Goal: Information Seeking & Learning: Learn about a topic

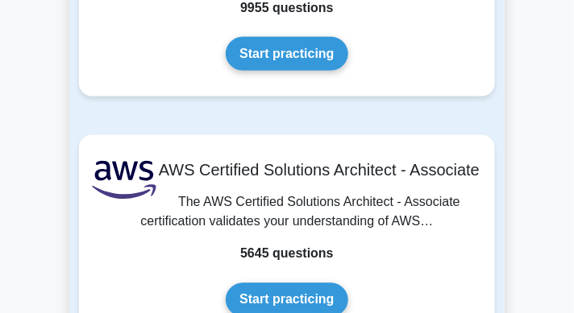
scroll to position [446, 0]
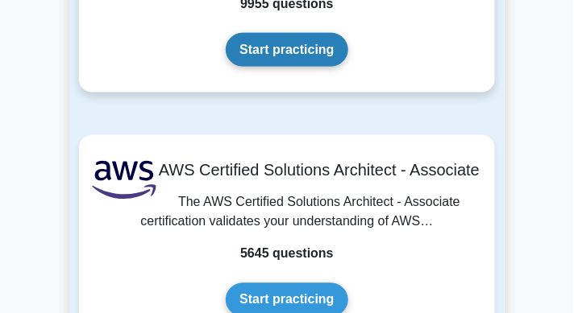
click at [272, 56] on link "Start practicing" at bounding box center [287, 50] width 122 height 34
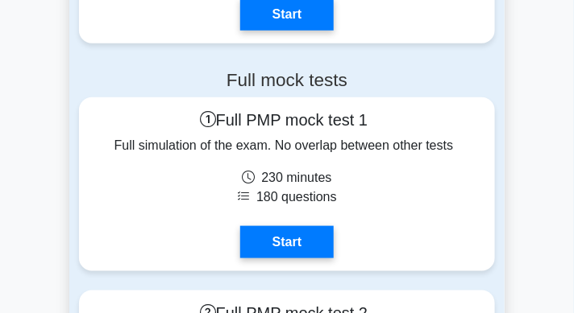
scroll to position [9436, 0]
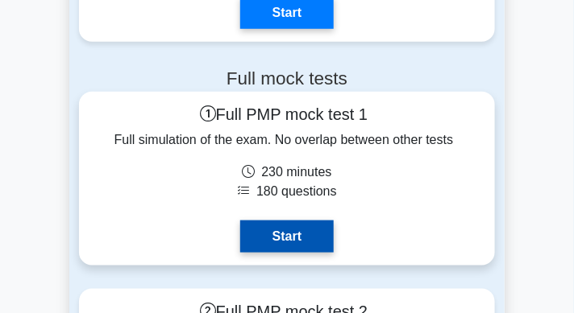
click at [299, 233] on link "Start" at bounding box center [286, 237] width 93 height 32
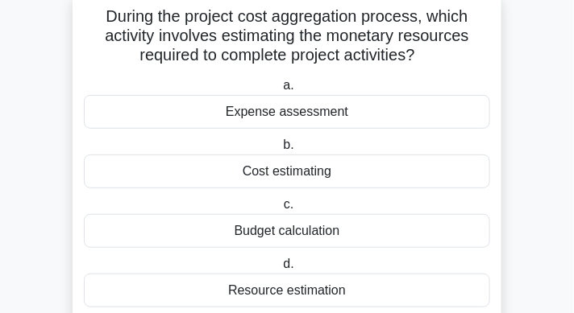
scroll to position [105, 0]
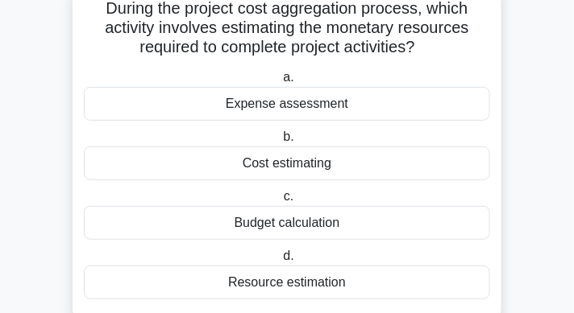
click at [328, 168] on div "Cost estimating" at bounding box center [287, 164] width 406 height 34
click at [280, 143] on input "b. Cost estimating" at bounding box center [280, 137] width 0 height 10
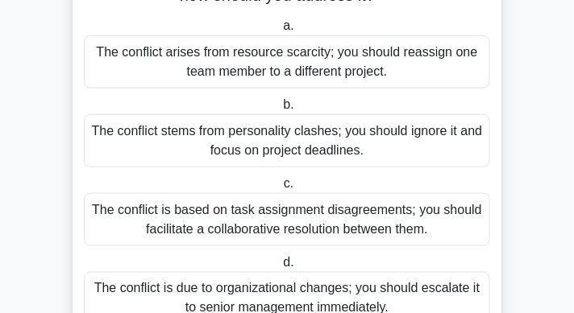
scroll to position [307, 0]
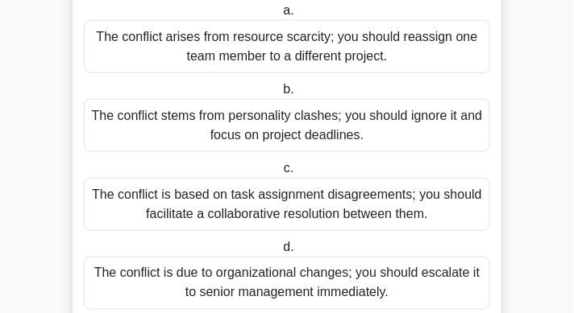
click at [290, 190] on div "The conflict is based on task assignment disagreements; you should facilitate a…" at bounding box center [287, 204] width 406 height 53
click at [280, 174] on input "c. The conflict is based on task assignment disagreements; you should facilitat…" at bounding box center [280, 169] width 0 height 10
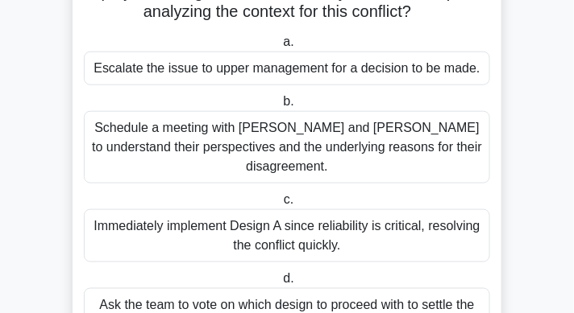
scroll to position [263, 0]
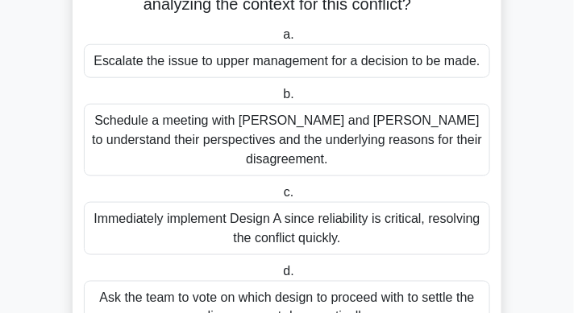
click at [304, 125] on div "Schedule a meeting with Sarah and John to understand their perspectives and the…" at bounding box center [287, 140] width 406 height 73
click at [280, 100] on input "b. Schedule a meeting with Sarah and John to understand their perspectives and …" at bounding box center [280, 94] width 0 height 10
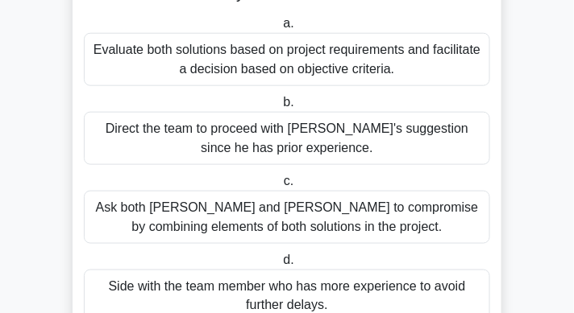
scroll to position [274, 0]
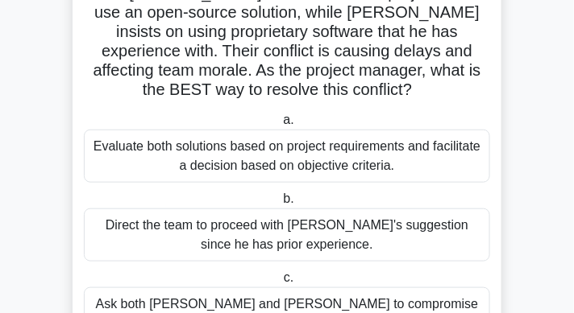
click at [373, 138] on div "Evaluate both solutions based on project requirements and facilitate a decision…" at bounding box center [287, 156] width 406 height 53
click at [280, 126] on input "a. Evaluate both solutions based on project requirements and facilitate a decis…" at bounding box center [280, 120] width 0 height 10
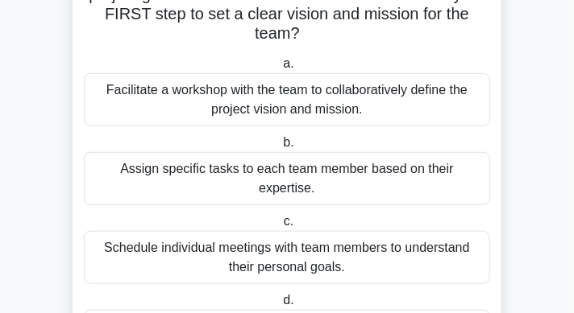
scroll to position [225, 0]
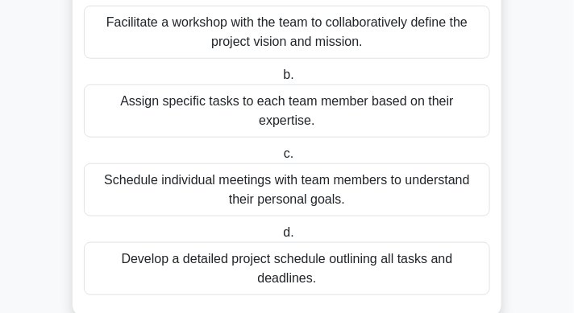
click at [361, 242] on div "Develop a detailed project schedule outlining all tasks and deadlines." at bounding box center [287, 268] width 406 height 53
click at [280, 236] on input "d. Develop a detailed project schedule outlining all tasks and deadlines." at bounding box center [280, 233] width 0 height 10
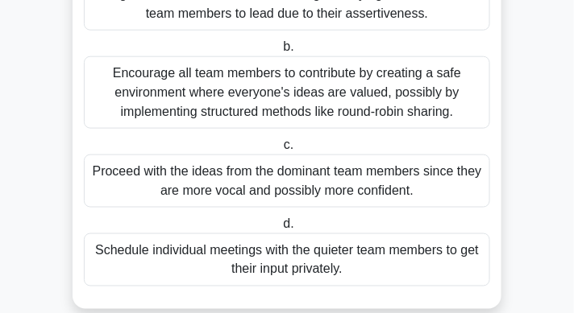
scroll to position [296, 0]
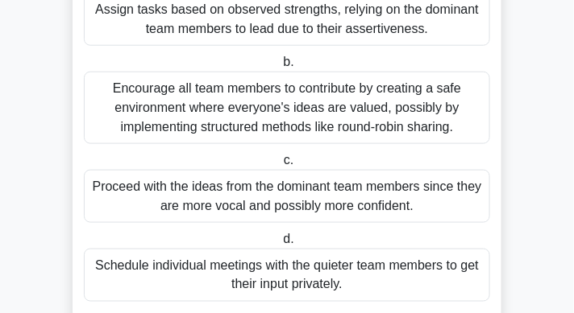
click at [405, 122] on div "Encourage all team members to contribute by creating a safe environment where e…" at bounding box center [287, 108] width 406 height 73
click at [280, 68] on input "b. Encourage all team members to contribute by creating a safe environment wher…" at bounding box center [280, 62] width 0 height 10
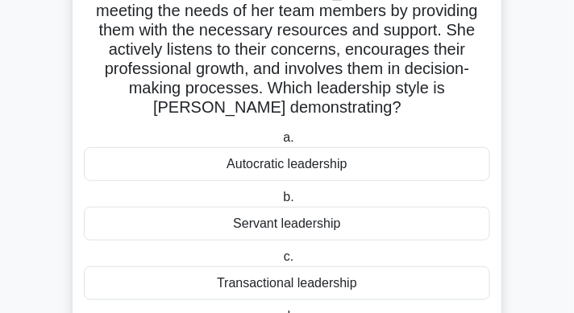
scroll to position [133, 0]
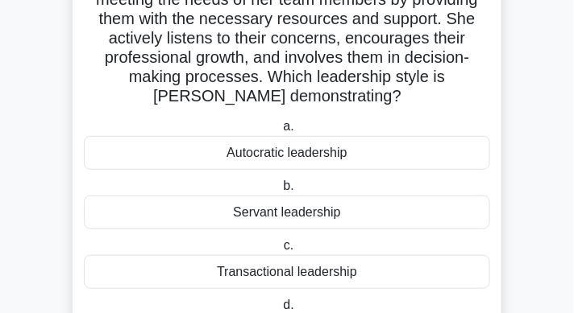
click at [362, 196] on div "Servant leadership" at bounding box center [287, 213] width 406 height 34
click at [280, 184] on input "b. Servant leadership" at bounding box center [280, 186] width 0 height 10
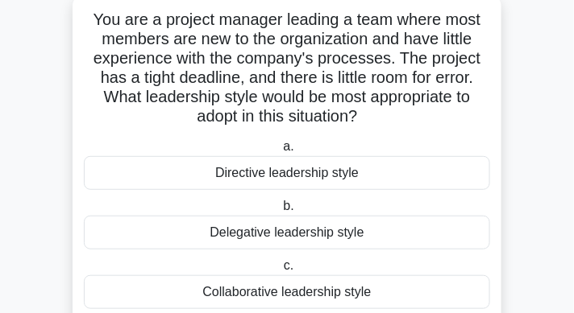
scroll to position [78, 0]
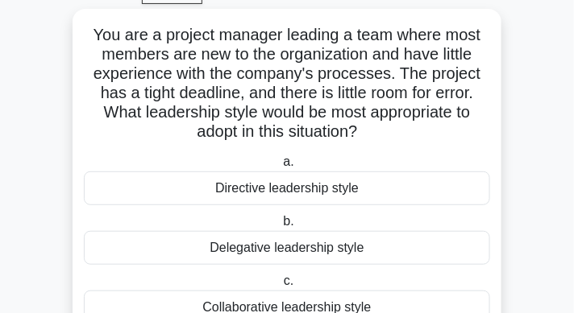
click at [363, 182] on div "Directive leadership style" at bounding box center [287, 189] width 406 height 34
click at [280, 168] on input "a. Directive leadership style" at bounding box center [280, 162] width 0 height 10
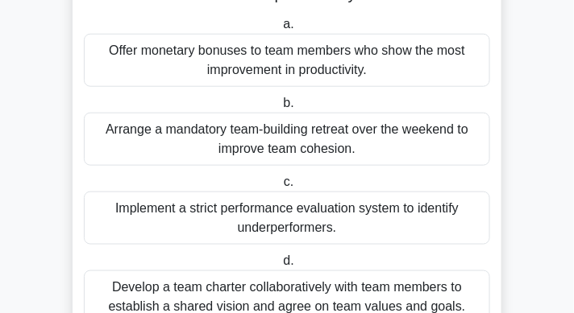
scroll to position [284, 0]
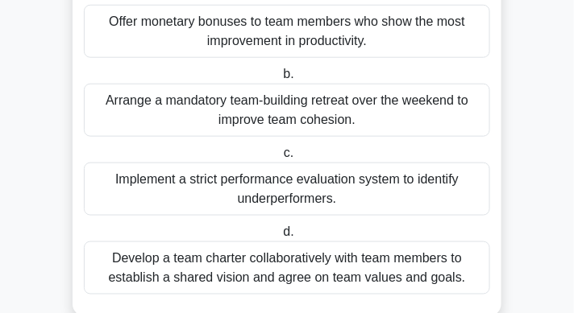
click at [334, 265] on div "Develop a team charter collaboratively with team members to establish a shared …" at bounding box center [287, 268] width 406 height 53
click at [280, 238] on input "d. Develop a team charter collaboratively with team members to establish a shar…" at bounding box center [280, 232] width 0 height 10
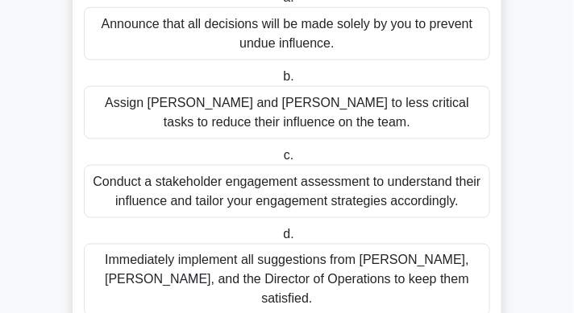
scroll to position [359, 0]
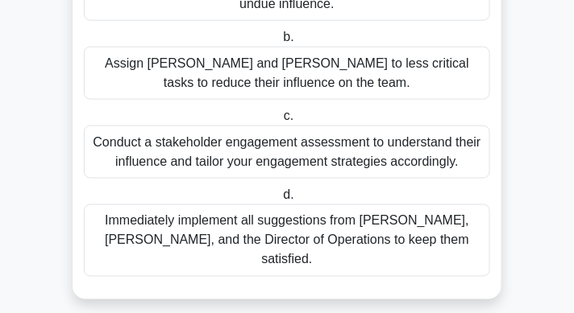
click at [243, 168] on div "Conduct a stakeholder engagement assessment to understand their influence and t…" at bounding box center [287, 152] width 406 height 53
click at [280, 122] on input "c. Conduct a stakeholder engagement assessment to understand their influence an…" at bounding box center [280, 116] width 0 height 10
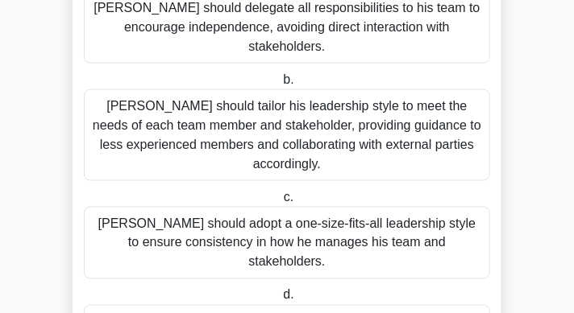
scroll to position [337, 0]
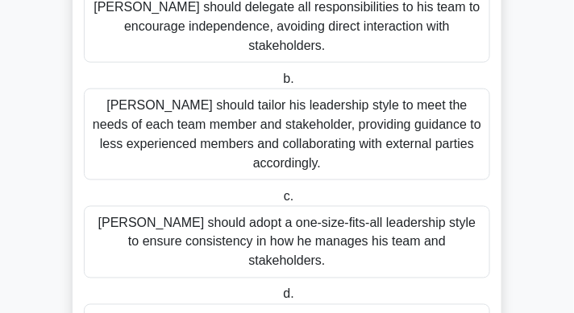
click at [356, 89] on div "John should tailor his leadership style to meet the needs of each team member a…" at bounding box center [287, 135] width 406 height 92
click at [280, 85] on input "b. John should tailor his leadership style to meet the needs of each team membe…" at bounding box center [280, 79] width 0 height 10
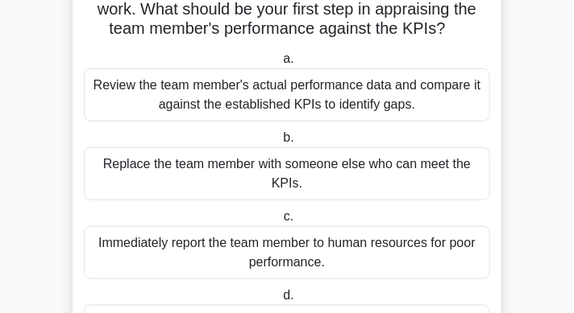
scroll to position [123, 0]
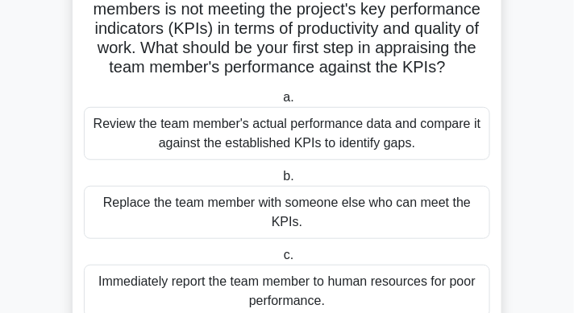
click at [342, 145] on div "Review the team member's actual performance data and compare it against the est…" at bounding box center [287, 133] width 406 height 53
click at [280, 103] on input "a. Review the team member's actual performance data and compare it against the …" at bounding box center [280, 98] width 0 height 10
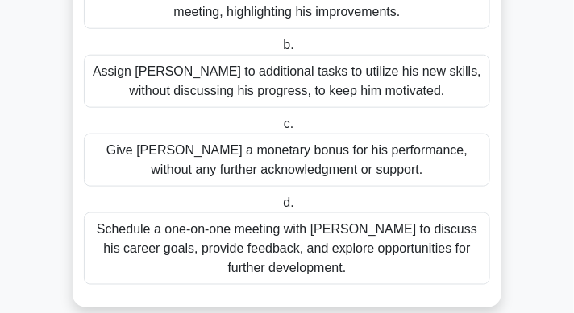
scroll to position [278, 0]
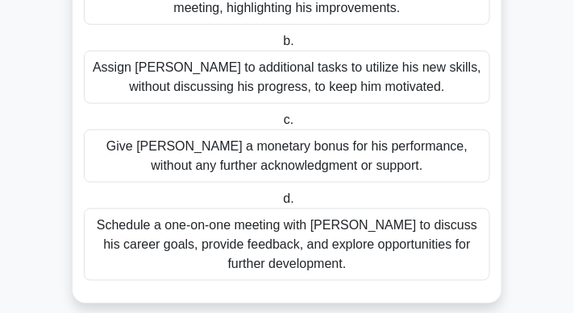
click at [321, 227] on div "Schedule a one-on-one meeting with Alex to discuss his career goals, provide fe…" at bounding box center [287, 245] width 406 height 73
click at [280, 205] on input "d. Schedule a one-on-one meeting with Alex to discuss his career goals, provide…" at bounding box center [280, 199] width 0 height 10
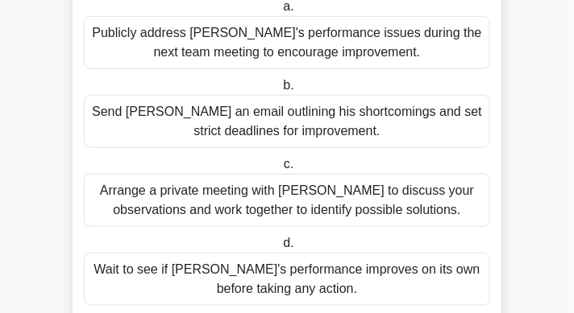
scroll to position [241, 0]
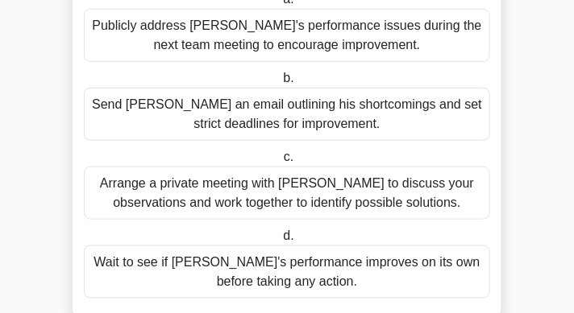
click at [311, 188] on div "Arrange a private meeting with Alex to discuss your observations and work toget…" at bounding box center [287, 193] width 406 height 53
click at [280, 163] on input "c. Arrange a private meeting with Alex to discuss your observations and work to…" at bounding box center [280, 157] width 0 height 10
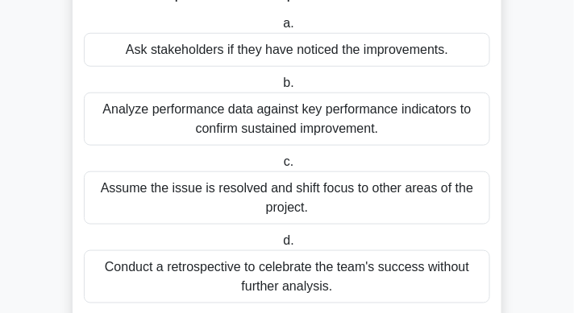
scroll to position [236, 0]
click at [242, 122] on div "Analyze performance data against key performance indicators to confirm sustaine…" at bounding box center [287, 119] width 406 height 53
click at [280, 89] on input "b. Analyze performance data against key performance indicators to confirm susta…" at bounding box center [280, 83] width 0 height 10
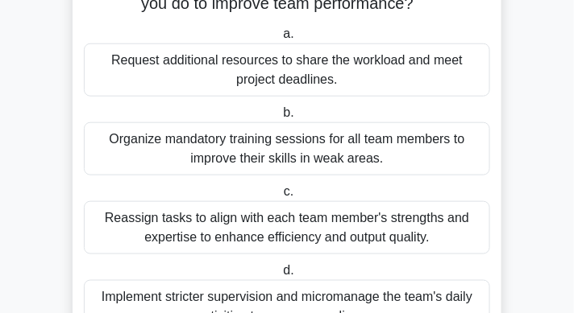
scroll to position [245, 0]
click at [278, 226] on div "Reassign tasks to align with each team member's strengths and expertise to enha…" at bounding box center [287, 227] width 406 height 53
click at [280, 197] on input "c. Reassign tasks to align with each team member's strengths and expertise to e…" at bounding box center [280, 192] width 0 height 10
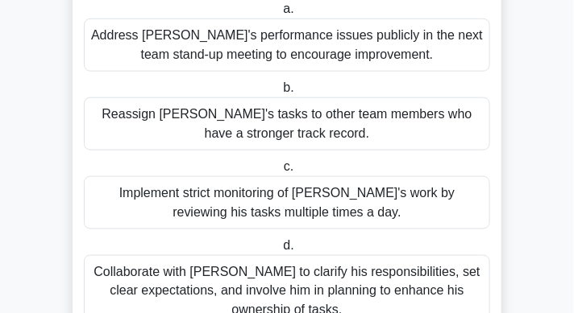
scroll to position [303, 0]
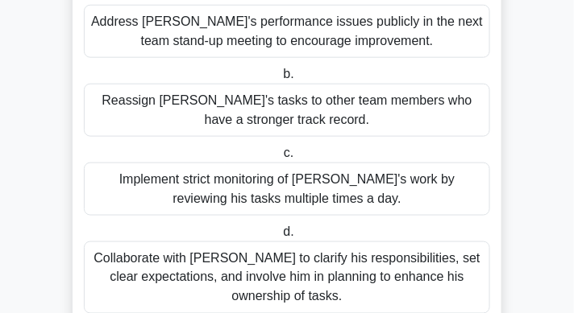
click at [287, 255] on div "Collaborate with Alex to clarify his responsibilities, set clear expectations, …" at bounding box center [287, 278] width 406 height 73
click at [280, 238] on input "d. Collaborate with Alex to clarify his responsibilities, set clear expectation…" at bounding box center [280, 232] width 0 height 10
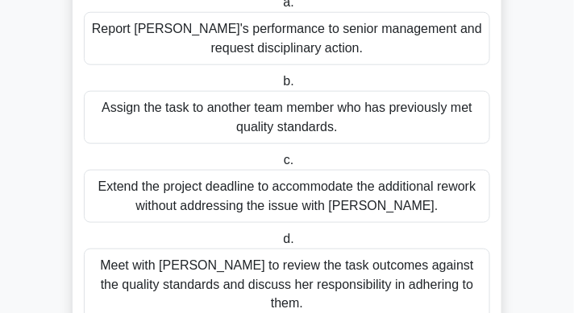
scroll to position [284, 0]
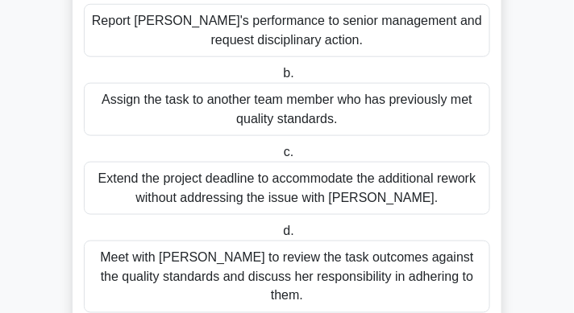
click at [310, 257] on div "Meet with Priya to review the task outcomes against the quality standards and d…" at bounding box center [287, 277] width 406 height 73
click at [280, 237] on input "d. Meet with Priya to review the task outcomes against the quality standards an…" at bounding box center [280, 231] width 0 height 10
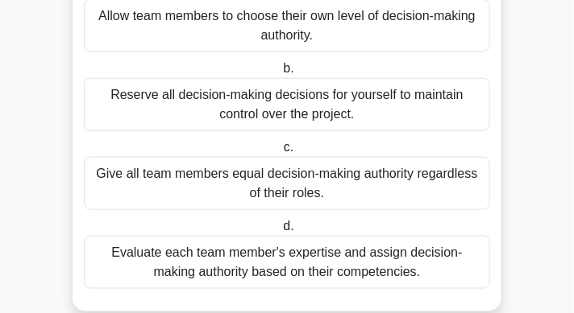
scroll to position [252, 0]
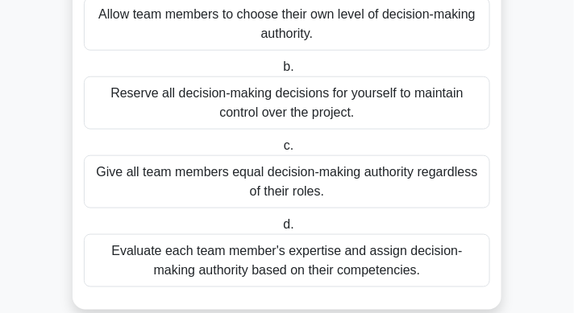
click at [277, 263] on div "Evaluate each team member's expertise and assign decision-making authority base…" at bounding box center [287, 260] width 406 height 53
click at [280, 230] on input "d. Evaluate each team member's expertise and assign decision-making authority b…" at bounding box center [280, 225] width 0 height 10
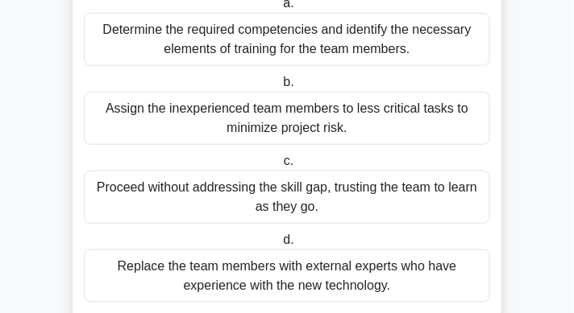
scroll to position [238, 0]
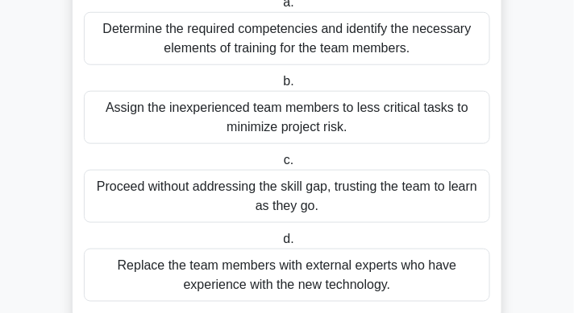
click at [272, 49] on div "Determine the required competencies and identify the necessary elements of trai…" at bounding box center [287, 38] width 406 height 53
click at [280, 8] on input "a. Determine the required competencies and identify the necessary elements of t…" at bounding box center [280, 3] width 0 height 10
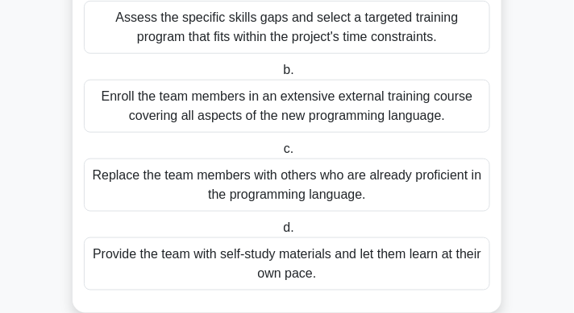
scroll to position [250, 0]
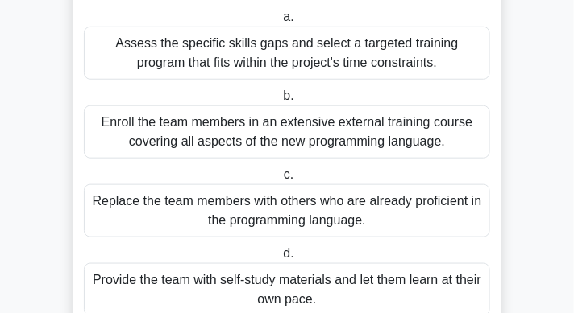
click at [306, 80] on div "Assess the specific skills gaps and select a targeted training program that fit…" at bounding box center [287, 53] width 406 height 53
click at [280, 23] on input "a. Assess the specific skills gaps and select a targeted training program that …" at bounding box center [280, 17] width 0 height 10
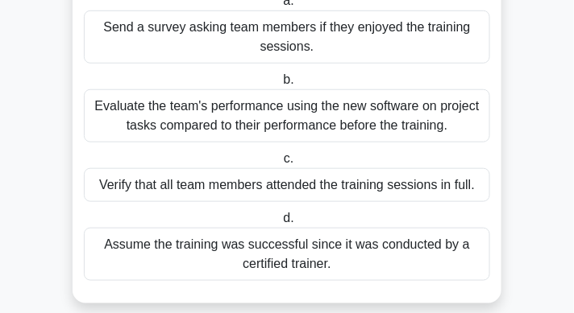
scroll to position [225, 0]
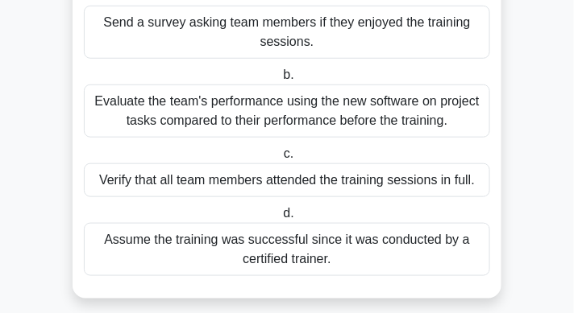
click at [286, 119] on div "Evaluate the team's performance using the new software on project tasks compare…" at bounding box center [287, 111] width 406 height 53
click at [280, 81] on input "b. Evaluate the team's performance using the new software on project tasks comp…" at bounding box center [280, 75] width 0 height 10
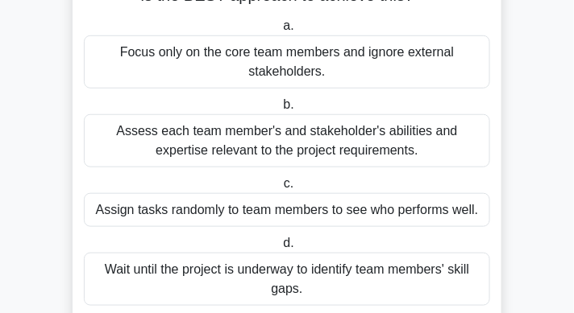
scroll to position [201, 0]
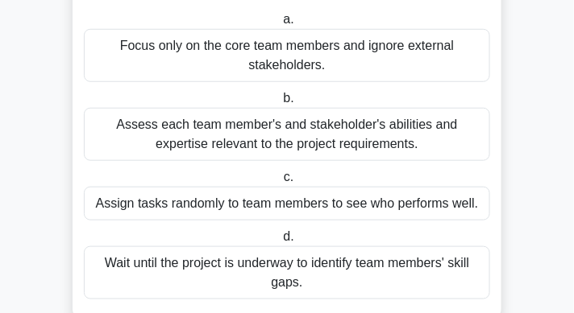
click at [324, 135] on div "Assess each team member's and stakeholder's abilities and expertise relevant to…" at bounding box center [287, 134] width 406 height 53
click at [280, 104] on input "b. Assess each team member's and stakeholder's abilities and expertise relevant…" at bounding box center [280, 98] width 0 height 10
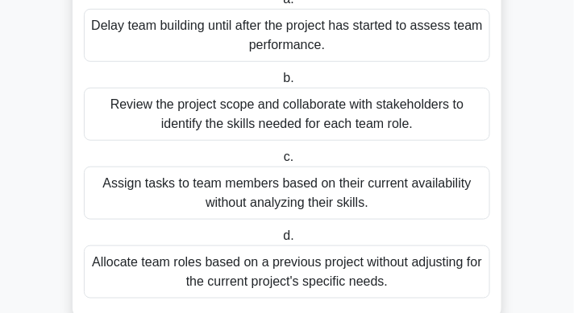
scroll to position [209, 0]
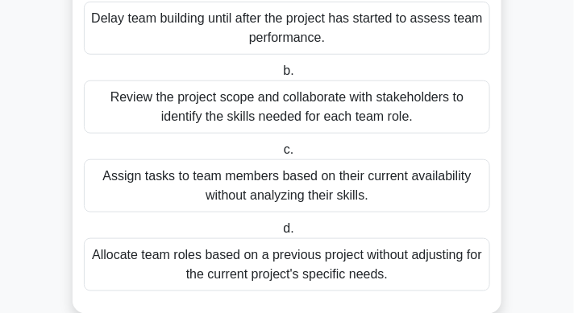
click at [315, 126] on div "Review the project scope and collaborate with stakeholders to identify the skil…" at bounding box center [287, 107] width 406 height 53
click at [280, 77] on input "b. Review the project scope and collaborate with stakeholders to identify the s…" at bounding box center [280, 71] width 0 height 10
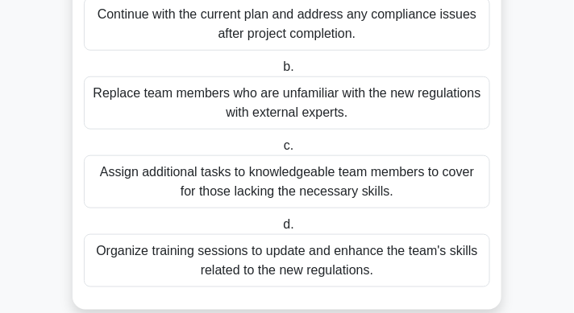
scroll to position [235, 0]
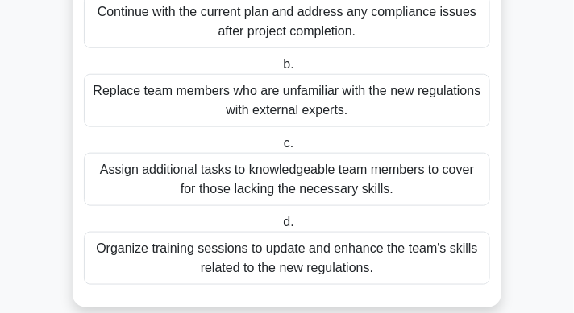
click at [313, 264] on div "Organize training sessions to update and enhance the team's skills related to t…" at bounding box center [287, 258] width 406 height 53
click at [280, 228] on input "d. Organize training sessions to update and enhance the team's skills related t…" at bounding box center [280, 223] width 0 height 10
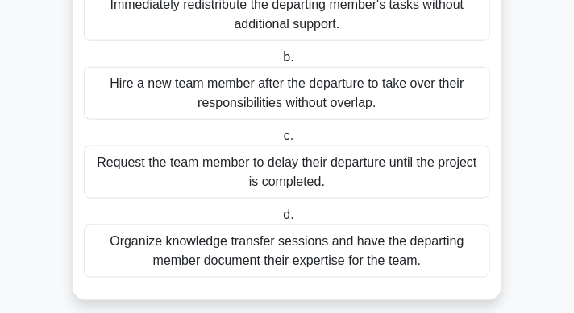
scroll to position [280, 0]
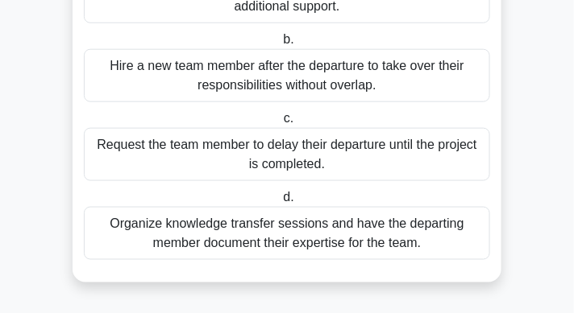
click at [322, 231] on div "Organize knowledge transfer sessions and have the departing member document the…" at bounding box center [287, 233] width 406 height 53
click at [280, 203] on input "d. Organize knowledge transfer sessions and have the departing member document …" at bounding box center [280, 198] width 0 height 10
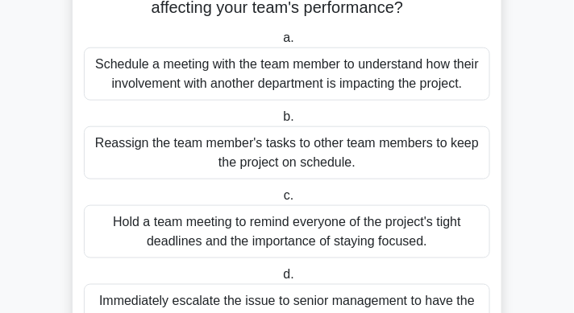
scroll to position [224, 0]
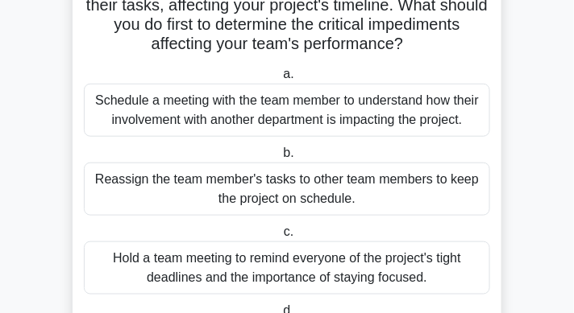
click at [241, 107] on div "Schedule a meeting with the team member to understand how their involvement wit…" at bounding box center [287, 110] width 406 height 53
click at [280, 80] on input "a. Schedule a meeting with the team member to understand how their involvement …" at bounding box center [280, 74] width 0 height 10
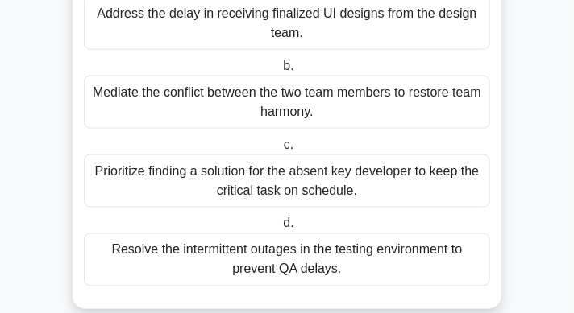
scroll to position [375, 0]
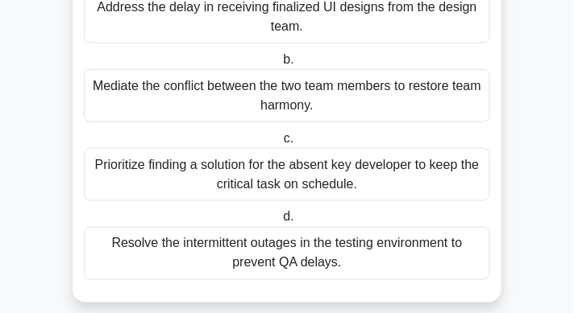
click at [252, 191] on div "Prioritize finding a solution for the absent key developer to keep the critical…" at bounding box center [287, 174] width 406 height 53
click at [280, 144] on input "c. Prioritize finding a solution for the absent key developer to keep the criti…" at bounding box center [280, 139] width 0 height 10
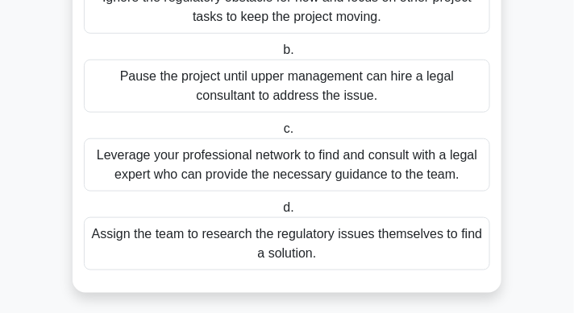
scroll to position [261, 0]
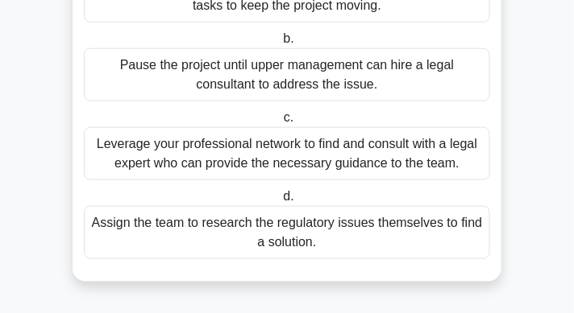
click at [292, 143] on div "Leverage your professional network to find and consult with a legal expert who …" at bounding box center [287, 153] width 406 height 53
click at [280, 123] on input "c. Leverage your professional network to find and consult with a legal expert w…" at bounding box center [280, 118] width 0 height 10
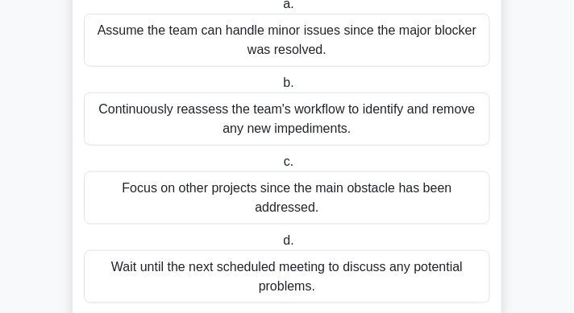
scroll to position [238, 0]
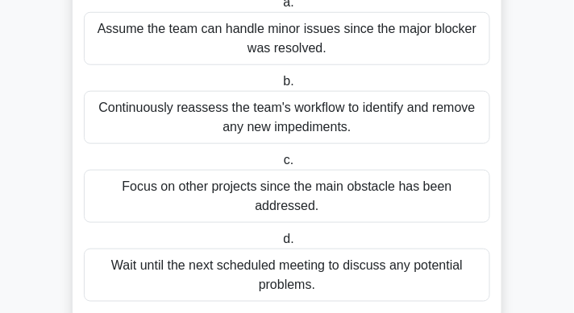
click at [264, 127] on div "Continuously reassess the team's workflow to identify and remove any new impedi…" at bounding box center [287, 117] width 406 height 53
click at [280, 87] on input "b. Continuously reassess the team's workflow to identify and remove any new imp…" at bounding box center [280, 82] width 0 height 10
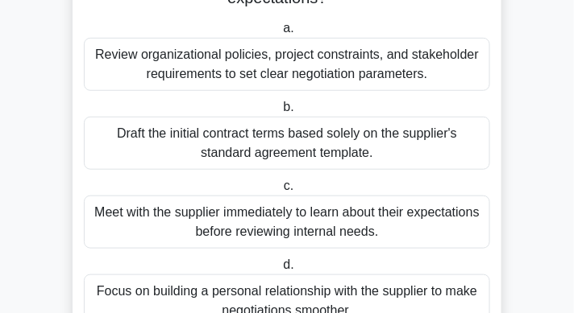
scroll to position [177, 0]
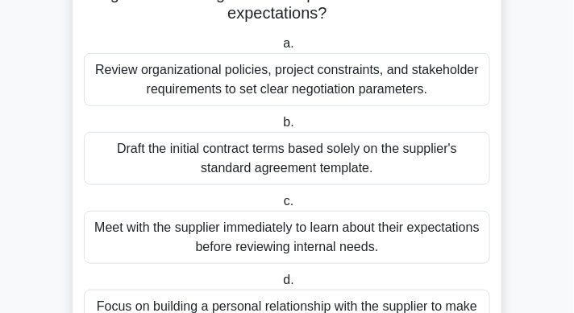
click at [284, 89] on div "Review organizational policies, project constraints, and stakeholder requiremen…" at bounding box center [287, 79] width 406 height 53
click at [280, 49] on input "a. Review organizational policies, project constraints, and stakeholder require…" at bounding box center [280, 44] width 0 height 10
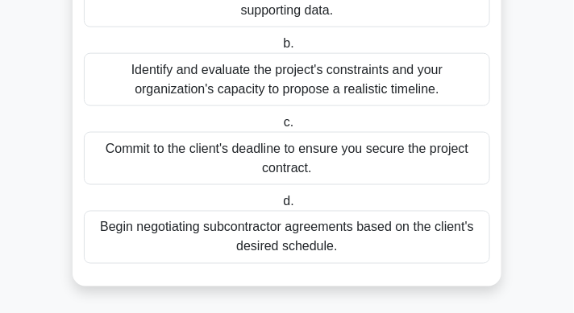
scroll to position [354, 0]
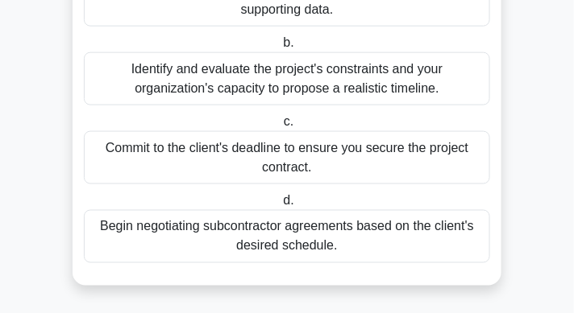
click at [270, 94] on div "Identify and evaluate the project's constraints and your organization's capacit…" at bounding box center [287, 78] width 406 height 53
click at [280, 48] on input "b. Identify and evaluate the project's constraints and your organization's capa…" at bounding box center [280, 43] width 0 height 10
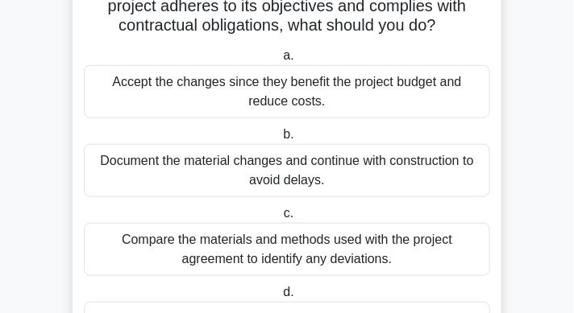
scroll to position [202, 0]
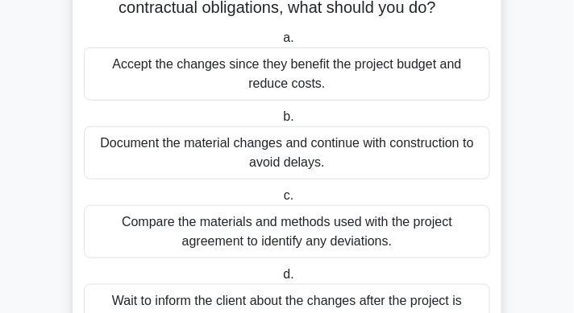
click at [290, 229] on div "Compare the materials and methods used with the project agreement to identify a…" at bounding box center [287, 231] width 406 height 53
click at [280, 201] on input "c. Compare the materials and methods used with the project agreement to identif…" at bounding box center [280, 196] width 0 height 10
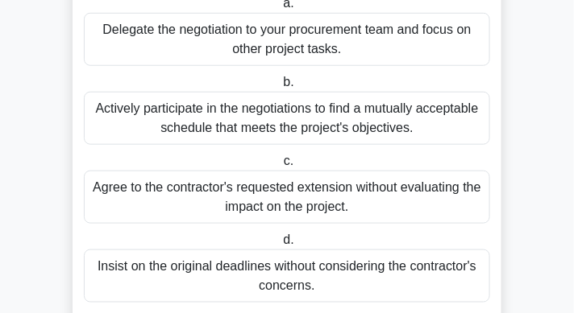
scroll to position [242, 0]
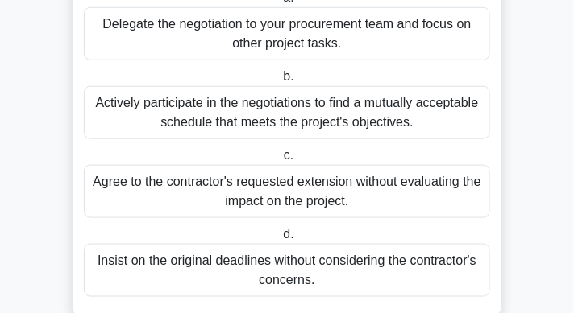
click at [263, 118] on div "Actively participate in the negotiations to find a mutually acceptable schedule…" at bounding box center [287, 112] width 406 height 53
click at [280, 82] on input "b. Actively participate in the negotiations to find a mutually acceptable sched…" at bounding box center [280, 77] width 0 height 10
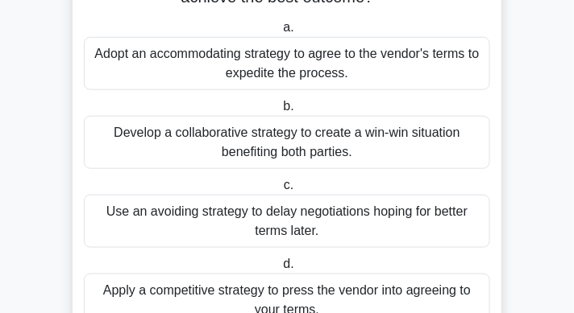
scroll to position [251, 0]
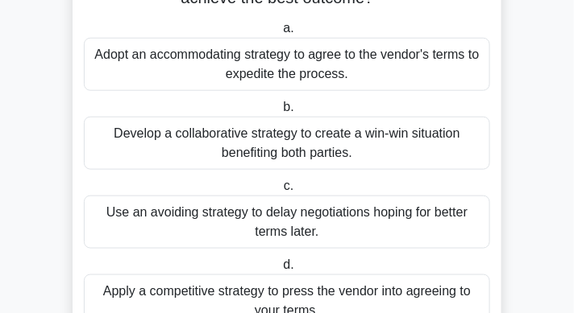
click at [332, 142] on div "Develop a collaborative strategy to create a win-win situation benefiting both …" at bounding box center [287, 143] width 406 height 53
click at [280, 113] on input "b. Develop a collaborative strategy to create a win-win situation benefiting bo…" at bounding box center [280, 107] width 0 height 10
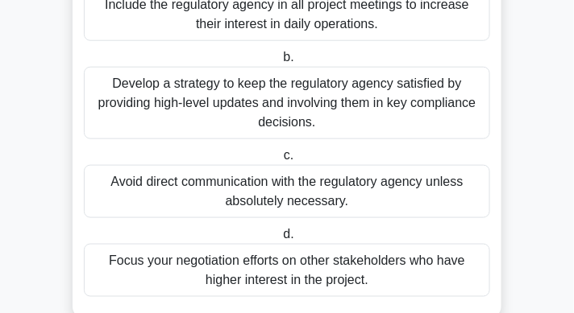
scroll to position [262, 0]
click at [358, 109] on div "Develop a strategy to keep the regulatory agency satisfied by providing high-le…" at bounding box center [287, 103] width 406 height 73
click at [280, 63] on input "b. Develop a strategy to keep the regulatory agency satisfied by providing high…" at bounding box center [280, 57] width 0 height 10
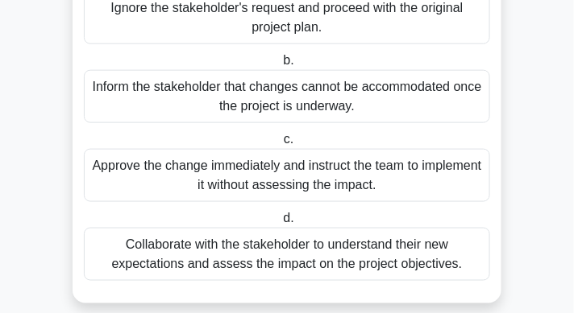
scroll to position [297, 0]
click at [349, 251] on div "Collaborate with the stakeholder to understand their new expectations and asses…" at bounding box center [287, 254] width 406 height 53
click at [280, 224] on input "d. Collaborate with the stakeholder to understand their new expectations and as…" at bounding box center [280, 218] width 0 height 10
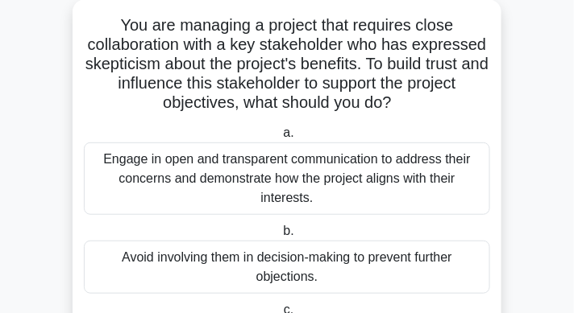
scroll to position [106, 0]
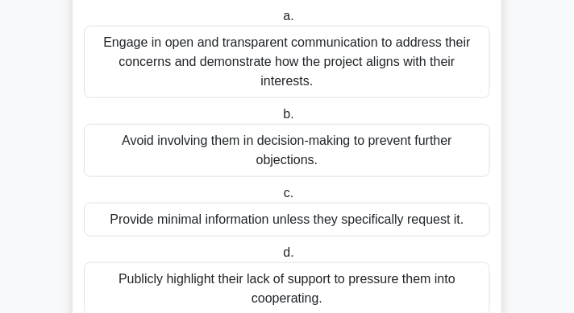
click at [380, 66] on div "Engage in open and transparent communication to address their concerns and demo…" at bounding box center [287, 62] width 406 height 73
click at [280, 22] on input "a. Engage in open and transparent communication to address their concerns and d…" at bounding box center [280, 16] width 0 height 10
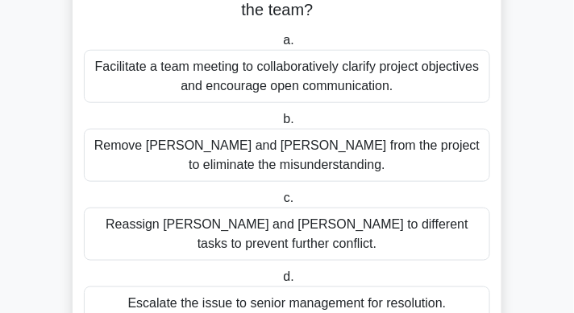
scroll to position [238, 0]
click at [353, 64] on div "Facilitate a team meeting to collaboratively clarify project objectives and enc…" at bounding box center [287, 76] width 406 height 53
click at [280, 46] on input "a. Facilitate a team meeting to collaboratively clarify project objectives and …" at bounding box center [280, 40] width 0 height 10
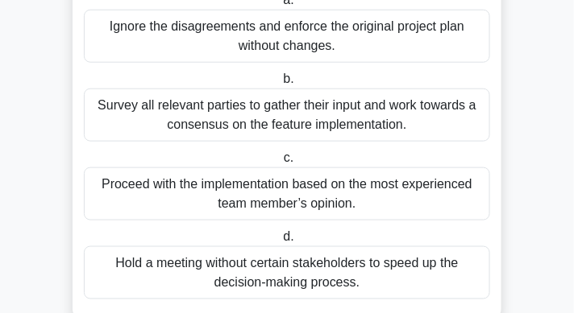
scroll to position [280, 0]
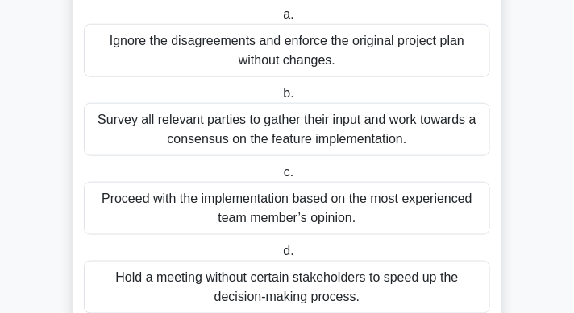
click at [363, 118] on div "Survey all relevant parties to gather their input and work towards a consensus …" at bounding box center [287, 129] width 406 height 53
click at [280, 99] on input "b. Survey all relevant parties to gather their input and work towards a consens…" at bounding box center [280, 94] width 0 height 10
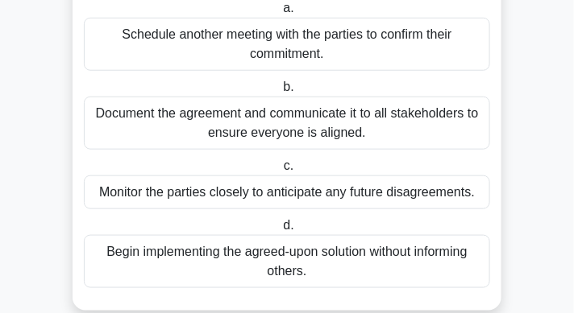
scroll to position [243, 0]
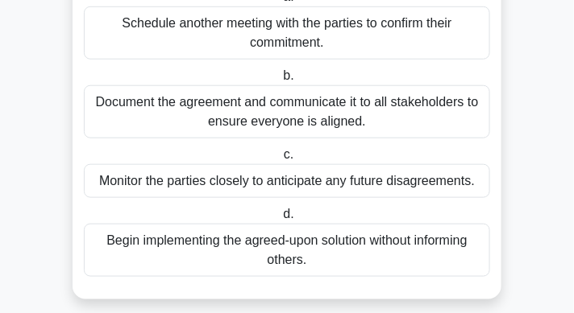
click at [387, 128] on div "Document the agreement and communicate it to all stakeholders to ensure everyon…" at bounding box center [287, 111] width 406 height 53
click at [280, 81] on input "b. Document the agreement and communicate it to all stakeholders to ensure ever…" at bounding box center [280, 76] width 0 height 10
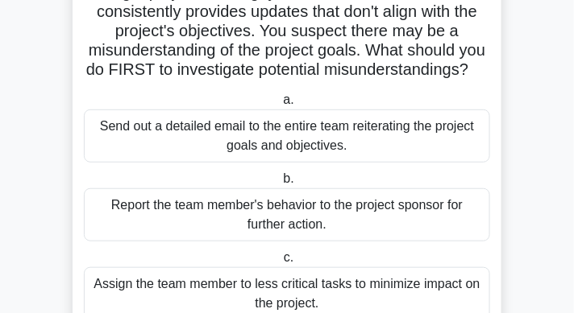
scroll to position [131, 0]
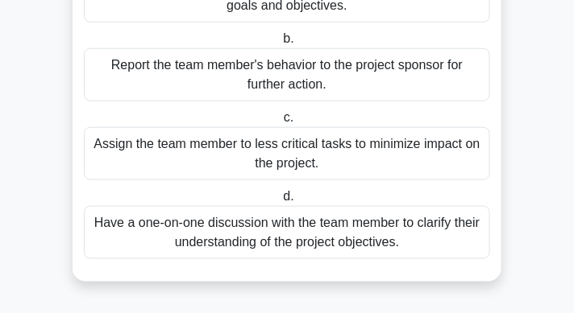
click at [377, 226] on div "Have a one-on-one discussion with the team member to clarify their understandin…" at bounding box center [287, 232] width 406 height 53
click at [280, 202] on input "d. Have a one-on-one discussion with the team member to clarify their understan…" at bounding box center [280, 197] width 0 height 10
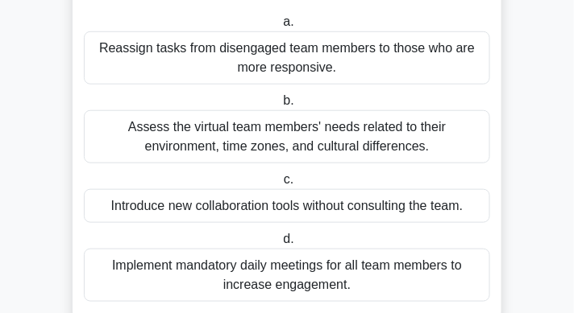
scroll to position [219, 0]
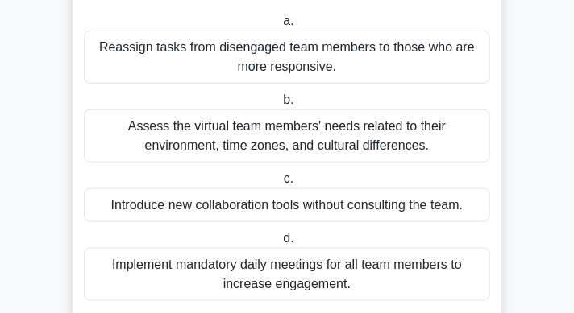
click at [388, 151] on div "Assess the virtual team members' needs related to their environment, time zones…" at bounding box center [287, 136] width 406 height 53
click at [280, 106] on input "b. Assess the virtual team members' needs related to their environment, time zo…" at bounding box center [280, 100] width 0 height 10
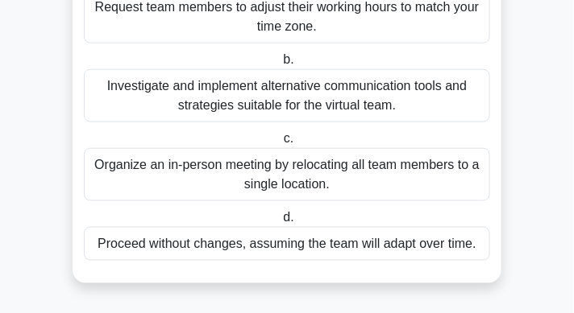
scroll to position [282, 0]
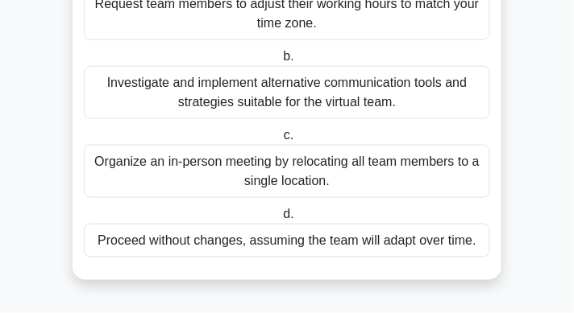
click at [348, 87] on div "Investigate and implement alternative communication tools and strategies suitab…" at bounding box center [287, 92] width 406 height 53
click at [280, 62] on input "b. Investigate and implement alternative communication tools and strategies sui…" at bounding box center [280, 57] width 0 height 10
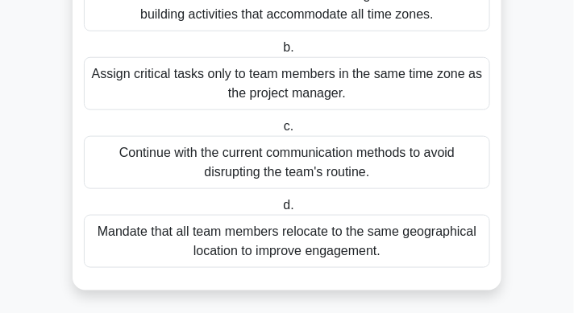
scroll to position [259, 0]
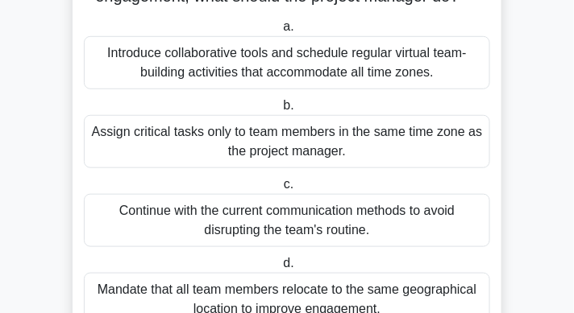
click at [238, 67] on div "Introduce collaborative tools and schedule regular virtual team-building activi…" at bounding box center [287, 62] width 406 height 53
click at [280, 32] on input "a. Introduce collaborative tools and schedule regular virtual team-building act…" at bounding box center [280, 27] width 0 height 10
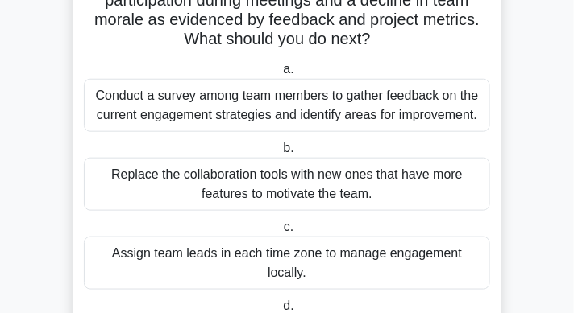
scroll to position [207, 0]
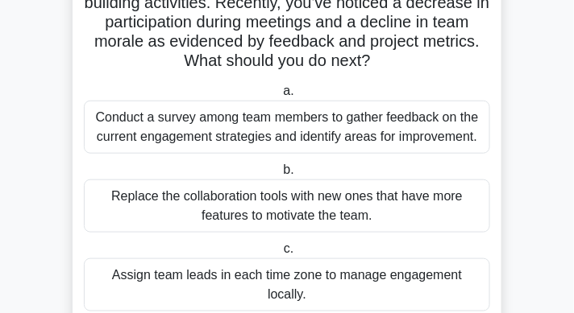
click at [242, 135] on div "Conduct a survey among team members to gather feedback on the current engagemen…" at bounding box center [287, 127] width 406 height 53
click at [280, 97] on input "a. Conduct a survey among team members to gather feedback on the current engage…" at bounding box center [280, 91] width 0 height 10
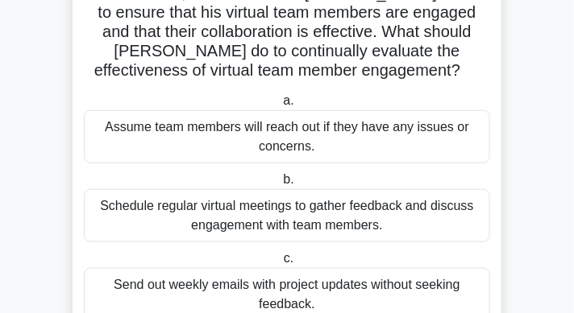
scroll to position [211, 0]
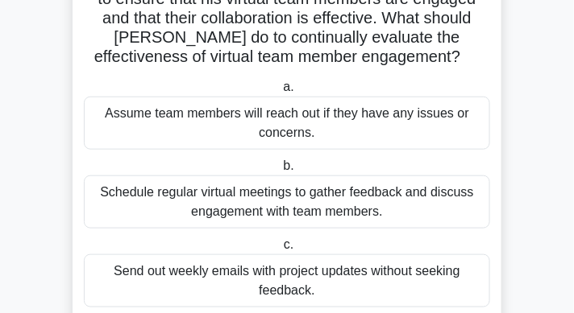
click at [296, 201] on div "Schedule regular virtual meetings to gather feedback and discuss engagement wit…" at bounding box center [287, 202] width 406 height 53
click at [280, 172] on input "b. Schedule regular virtual meetings to gather feedback and discuss engagement …" at bounding box center [280, 166] width 0 height 10
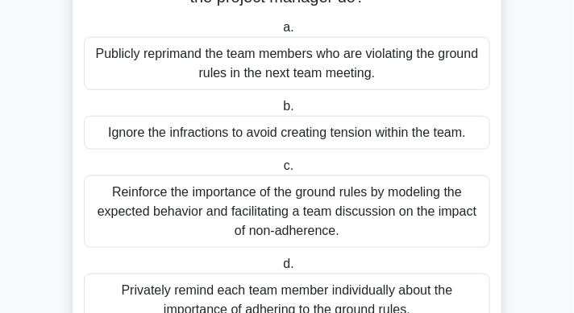
scroll to position [239, 0]
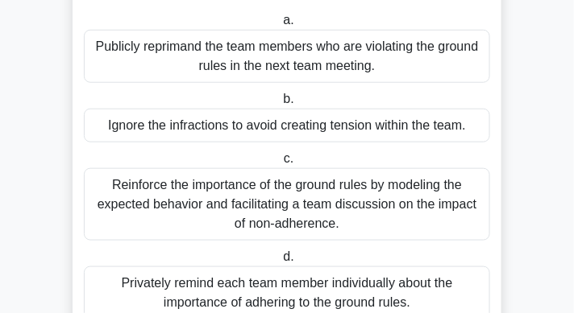
click at [349, 205] on div "Reinforce the importance of the ground rules by modeling the expected behavior …" at bounding box center [287, 204] width 406 height 73
click at [280, 164] on input "c. Reinforce the importance of the ground rules by modeling the expected behavi…" at bounding box center [280, 159] width 0 height 10
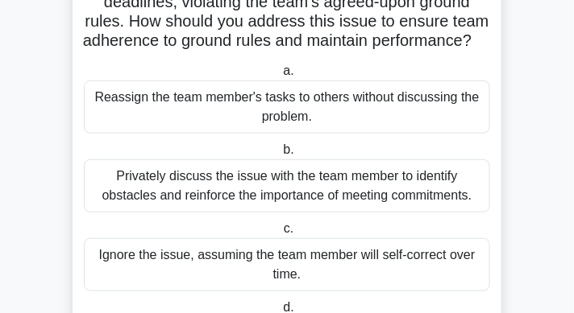
scroll to position [160, 0]
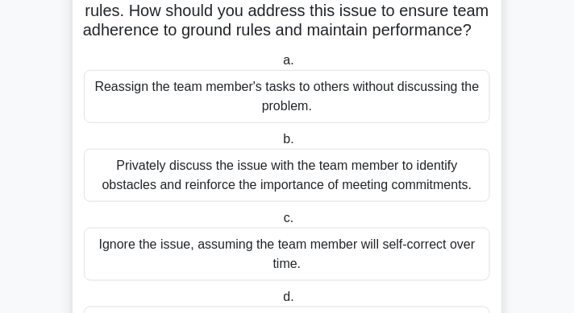
click at [362, 202] on div "Privately discuss the issue with the team member to identify obstacles and rein…" at bounding box center [287, 175] width 406 height 53
click at [280, 145] on input "b. Privately discuss the issue with the team member to identify obstacles and r…" at bounding box center [280, 140] width 0 height 10
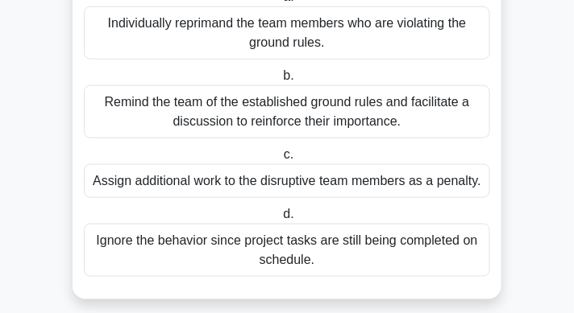
scroll to position [283, 0]
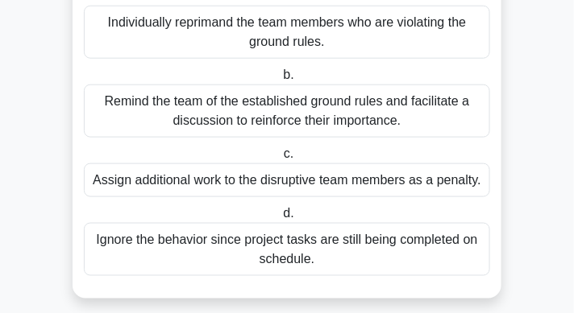
click at [337, 104] on div "Remind the team of the established ground rules and facilitate a discussion to …" at bounding box center [287, 111] width 406 height 53
click at [280, 81] on input "b. Remind the team of the established ground rules and facilitate a discussion …" at bounding box center [280, 75] width 0 height 10
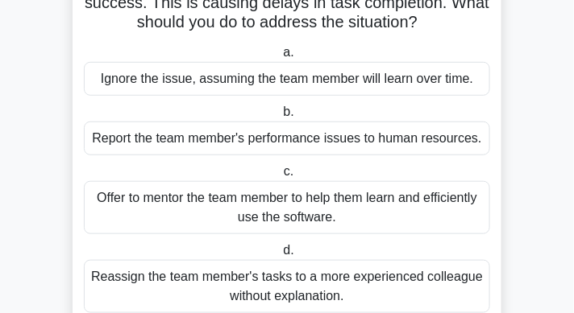
scroll to position [169, 0]
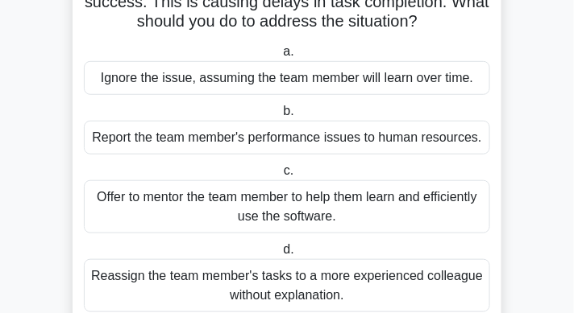
click at [338, 201] on div "Offer to mentor the team member to help them learn and efficiently use the soft…" at bounding box center [287, 206] width 406 height 53
click at [280, 176] on input "c. Offer to mentor the team member to help them learn and efficiently use the s…" at bounding box center [280, 171] width 0 height 10
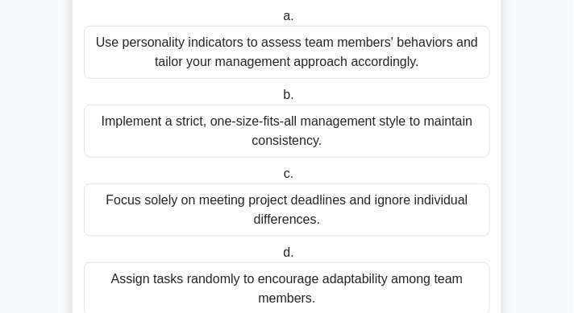
scroll to position [230, 0]
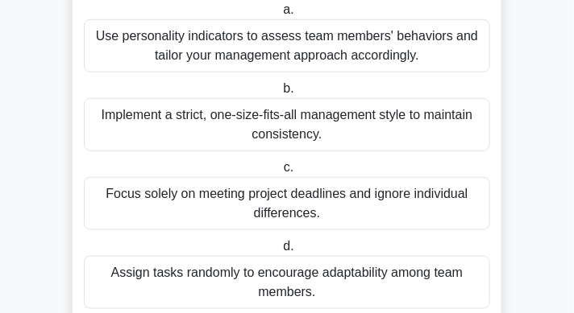
click at [304, 59] on div "Use personality indicators to assess team members' behaviors and tailor your ma…" at bounding box center [287, 45] width 406 height 53
click at [280, 15] on input "a. Use personality indicators to assess team members' behaviors and tailor your…" at bounding box center [280, 10] width 0 height 10
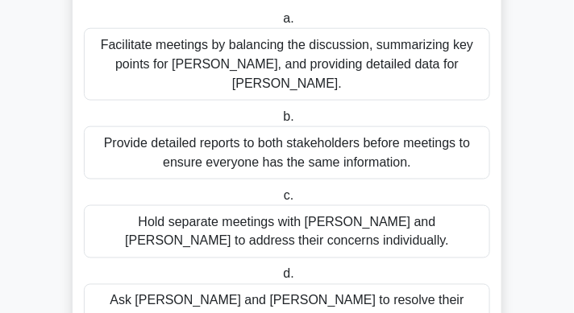
scroll to position [345, 0]
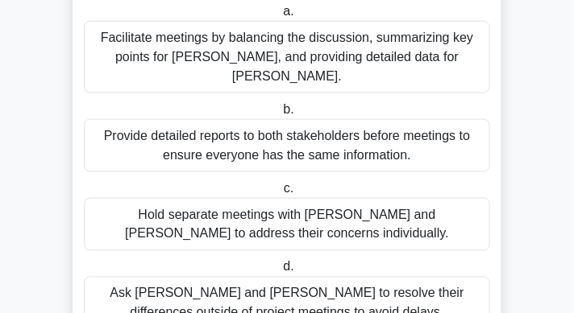
click at [342, 198] on div "Hold separate meetings with Maria and John to address their concerns individual…" at bounding box center [287, 224] width 406 height 53
click at [280, 184] on input "c. Hold separate meetings with Maria and John to address their concerns individ…" at bounding box center [280, 189] width 0 height 10
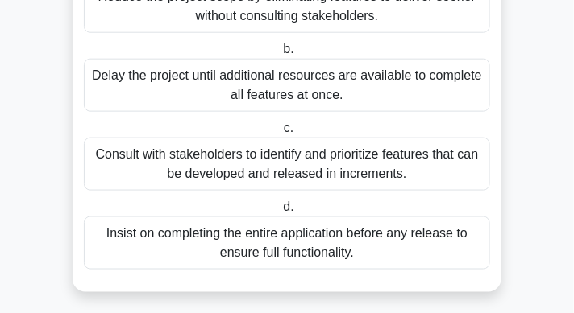
scroll to position [321, 0]
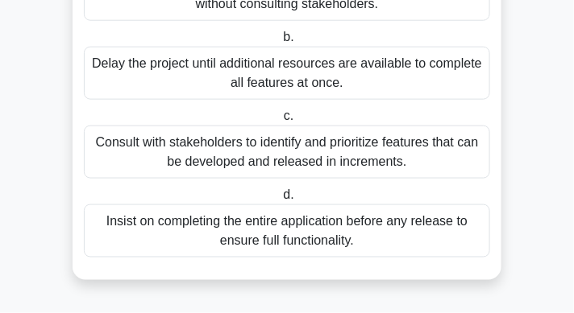
click at [373, 162] on div "Consult with stakeholders to identify and prioritize features that can be devel…" at bounding box center [287, 152] width 406 height 53
click at [280, 122] on input "c. Consult with stakeholders to identify and prioritize features that can be de…" at bounding box center [280, 116] width 0 height 10
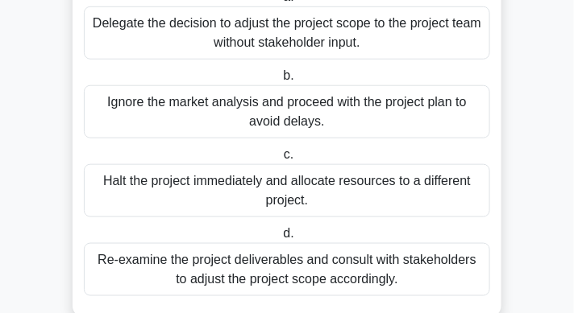
scroll to position [282, 0]
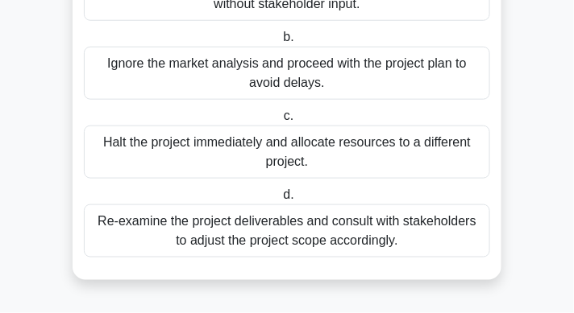
click at [366, 220] on div "Re-examine the project deliverables and consult with stakeholders to adjust the…" at bounding box center [287, 231] width 406 height 53
click at [280, 201] on input "d. Re-examine the project deliverables and consult with stakeholders to adjust …" at bounding box center [280, 195] width 0 height 10
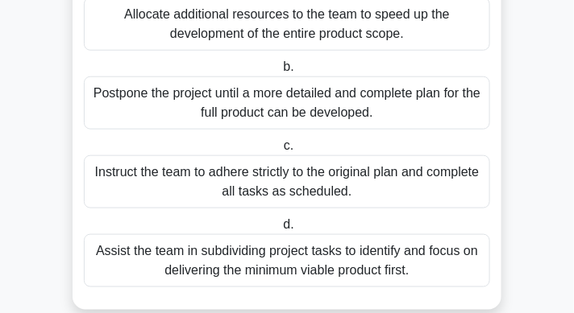
scroll to position [253, 0]
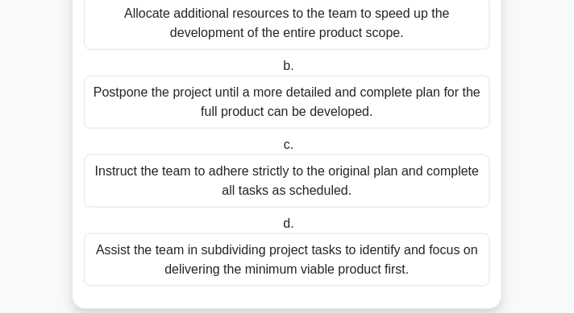
click at [390, 255] on div "Assist the team in subdividing project tasks to identify and focus on deliverin…" at bounding box center [287, 260] width 406 height 53
click at [280, 230] on input "d. Assist the team in subdividing project tasks to identify and focus on delive…" at bounding box center [280, 224] width 0 height 10
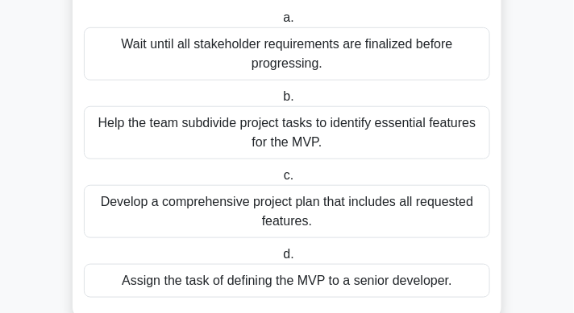
scroll to position [189, 0]
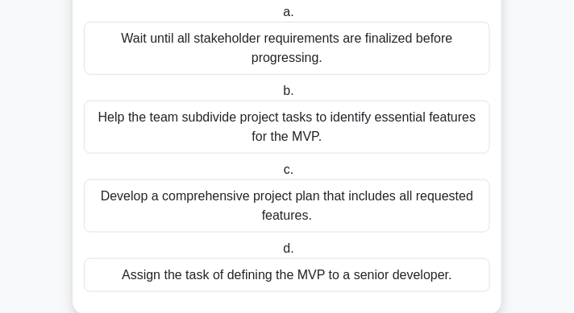
click at [369, 142] on div "Help the team subdivide project tasks to identify essential features for the MV…" at bounding box center [287, 127] width 406 height 53
click at [280, 97] on input "b. Help the team subdivide project tasks to identify essential features for the…" at bounding box center [280, 91] width 0 height 10
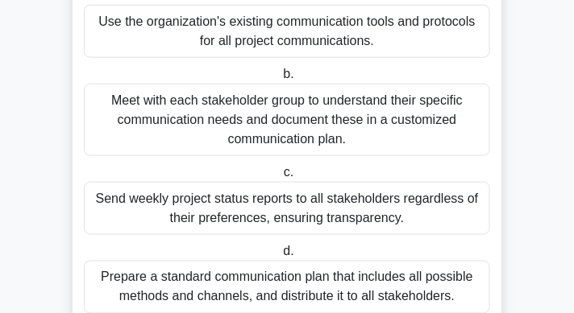
scroll to position [292, 0]
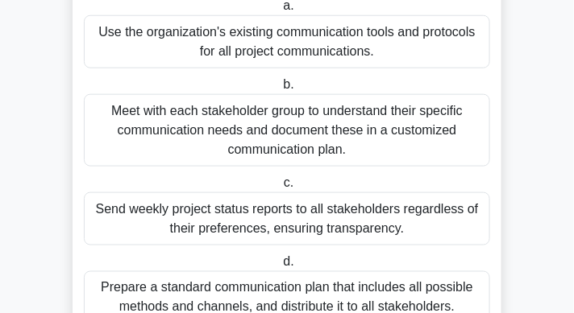
click at [392, 127] on div "Meet with each stakeholder group to understand their specific communication nee…" at bounding box center [287, 130] width 406 height 73
click at [280, 90] on input "b. Meet with each stakeholder group to understand their specific communication …" at bounding box center [280, 85] width 0 height 10
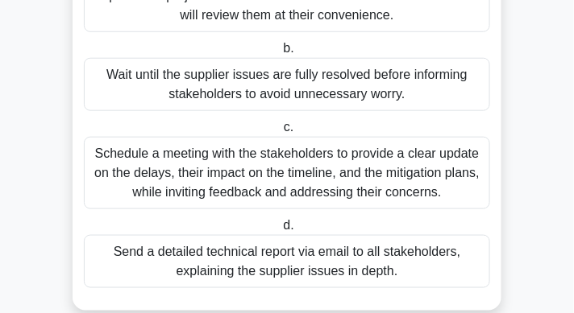
scroll to position [252, 0]
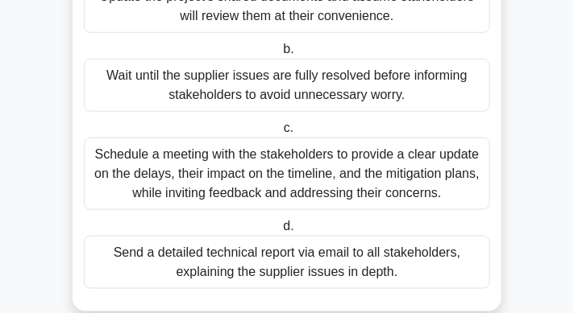
click at [383, 204] on div "Schedule a meeting with the stakeholders to provide a clear update on the delay…" at bounding box center [287, 174] width 406 height 73
click at [280, 134] on input "c. Schedule a meeting with the stakeholders to provide a clear update on the de…" at bounding box center [280, 128] width 0 height 10
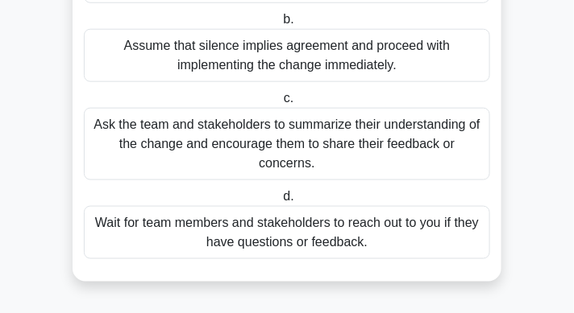
scroll to position [280, 0]
click at [363, 152] on div "Ask the team and stakeholders to summarize their understanding of the change an…" at bounding box center [287, 144] width 406 height 73
click at [280, 104] on input "c. Ask the team and stakeholders to summarize their understanding of the change…" at bounding box center [280, 98] width 0 height 10
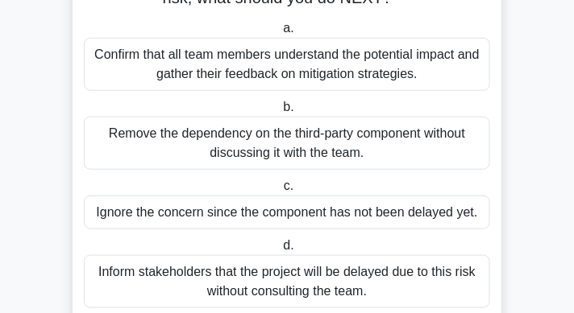
scroll to position [219, 0]
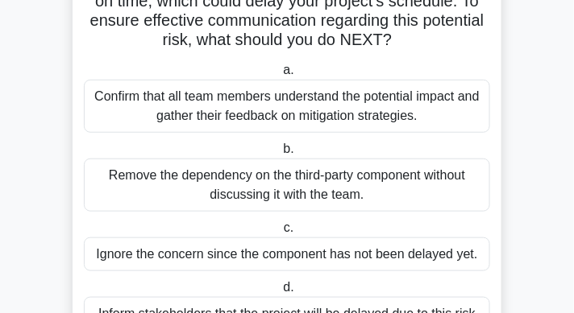
click at [387, 114] on div "Confirm that all team members understand the potential impact and gather their …" at bounding box center [287, 106] width 406 height 53
click at [280, 76] on input "a. Confirm that all team members understand the potential impact and gather the…" at bounding box center [280, 70] width 0 height 10
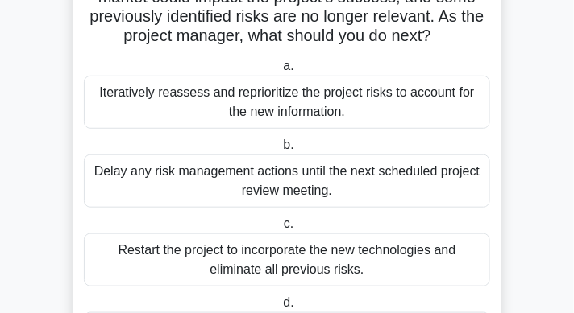
scroll to position [155, 0]
click at [343, 106] on div "Iteratively reassess and reprioritize the project risks to account for the new …" at bounding box center [287, 102] width 406 height 53
click at [280, 72] on input "a. Iteratively reassess and reprioritize the project risks to account for the n…" at bounding box center [280, 66] width 0 height 10
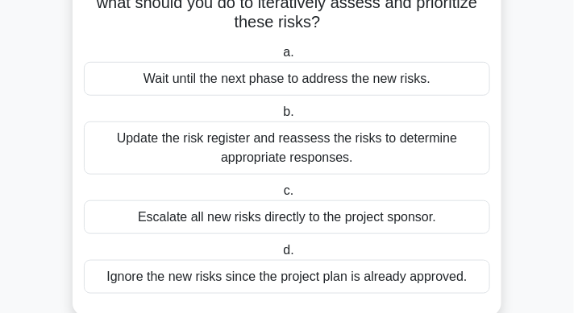
scroll to position [188, 0]
click at [326, 153] on div "Update the risk register and reassess the risks to determine appropriate respon…" at bounding box center [287, 148] width 406 height 53
click at [280, 118] on input "b. Update the risk register and reassess the risks to determine appropriate res…" at bounding box center [280, 112] width 0 height 10
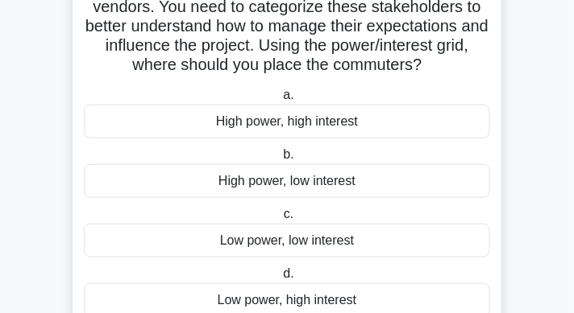
scroll to position [184, 0]
click at [335, 237] on div "Low power, low interest" at bounding box center [287, 241] width 406 height 34
click at [280, 220] on input "c. Low power, low interest" at bounding box center [280, 214] width 0 height 10
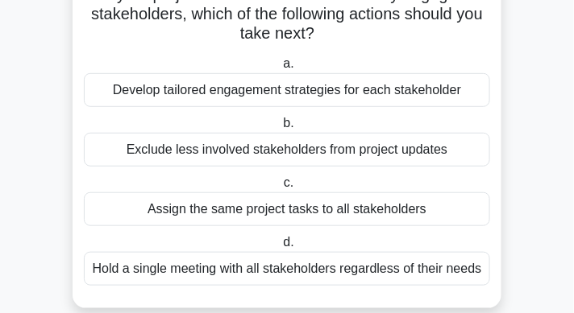
scroll to position [145, 0]
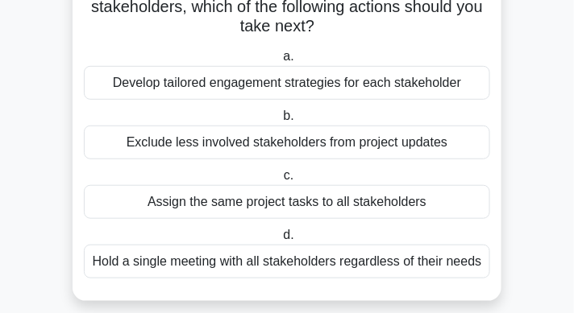
click at [267, 87] on div "Develop tailored engagement strategies for each stakeholder" at bounding box center [287, 83] width 406 height 34
click at [280, 62] on input "a. Develop tailored engagement strategies for each stakeholder" at bounding box center [280, 57] width 0 height 10
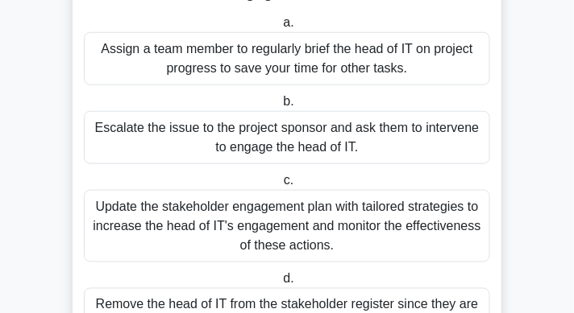
scroll to position [338, 0]
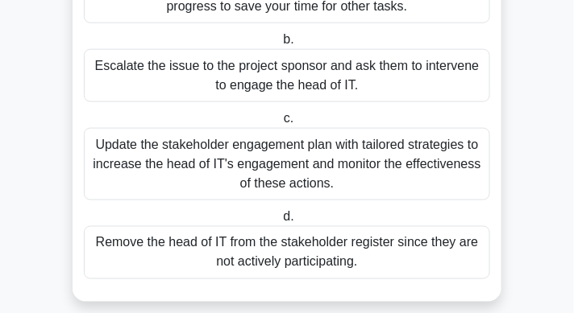
click at [312, 166] on div "Update the stakeholder engagement plan with tailored strategies to increase the…" at bounding box center [287, 164] width 406 height 73
click at [280, 124] on input "c. Update the stakeholder engagement plan with tailored strategies to increase …" at bounding box center [280, 119] width 0 height 10
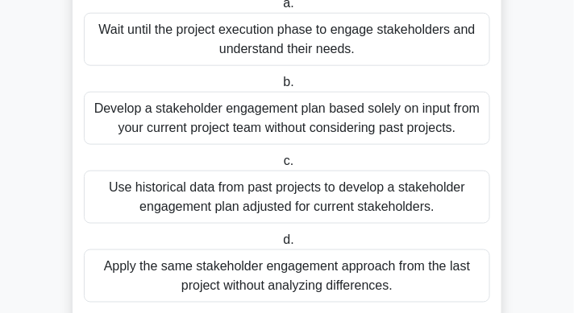
scroll to position [276, 0]
click at [257, 193] on div "Use historical data from past projects to develop a stakeholder engagement plan…" at bounding box center [287, 197] width 406 height 53
click at [280, 167] on input "c. Use historical data from past projects to develop a stakeholder engagement p…" at bounding box center [280, 161] width 0 height 10
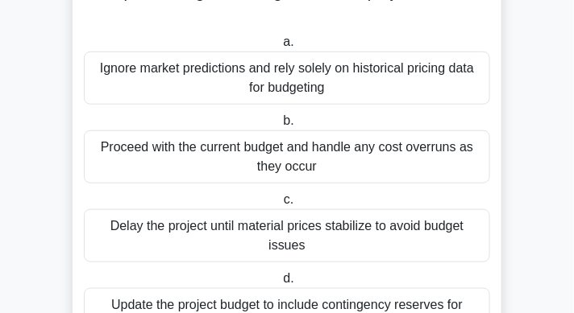
scroll to position [244, 0]
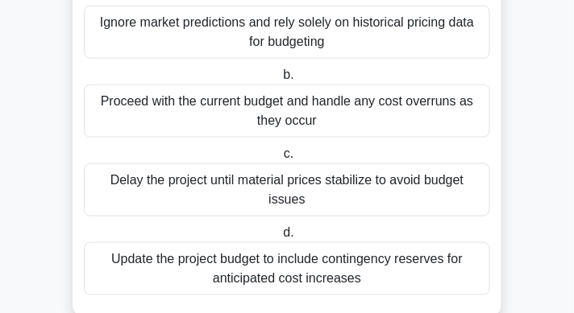
click at [285, 262] on div "Update the project budget to include contingency reserves for anticipated cost …" at bounding box center [287, 268] width 406 height 53
click at [280, 238] on input "d. Update the project budget to include contingency reserves for anticipated co…" at bounding box center [280, 233] width 0 height 10
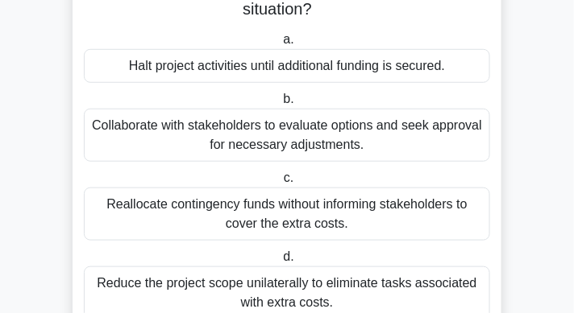
scroll to position [189, 0]
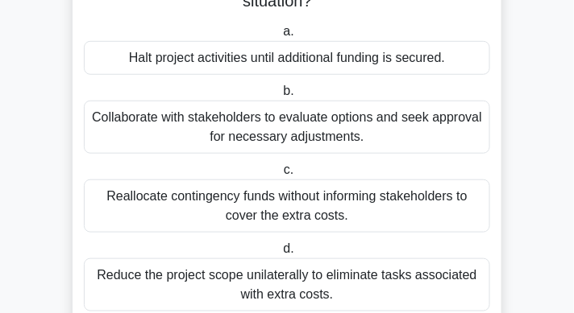
click at [278, 125] on div "Collaborate with stakeholders to evaluate options and seek approval for necessa…" at bounding box center [287, 127] width 406 height 53
click at [280, 97] on input "b. Collaborate with stakeholders to evaluate options and seek approval for nece…" at bounding box center [280, 91] width 0 height 10
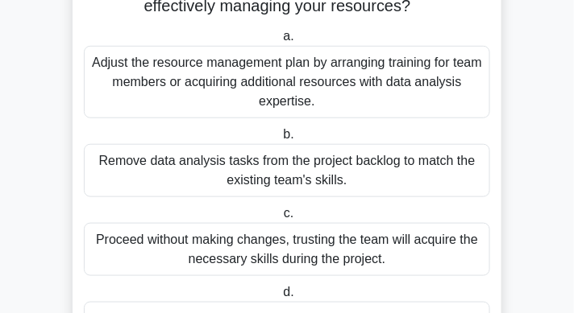
scroll to position [202, 0]
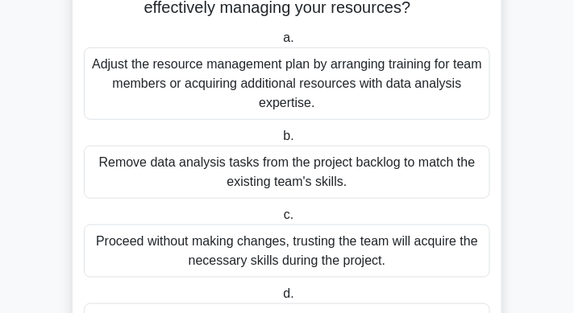
click at [327, 98] on div "Adjust the resource management plan by arranging training for team members or a…" at bounding box center [287, 84] width 406 height 73
click at [280, 44] on input "a. Adjust the resource management plan by arranging training for team members o…" at bounding box center [280, 38] width 0 height 10
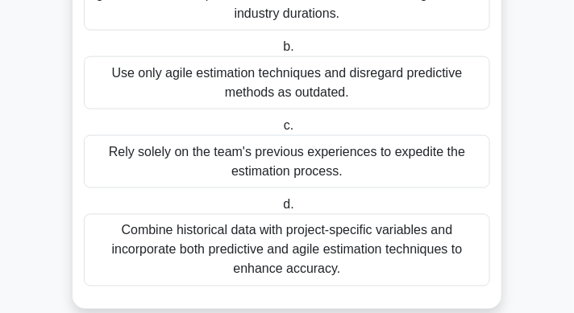
scroll to position [350, 0]
click at [367, 236] on div "Combine historical data with project-specific variables and incorporate both pr…" at bounding box center [287, 250] width 406 height 73
click at [280, 210] on input "d. Combine historical data with project-specific variables and incorporate both…" at bounding box center [280, 205] width 0 height 10
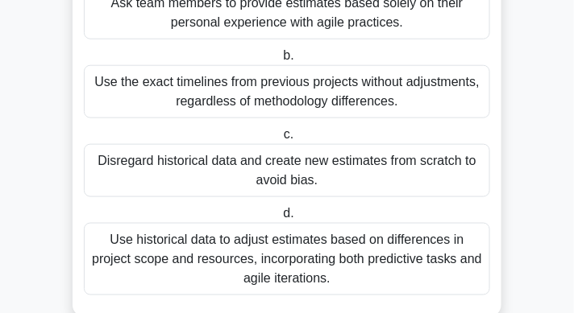
scroll to position [320, 0]
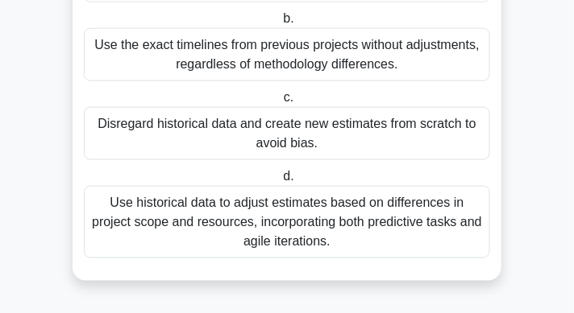
click at [371, 216] on div "Use historical data to adjust estimates based on differences in project scope a…" at bounding box center [287, 222] width 406 height 73
click at [280, 182] on input "d. Use historical data to adjust estimates based on differences in project scop…" at bounding box center [280, 177] width 0 height 10
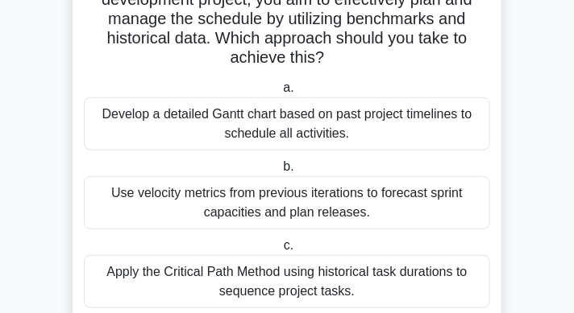
scroll to position [52, 0]
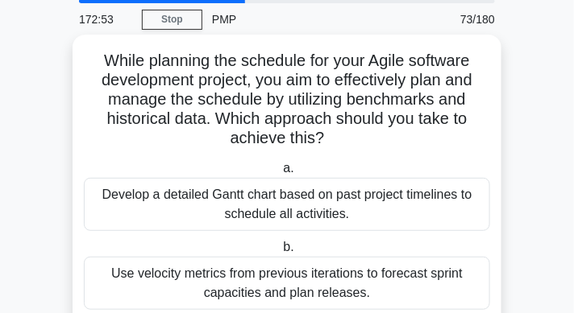
click at [380, 197] on div "Develop a detailed Gantt chart based on past project timelines to schedule all …" at bounding box center [287, 204] width 406 height 53
click at [280, 174] on input "a. Develop a detailed Gantt chart based on past project timelines to schedule a…" at bounding box center [280, 169] width 0 height 10
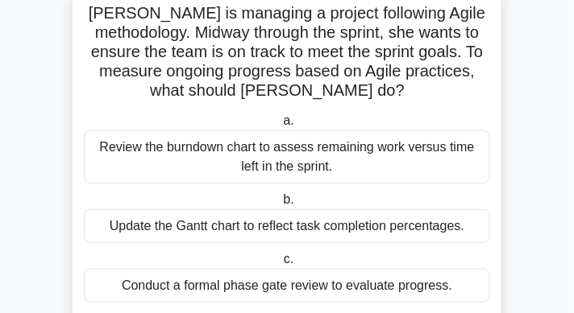
scroll to position [100, 0]
click at [373, 164] on div "Review the burndown chart to assess remaining work versus time left in the spri…" at bounding box center [287, 157] width 406 height 53
click at [280, 126] on input "a. Review the burndown chart to assess remaining work versus time left in the s…" at bounding box center [280, 121] width 0 height 10
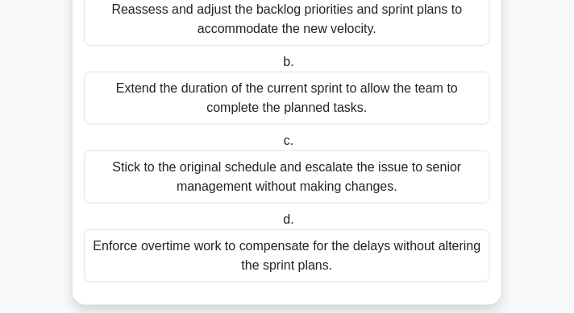
scroll to position [239, 0]
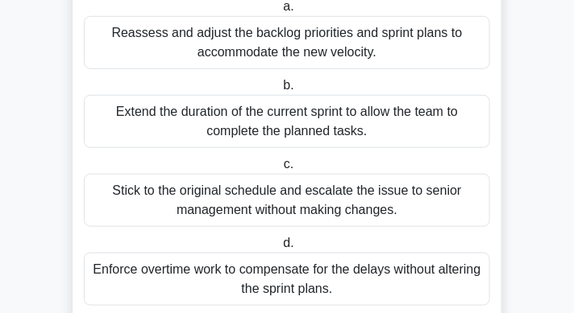
click at [346, 39] on div "Reassess and adjust the backlog priorities and sprint plans to accommodate the …" at bounding box center [287, 42] width 406 height 53
click at [280, 12] on input "a. Reassess and adjust the backlog priorities and sprint plans to accommodate t…" at bounding box center [280, 7] width 0 height 10
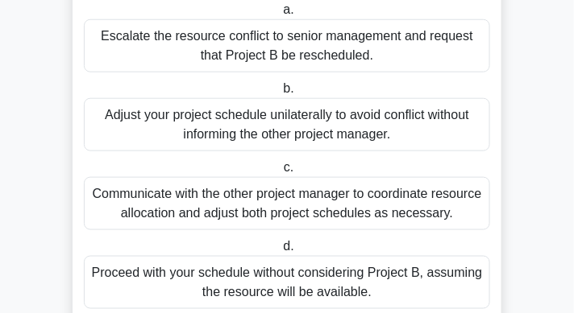
scroll to position [314, 0]
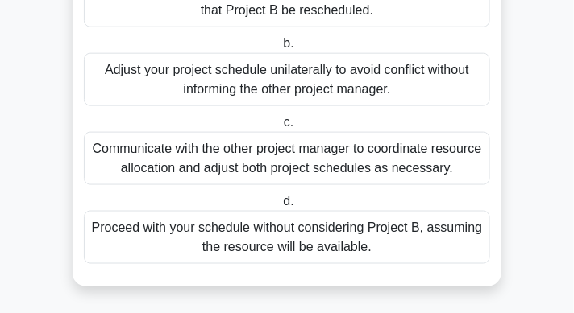
click at [338, 162] on div "Communicate with the other project manager to coordinate resource allocation an…" at bounding box center [287, 158] width 406 height 53
click at [280, 128] on input "c. Communicate with the other project manager to coordinate resource allocation…" at bounding box center [280, 123] width 0 height 10
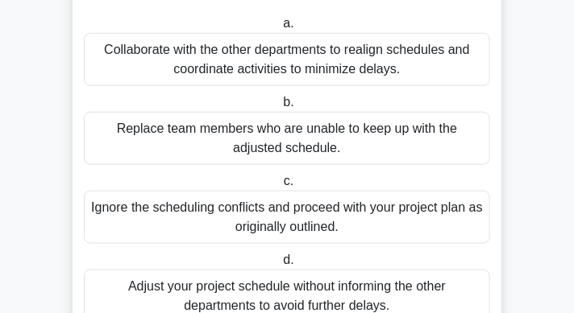
scroll to position [236, 0]
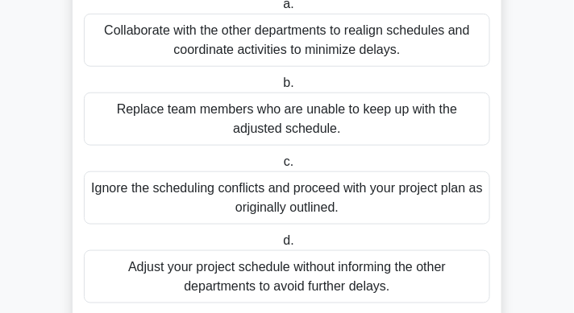
click at [345, 54] on div "Collaborate with the other departments to realign schedules and coordinate acti…" at bounding box center [287, 40] width 406 height 53
click at [280, 10] on input "a. Collaborate with the other departments to realign schedules and coordinate a…" at bounding box center [280, 4] width 0 height 10
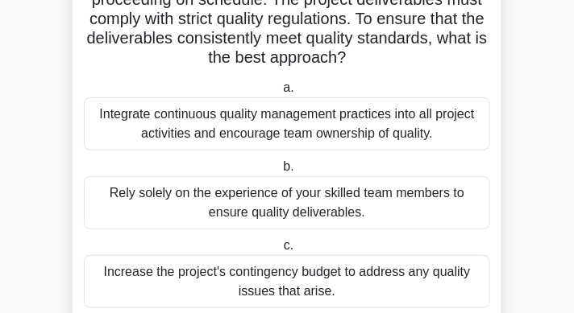
scroll to position [104, 0]
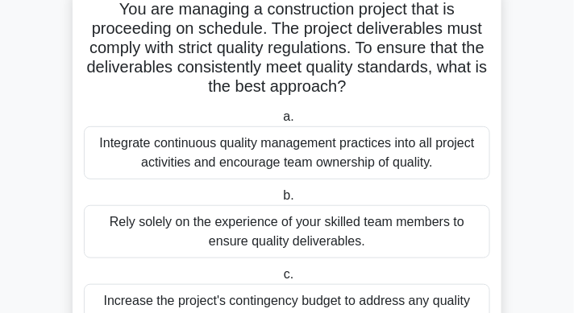
click at [367, 154] on div "Integrate continuous quality management practices into all project activities a…" at bounding box center [287, 152] width 406 height 53
click at [280, 122] on input "a. Integrate continuous quality management practices into all project activitie…" at bounding box center [280, 117] width 0 height 10
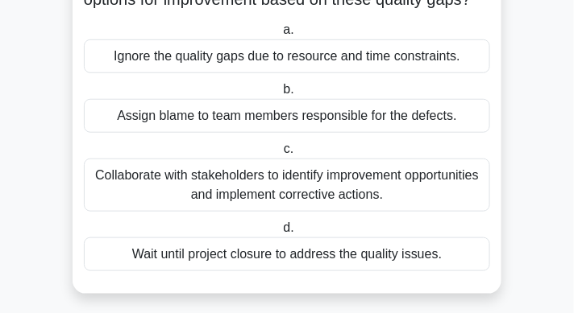
scroll to position [197, 0]
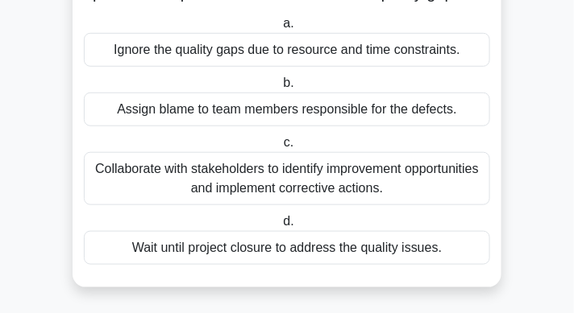
click at [371, 205] on div "Collaborate with stakeholders to identify improvement opportunities and impleme…" at bounding box center [287, 178] width 406 height 53
click at [280, 148] on input "c. Collaborate with stakeholders to identify improvement opportunities and impl…" at bounding box center [280, 143] width 0 height 10
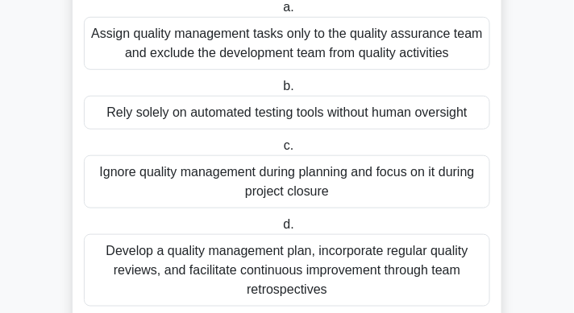
scroll to position [216, 0]
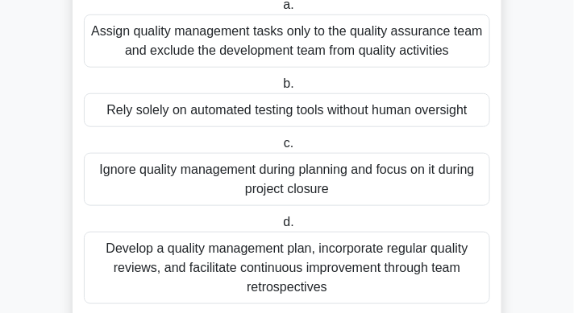
click at [346, 264] on div "Develop a quality management plan, incorporate regular quality reviews, and fac…" at bounding box center [287, 268] width 406 height 73
click at [280, 228] on input "d. Develop a quality management plan, incorporate regular quality reviews, and …" at bounding box center [280, 223] width 0 height 10
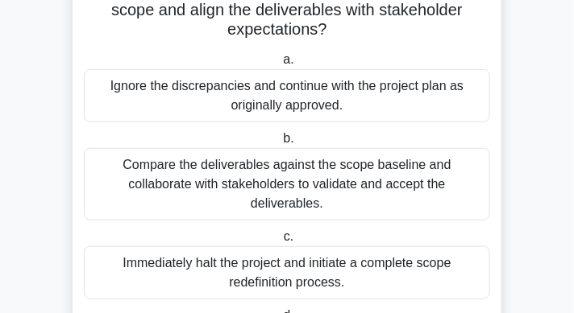
scroll to position [138, 0]
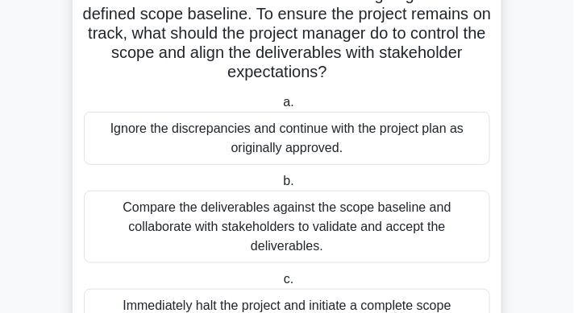
click at [317, 231] on div "Compare the deliverables against the scope baseline and collaborate with stakeh…" at bounding box center [287, 227] width 406 height 73
click at [280, 187] on input "b. Compare the deliverables against the scope baseline and collaborate with sta…" at bounding box center [280, 181] width 0 height 10
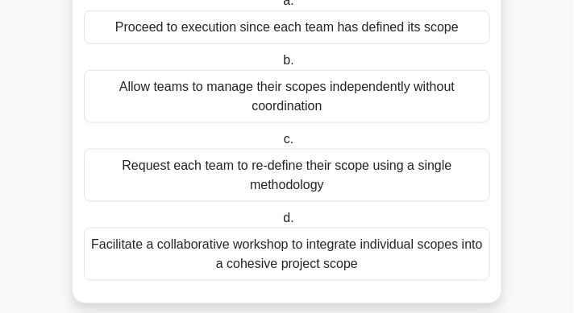
scroll to position [246, 0]
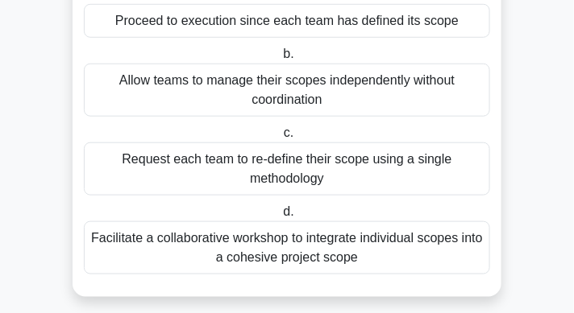
click at [351, 242] on div "Facilitate a collaborative workshop to integrate individual scopes into a cohes…" at bounding box center [287, 248] width 406 height 53
click at [280, 218] on input "d. Facilitate a collaborative workshop to integrate individual scopes into a co…" at bounding box center [280, 212] width 0 height 10
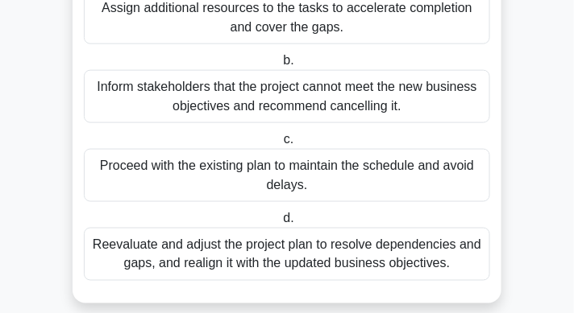
scroll to position [321, 0]
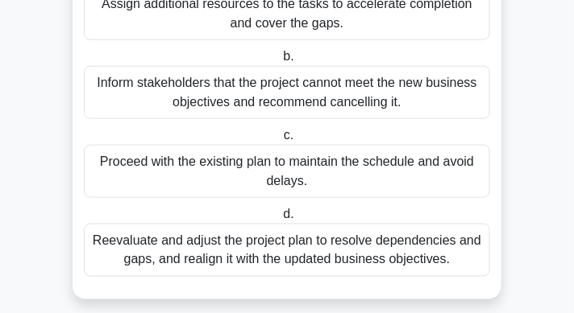
click at [352, 234] on div "Reevaluate and adjust the project plan to resolve dependencies and gaps, and re…" at bounding box center [287, 250] width 406 height 53
click at [280, 220] on input "d. Reevaluate and adjust the project plan to resolve dependencies and gaps, and…" at bounding box center [280, 214] width 0 height 10
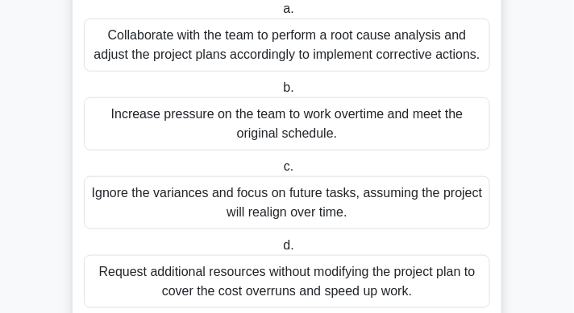
scroll to position [197, 0]
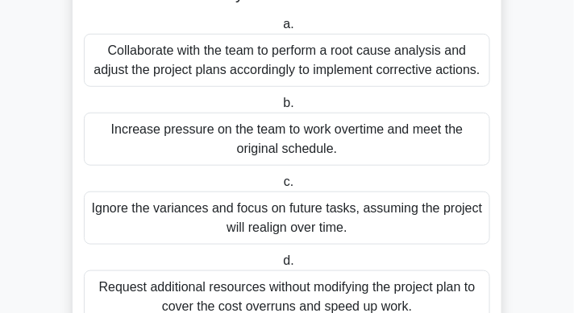
click at [313, 66] on div "Collaborate with the team to perform a root cause analysis and adjust the proje…" at bounding box center [287, 60] width 406 height 53
click at [280, 30] on input "a. Collaborate with the team to perform a root cause analysis and adjust the pr…" at bounding box center [280, 24] width 0 height 10
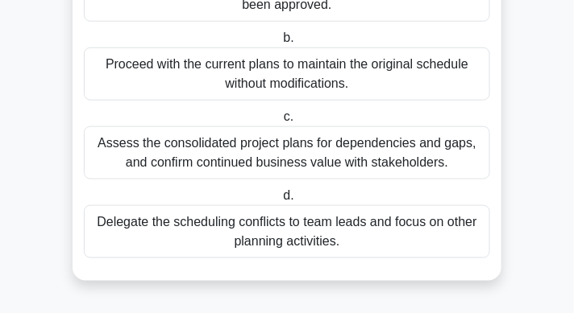
scroll to position [282, 0]
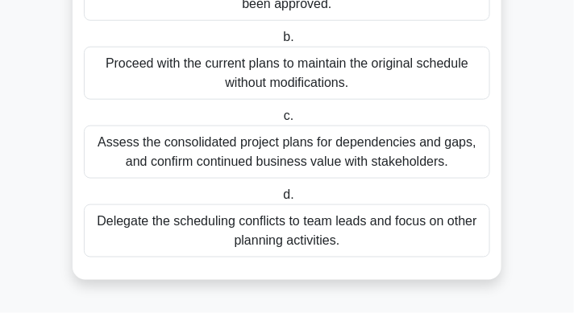
click at [308, 164] on div "Assess the consolidated project plans for dependencies and gaps, and confirm co…" at bounding box center [287, 152] width 406 height 53
click at [280, 122] on input "c. Assess the consolidated project plans for dependencies and gaps, and confirm…" at bounding box center [280, 116] width 0 height 10
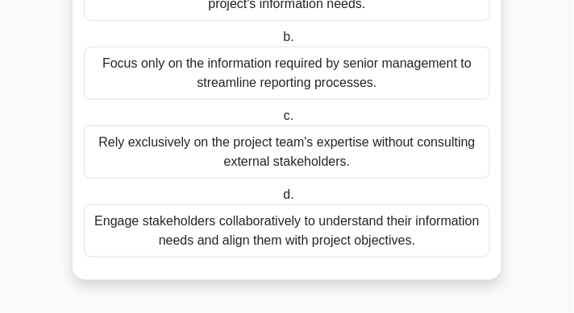
click at [354, 243] on div "Engage stakeholders collaboratively to understand their information needs and a…" at bounding box center [287, 231] width 406 height 53
click at [280, 201] on input "d. Engage stakeholders collaboratively to understand their information needs an…" at bounding box center [280, 195] width 0 height 10
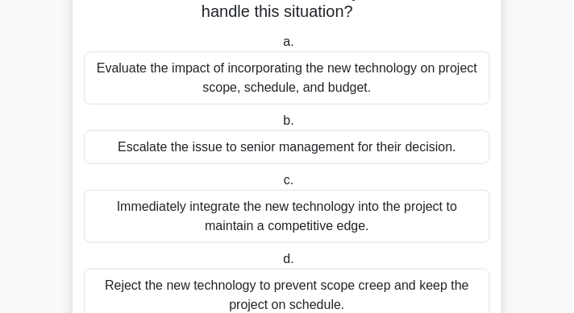
scroll to position [209, 0]
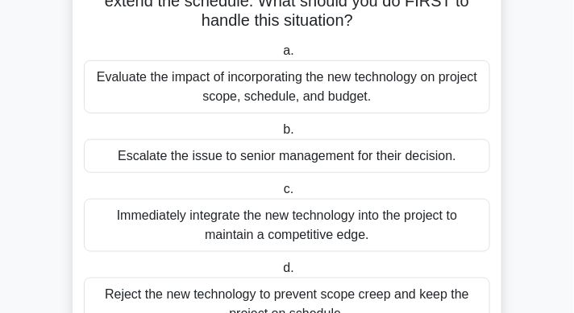
click at [276, 95] on div "Evaluate the impact of incorporating the new technology on project scope, sched…" at bounding box center [287, 86] width 406 height 53
click at [280, 56] on input "a. Evaluate the impact of incorporating the new technology on project scope, sc…" at bounding box center [280, 51] width 0 height 10
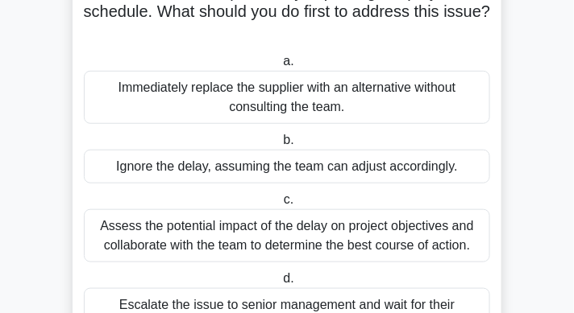
scroll to position [217, 0]
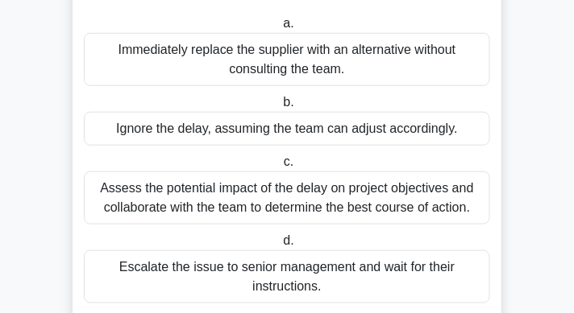
click at [353, 207] on div "Assess the potential impact of the delay on project objectives and collaborate …" at bounding box center [287, 198] width 406 height 53
click at [280, 168] on input "c. Assess the potential impact of the delay on project objectives and collabora…" at bounding box center [280, 162] width 0 height 10
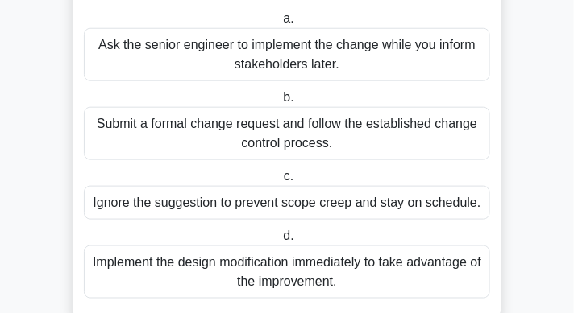
scroll to position [262, 0]
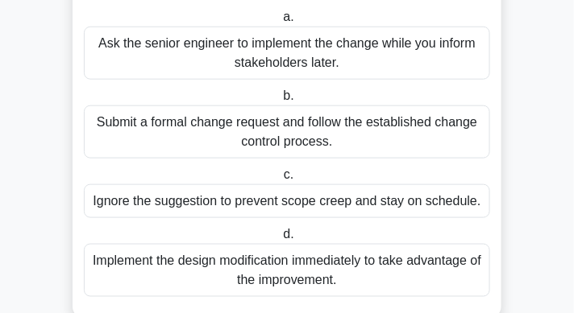
click at [328, 143] on div "Submit a formal change request and follow the established change control proces…" at bounding box center [287, 132] width 406 height 53
click at [280, 102] on input "b. Submit a formal change request and follow the established change control pro…" at bounding box center [280, 96] width 0 height 10
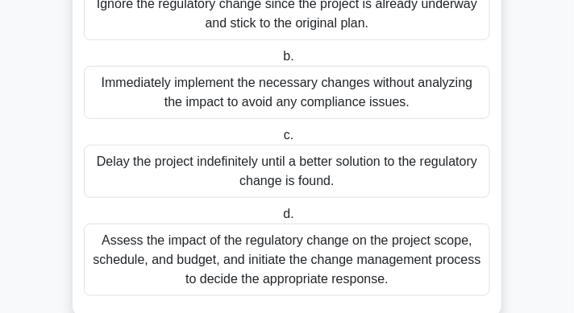
scroll to position [321, 0]
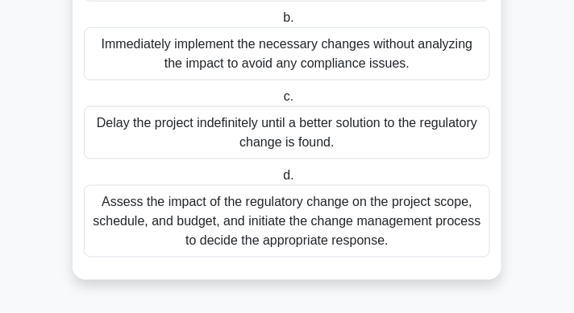
click at [338, 214] on div "Assess the impact of the regulatory change on the project scope, schedule, and …" at bounding box center [287, 221] width 406 height 73
click at [280, 181] on input "d. Assess the impact of the regulatory change on the project scope, schedule, a…" at bounding box center [280, 176] width 0 height 10
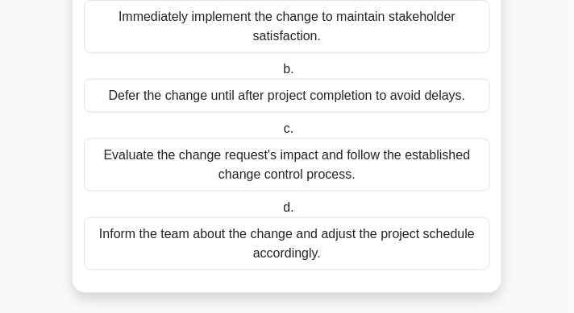
scroll to position [251, 0]
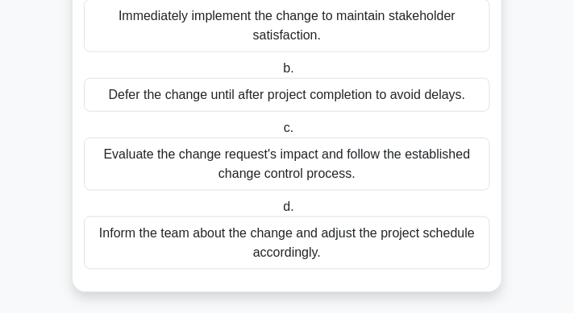
click at [344, 179] on div "Evaluate the change request's impact and follow the established change control …" at bounding box center [287, 164] width 406 height 53
click at [280, 134] on input "c. Evaluate the change request's impact and follow the established change contr…" at bounding box center [280, 128] width 0 height 10
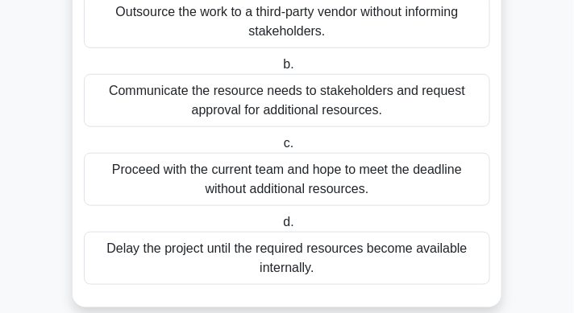
scroll to position [218, 0]
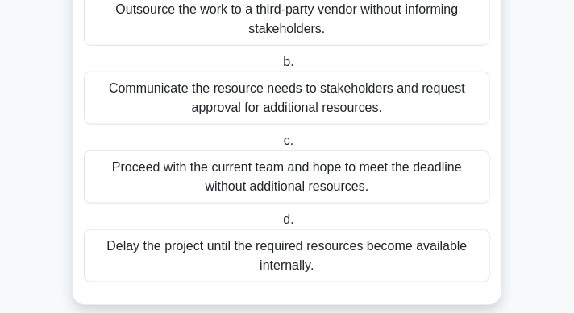
click at [313, 109] on div "Communicate the resource needs to stakeholders and request approval for additio…" at bounding box center [287, 98] width 406 height 53
click at [280, 68] on input "b. Communicate the resource needs to stakeholders and request approval for addi…" at bounding box center [280, 62] width 0 height 10
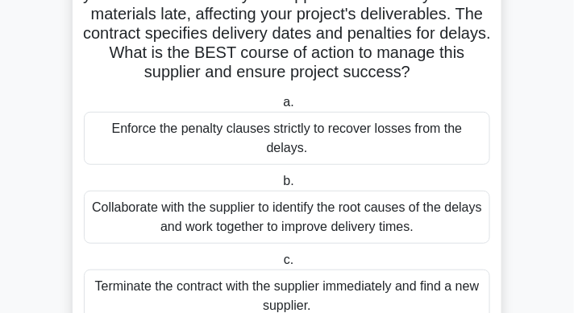
scroll to position [138, 0]
click at [367, 218] on div "Collaborate with the supplier to identify the root causes of the delays and wor…" at bounding box center [287, 217] width 406 height 53
click at [280, 187] on input "b. Collaborate with the supplier to identify the root causes of the delays and …" at bounding box center [280, 181] width 0 height 10
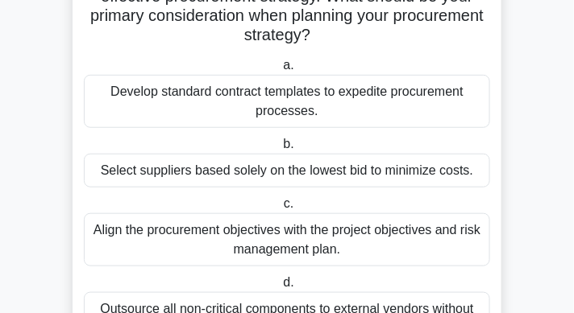
scroll to position [204, 0]
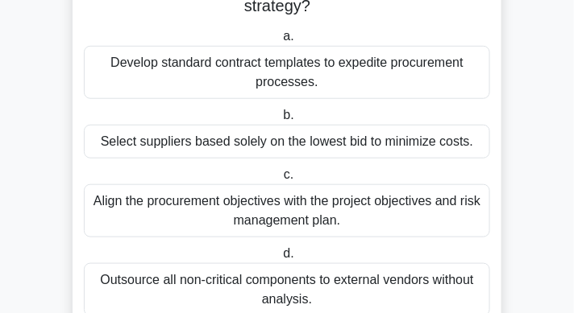
click at [355, 216] on div "Align the procurement objectives with the project objectives and risk managemen…" at bounding box center [287, 210] width 406 height 53
click at [280, 180] on input "c. Align the procurement objectives with the project objectives and risk manage…" at bounding box center [280, 175] width 0 height 10
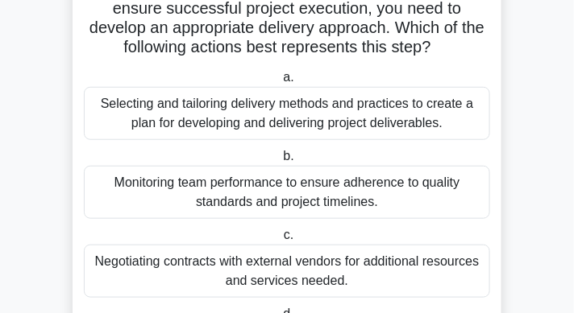
scroll to position [163, 0]
click at [253, 125] on div "Selecting and tailoring delivery methods and practices to create a plan for dev…" at bounding box center [287, 113] width 406 height 53
click at [280, 83] on input "a. Selecting and tailoring delivery methods and practices to create a plan for …" at bounding box center [280, 78] width 0 height 10
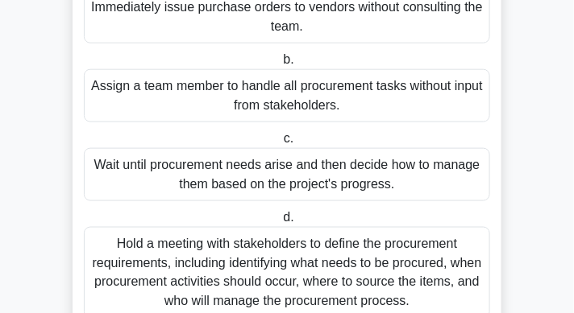
scroll to position [305, 0]
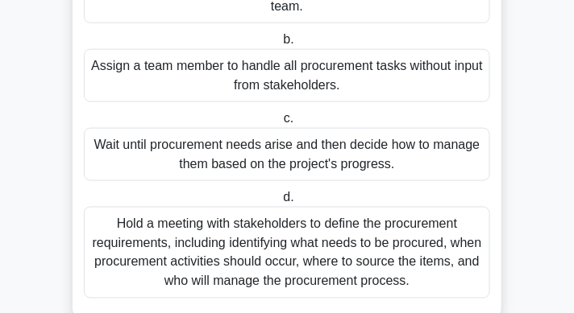
click at [341, 252] on div "Hold a meeting with stakeholders to define the procurement requirements, includ…" at bounding box center [287, 253] width 406 height 92
click at [280, 203] on input "d. Hold a meeting with stakeholders to define the procurement requirements, inc…" at bounding box center [280, 198] width 0 height 10
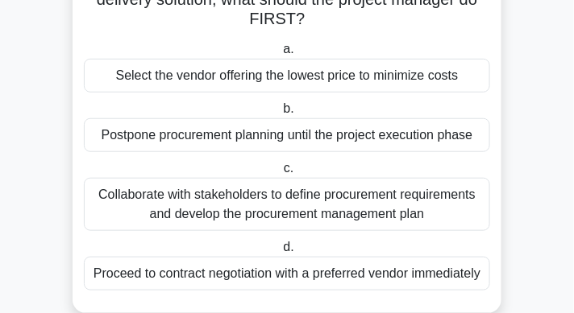
scroll to position [172, 0]
click at [305, 209] on div "Collaborate with stakeholders to define procurement requirements and develop th…" at bounding box center [287, 204] width 406 height 53
click at [280, 174] on input "c. Collaborate with stakeholders to define procurement requirements and develop…" at bounding box center [280, 169] width 0 height 10
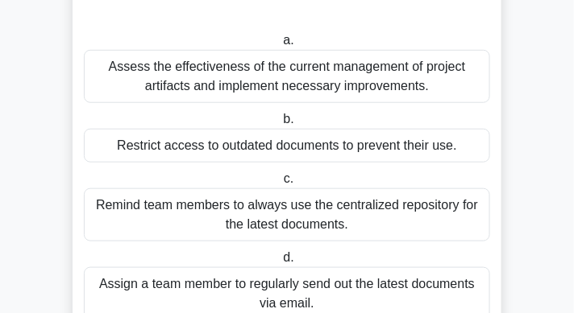
scroll to position [193, 0]
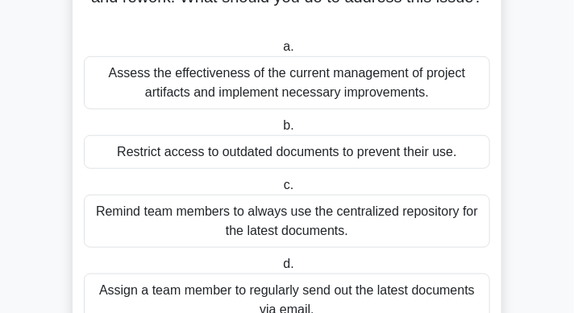
click at [363, 68] on div "Assess the effectiveness of the current management of project artifacts and imp…" at bounding box center [287, 82] width 406 height 53
click at [280, 52] on input "a. Assess the effectiveness of the current management of project artifacts and …" at bounding box center [280, 47] width 0 height 10
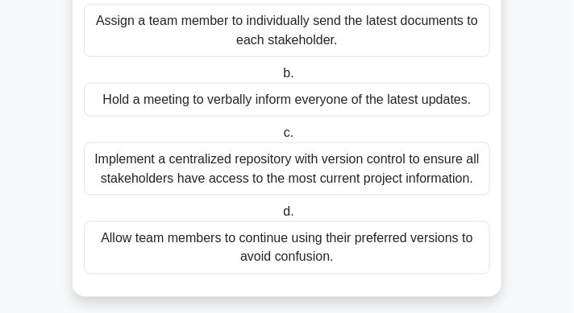
scroll to position [318, 0]
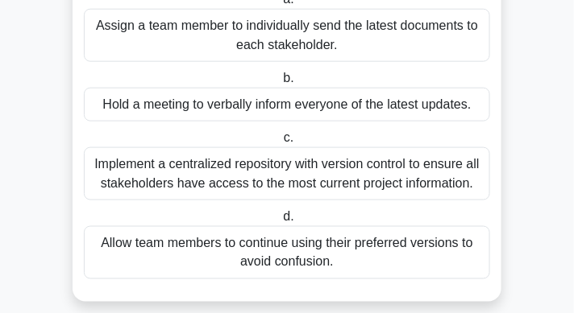
click at [433, 189] on div "Implement a centralized repository with version control to ensure all stakehold…" at bounding box center [287, 173] width 406 height 53
click at [280, 143] on input "c. Implement a centralized repository with version control to ensure all stakeh…" at bounding box center [280, 138] width 0 height 10
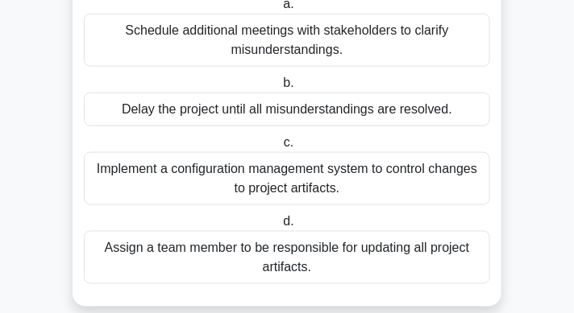
scroll to position [279, 0]
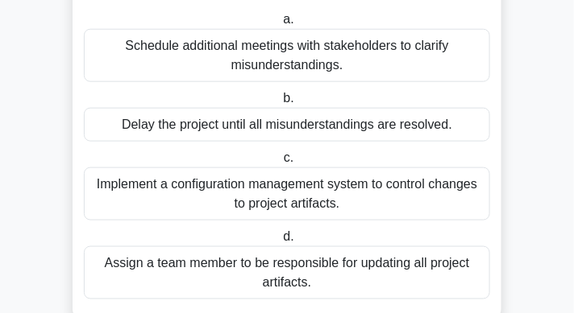
click at [444, 205] on div "Implement a configuration management system to control changes to project artif…" at bounding box center [287, 194] width 406 height 53
click at [280, 164] on input "c. Implement a configuration management system to control changes to project ar…" at bounding box center [280, 158] width 0 height 10
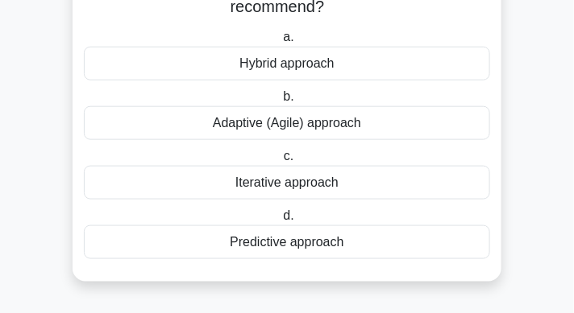
scroll to position [263, 0]
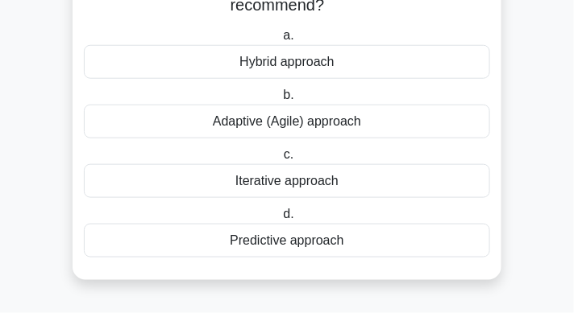
click at [439, 128] on div "Adaptive (Agile) approach" at bounding box center [287, 122] width 406 height 34
click at [280, 101] on input "b. Adaptive (Agile) approach" at bounding box center [280, 95] width 0 height 10
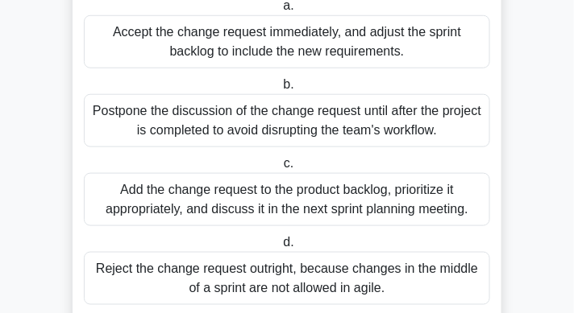
scroll to position [253, 0]
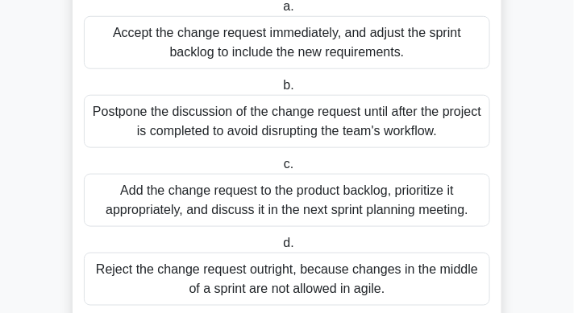
click at [381, 201] on div "Add the change request to the product backlog, prioritize it appropriately, and…" at bounding box center [287, 200] width 406 height 53
click at [280, 170] on input "c. Add the change request to the product backlog, prioritize it appropriately, …" at bounding box center [280, 165] width 0 height 10
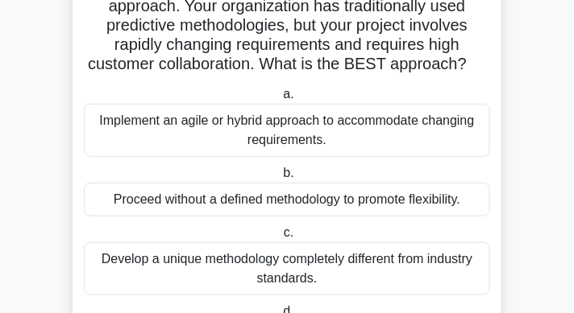
scroll to position [139, 0]
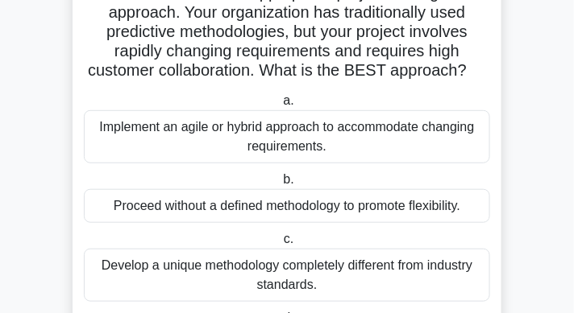
click at [419, 137] on div "Implement an agile or hybrid approach to accommodate changing requirements." at bounding box center [287, 136] width 406 height 53
click at [280, 106] on input "a. Implement an agile or hybrid approach to accommodate changing requirements." at bounding box center [280, 101] width 0 height 10
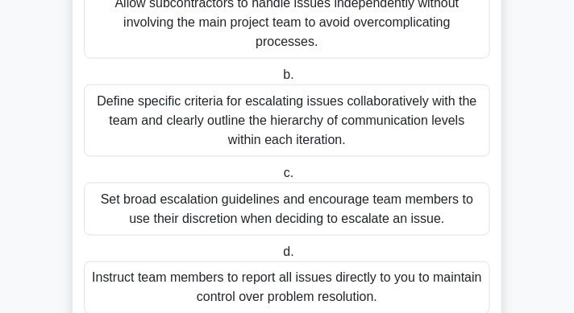
scroll to position [305, 0]
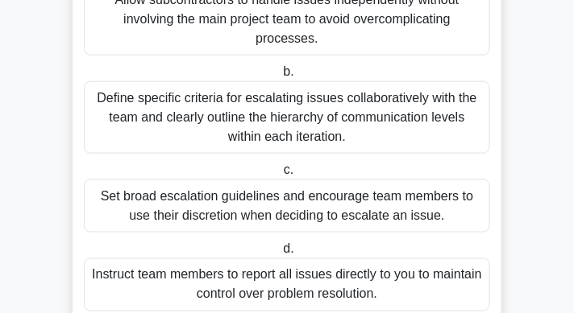
click at [319, 134] on div "Define specific criteria for escalating issues collaboratively with the team an…" at bounding box center [287, 117] width 406 height 73
click at [280, 77] on input "b. Define specific criteria for escalating issues collaboratively with the team…" at bounding box center [280, 72] width 0 height 10
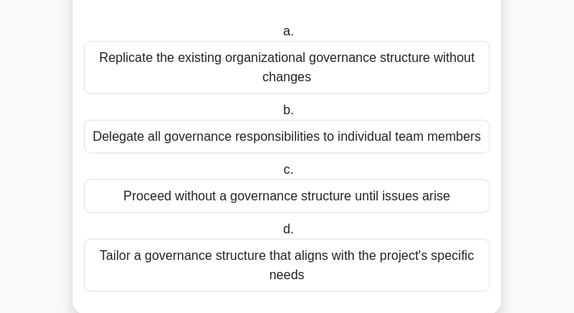
scroll to position [197, 0]
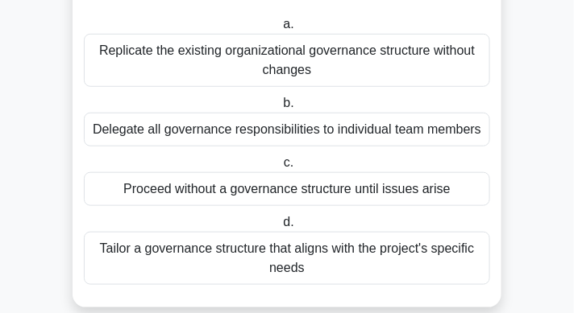
click at [383, 258] on div "Tailor a governance structure that aligns with the project's specific needs" at bounding box center [287, 258] width 406 height 53
click at [280, 228] on input "d. Tailor a governance structure that aligns with the project's specific needs" at bounding box center [280, 223] width 0 height 10
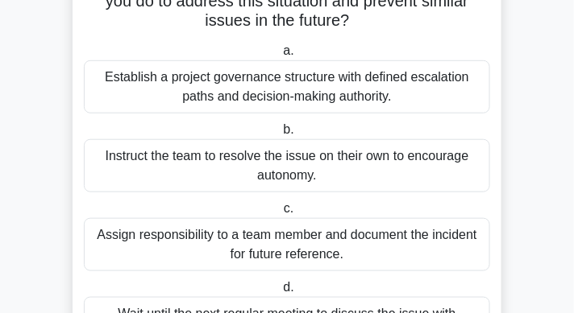
scroll to position [180, 0]
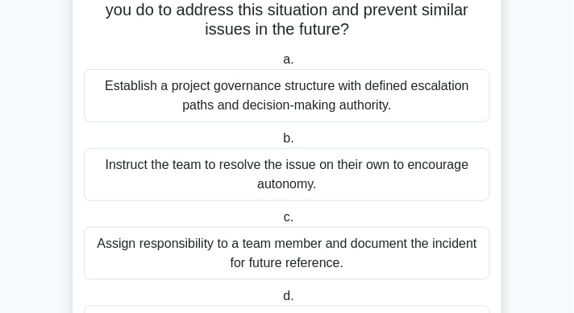
click at [373, 104] on div "Establish a project governance structure with defined escalation paths and deci…" at bounding box center [287, 95] width 406 height 53
click at [280, 65] on input "a. Establish a project governance structure with defined escalation paths and d…" at bounding box center [280, 60] width 0 height 10
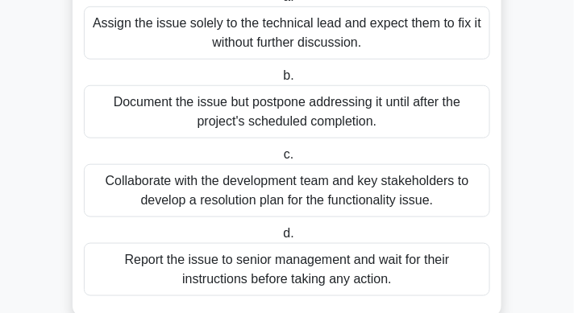
scroll to position [225, 0]
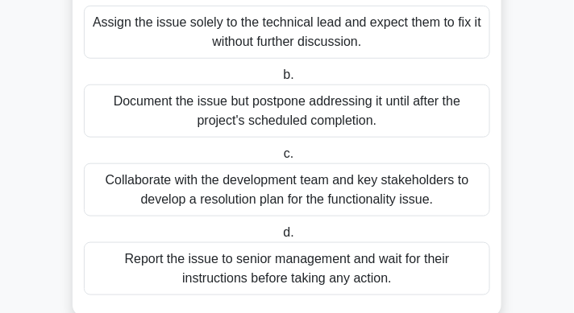
click at [375, 178] on div "Collaborate with the development team and key stakeholders to develop a resolut…" at bounding box center [287, 190] width 406 height 53
click at [280, 160] on input "c. Collaborate with the development team and key stakeholders to develop a reso…" at bounding box center [280, 154] width 0 height 10
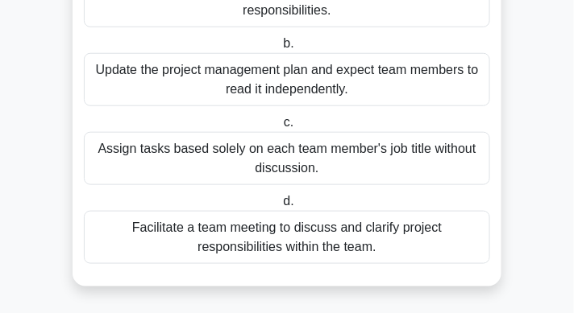
scroll to position [243, 0]
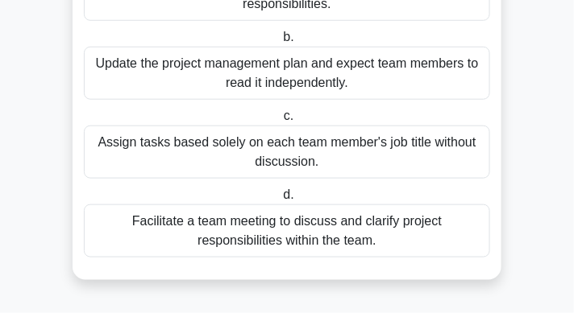
click at [397, 242] on div "Facilitate a team meeting to discuss and clarify project responsibilities withi…" at bounding box center [287, 231] width 406 height 53
click at [280, 201] on input "d. Facilitate a team meeting to discuss and clarify project responsibilities wi…" at bounding box center [280, 195] width 0 height 10
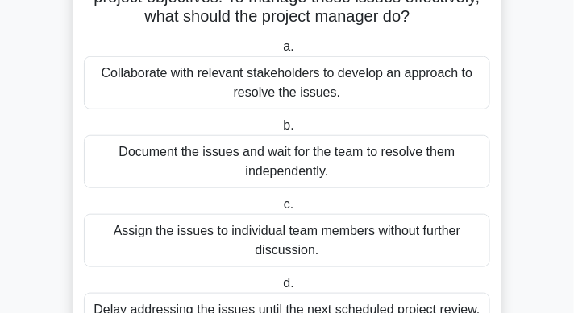
scroll to position [154, 0]
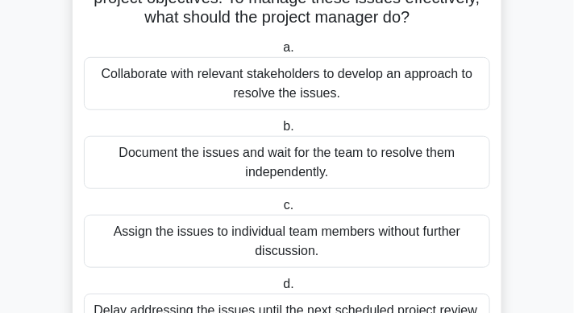
click at [329, 102] on div "Collaborate with relevant stakeholders to develop an approach to resolve the is…" at bounding box center [287, 83] width 406 height 53
click at [280, 53] on input "a. Collaborate with relevant stakeholders to develop an approach to resolve the…" at bounding box center [280, 48] width 0 height 10
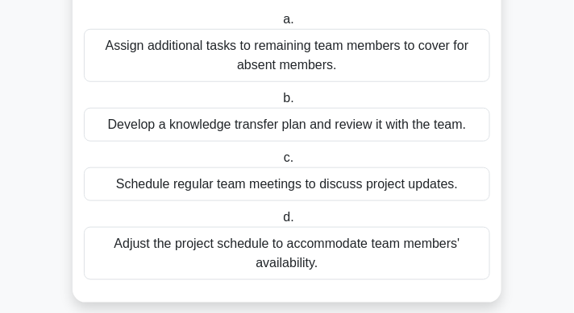
scroll to position [201, 0]
click at [332, 130] on div "Develop a knowledge transfer plan and review it with the team." at bounding box center [287, 125] width 406 height 34
click at [280, 104] on input "b. Develop a knowledge transfer plan and review it with the team." at bounding box center [280, 98] width 0 height 10
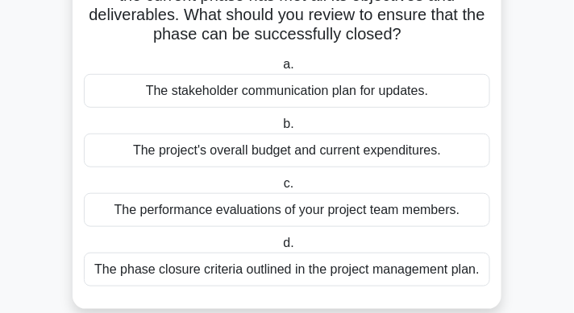
scroll to position [184, 0]
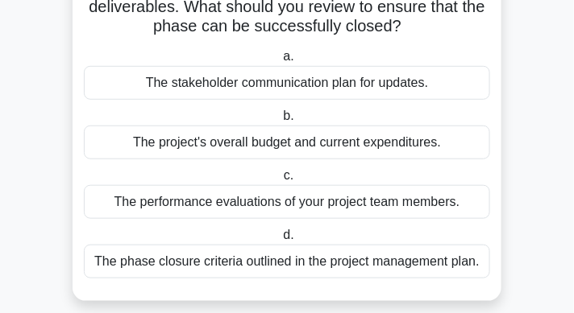
click at [363, 264] on div "The phase closure criteria outlined in the project management plan." at bounding box center [287, 262] width 406 height 34
click at [280, 241] on input "d. The phase closure criteria outlined in the project management plan." at bounding box center [280, 235] width 0 height 10
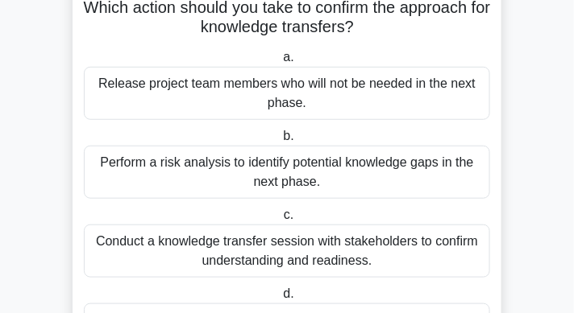
scroll to position [169, 0]
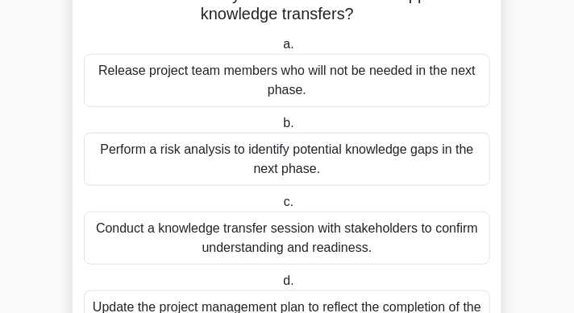
click at [369, 242] on div "Conduct a knowledge transfer session with stakeholders to confirm understanding…" at bounding box center [287, 238] width 406 height 53
click at [280, 208] on input "c. Conduct a knowledge transfer session with stakeholders to confirm understand…" at bounding box center [280, 202] width 0 height 10
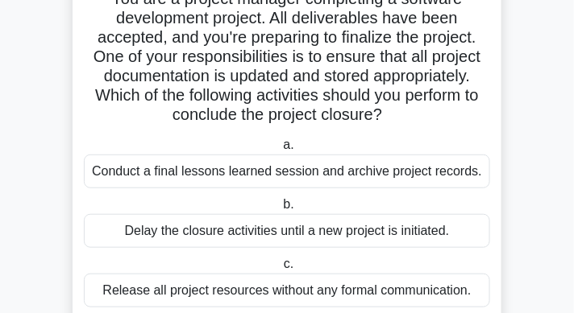
scroll to position [114, 0]
click at [361, 171] on div "Conduct a final lessons learned session and archive project records." at bounding box center [287, 172] width 406 height 34
click at [280, 151] on input "a. Conduct a final lessons learned session and archive project records." at bounding box center [280, 145] width 0 height 10
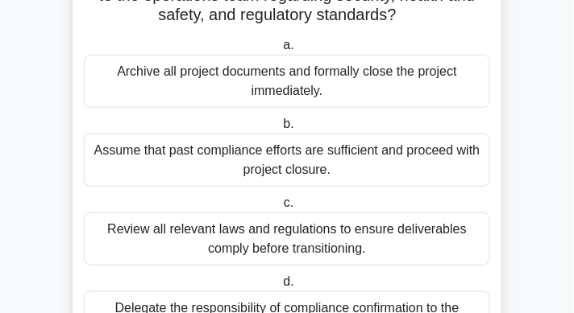
scroll to position [230, 0]
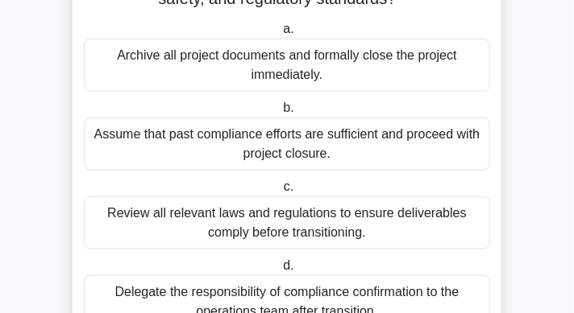
click at [385, 221] on div "Review all relevant laws and regulations to ensure deliverables comply before t…" at bounding box center [287, 223] width 406 height 53
click at [280, 193] on input "c. Review all relevant laws and regulations to ensure deliverables comply befor…" at bounding box center [280, 187] width 0 height 10
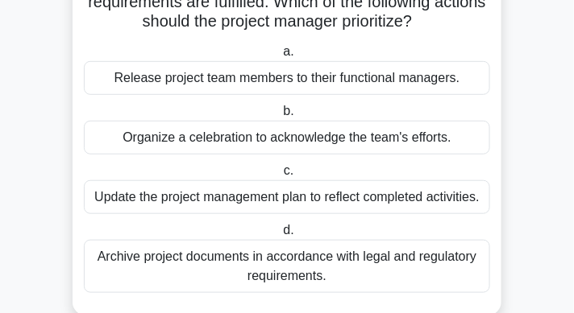
scroll to position [151, 0]
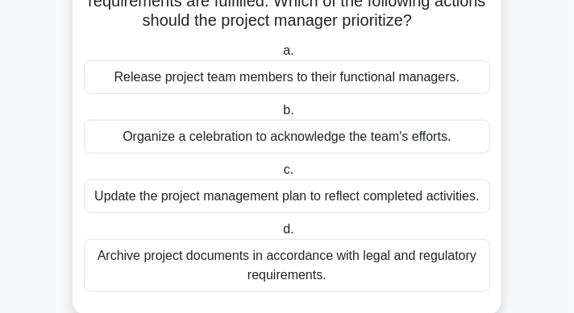
click at [375, 270] on div "Archive project documents in accordance with legal and regulatory requirements." at bounding box center [287, 265] width 406 height 53
click at [280, 235] on input "d. Archive project documents in accordance with legal and regulatory requiremen…" at bounding box center [280, 230] width 0 height 10
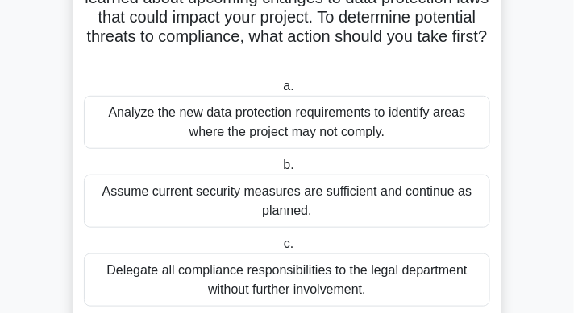
scroll to position [154, 0]
click at [394, 128] on div "Analyze the new data protection requirements to identify areas where the projec…" at bounding box center [287, 122] width 406 height 53
click at [280, 92] on input "a. Analyze the new data protection requirements to identify areas where the pro…" at bounding box center [280, 86] width 0 height 10
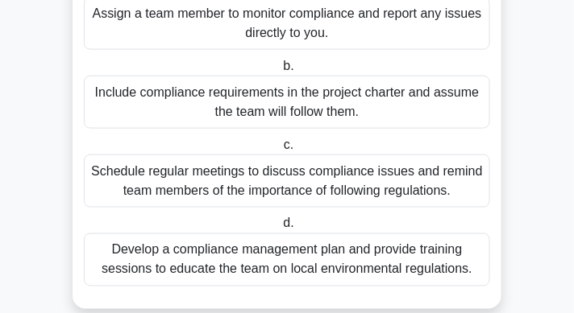
scroll to position [350, 0]
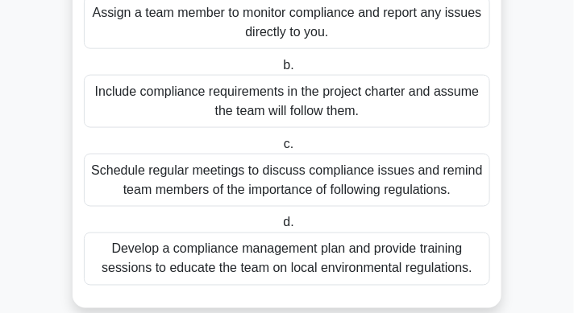
click at [378, 254] on div "Develop a compliance management plan and provide training sessions to educate t…" at bounding box center [287, 259] width 406 height 53
click at [280, 229] on input "d. Develop a compliance management plan and provide training sessions to educat…" at bounding box center [280, 223] width 0 height 10
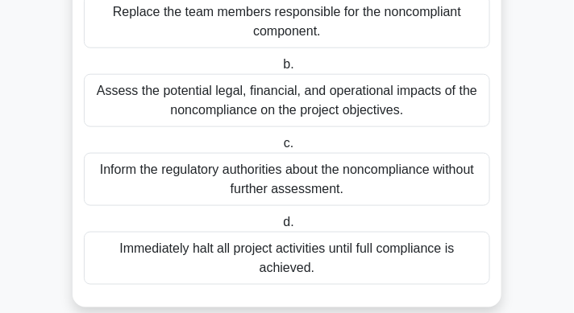
scroll to position [275, 0]
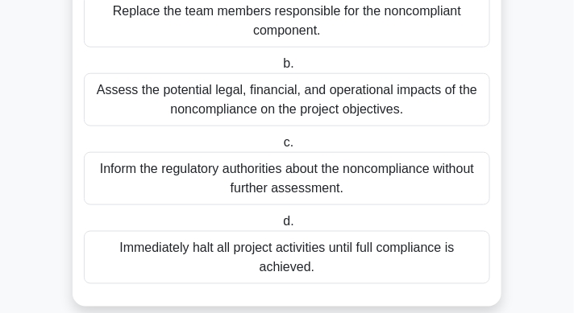
click at [386, 115] on div "Assess the potential legal, financial, and operational impacts of the noncompli…" at bounding box center [287, 99] width 406 height 53
click at [280, 69] on input "b. Assess the potential legal, financial, and operational impacts of the noncom…" at bounding box center [280, 64] width 0 height 10
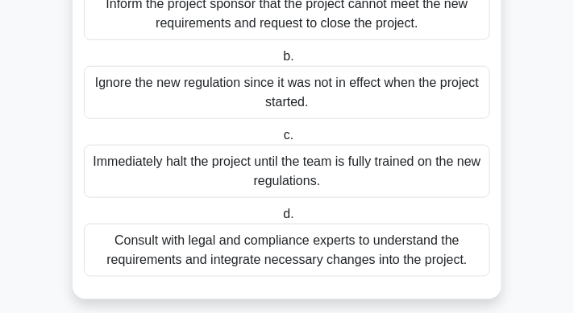
scroll to position [283, 0]
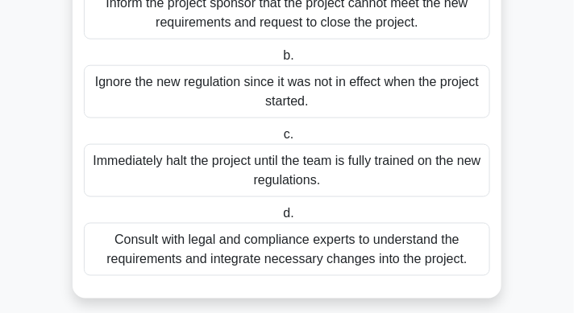
click at [335, 276] on div "Consult with legal and compliance experts to understand the requirements and in…" at bounding box center [287, 249] width 406 height 53
click at [280, 219] on input "d. Consult with legal and compliance experts to understand the requirements and…" at bounding box center [280, 214] width 0 height 10
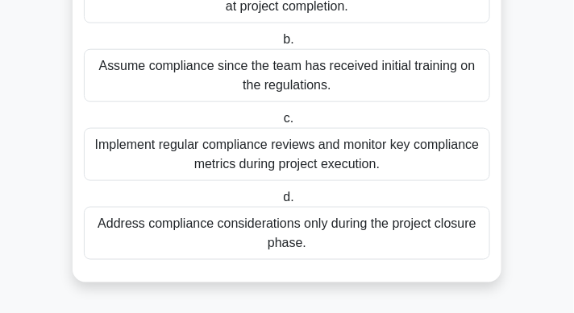
scroll to position [282, 0]
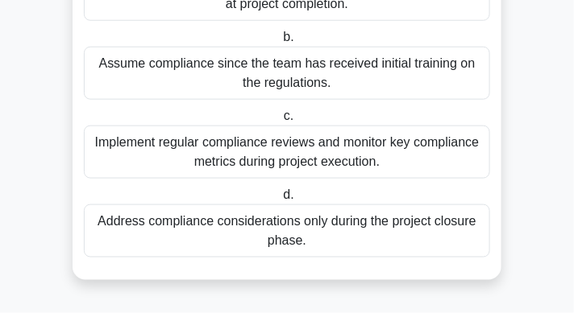
click at [250, 143] on div "Implement regular compliance reviews and monitor key compliance metrics during …" at bounding box center [287, 152] width 406 height 53
click at [280, 122] on input "c. Implement regular compliance reviews and monitor key compliance metrics duri…" at bounding box center [280, 116] width 0 height 10
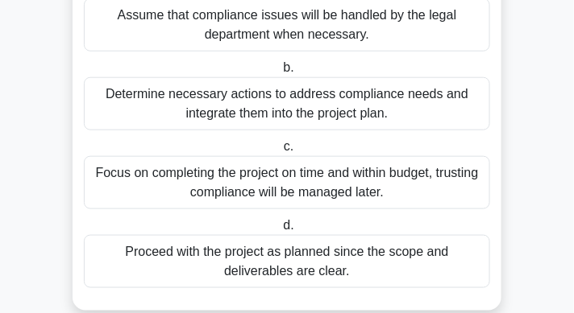
scroll to position [255, 0]
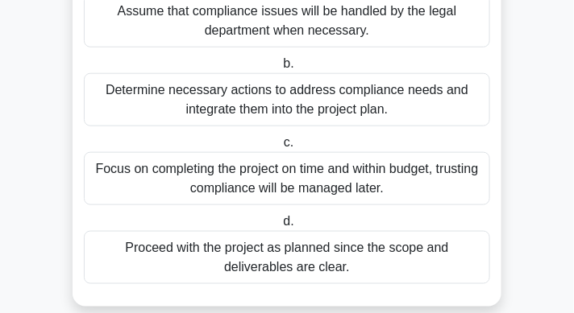
click at [267, 97] on div "Determine necessary actions to address compliance needs and integrate them into…" at bounding box center [287, 99] width 406 height 53
click at [280, 69] on input "b. Determine necessary actions to address compliance needs and integrate them i…" at bounding box center [280, 64] width 0 height 10
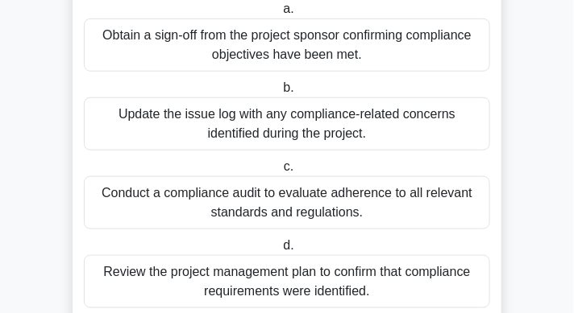
scroll to position [232, 0]
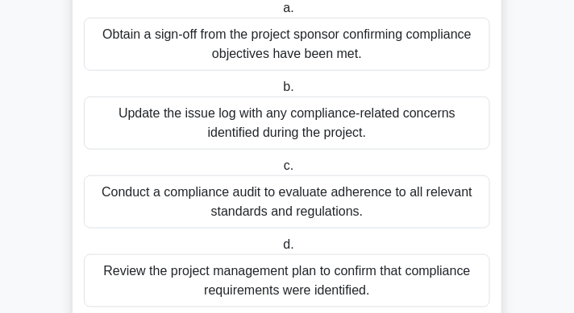
click at [404, 207] on div "Conduct a compliance audit to evaluate adherence to all relevant standards and …" at bounding box center [287, 202] width 406 height 53
click at [280, 172] on input "c. Conduct a compliance audit to evaluate adherence to all relevant standards a…" at bounding box center [280, 166] width 0 height 10
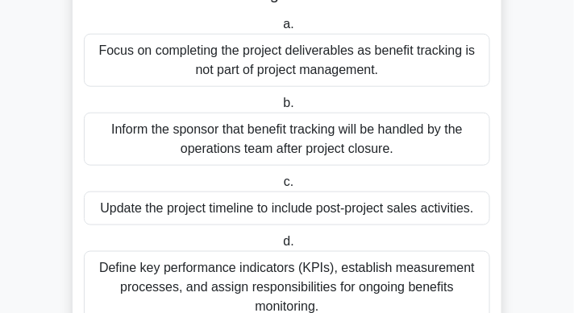
scroll to position [263, 0]
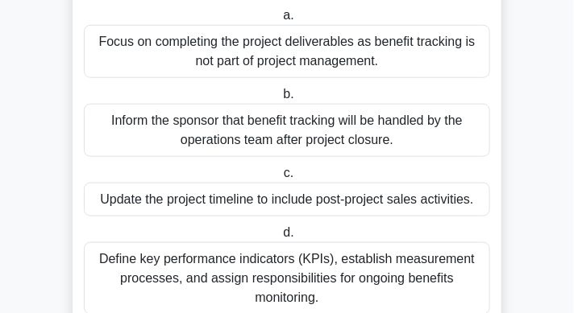
click at [276, 279] on div "Define key performance indicators (KPIs), establish measurement processes, and …" at bounding box center [287, 278] width 406 height 73
click at [280, 238] on input "d. Define key performance indicators (KPIs), establish measurement processes, a…" at bounding box center [280, 233] width 0 height 10
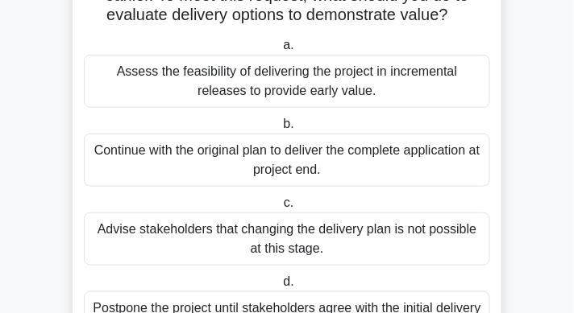
scroll to position [169, 0]
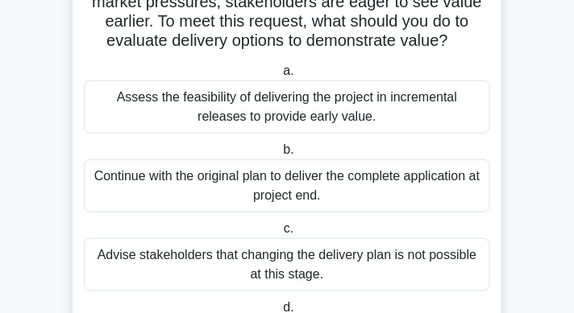
click at [353, 114] on div "Assess the feasibility of delivering the project in incremental releases to pro…" at bounding box center [287, 107] width 406 height 53
click at [280, 77] on input "a. Assess the feasibility of delivering the project in incremental releases to …" at bounding box center [280, 71] width 0 height 10
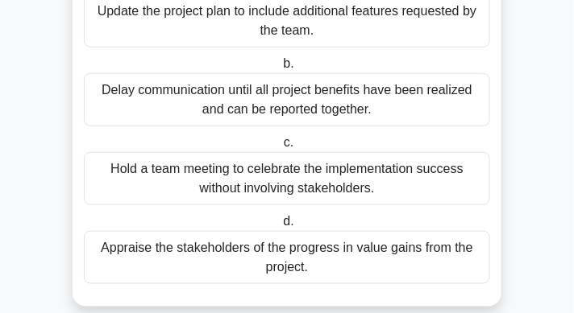
scroll to position [237, 0]
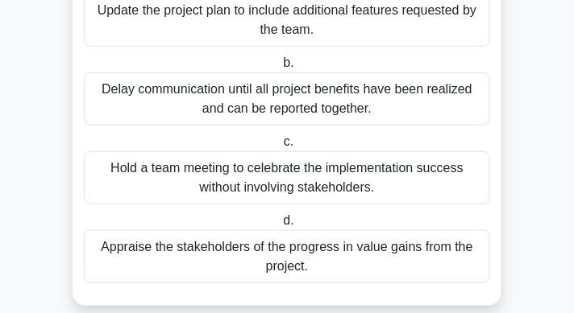
click at [266, 245] on div "Appraise the stakeholders of the progress in value gains from the project." at bounding box center [287, 256] width 406 height 53
click at [280, 226] on input "d. Appraise the stakeholders of the progress in value gains from the project." at bounding box center [280, 221] width 0 height 10
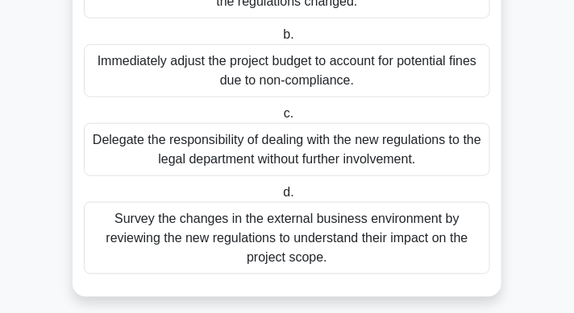
scroll to position [266, 0]
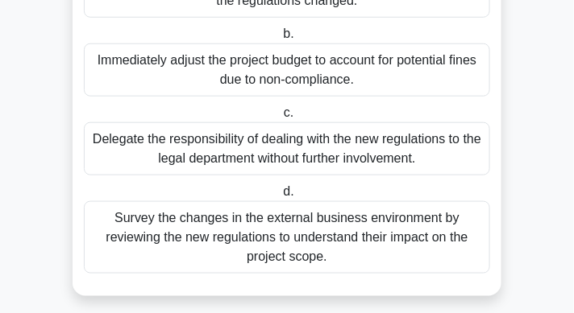
click at [295, 232] on div "Survey the changes in the external business environment by reviewing the new re…" at bounding box center [287, 237] width 406 height 73
click at [280, 197] on input "d. Survey the changes in the external business environment by reviewing the new…" at bounding box center [280, 192] width 0 height 10
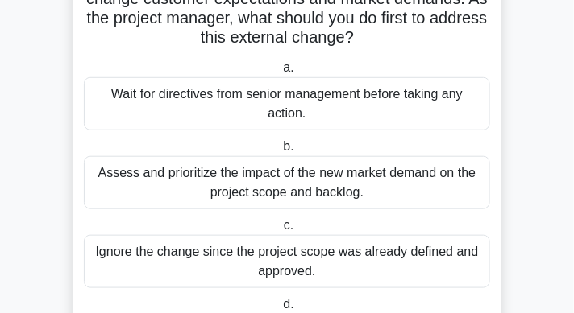
scroll to position [164, 0]
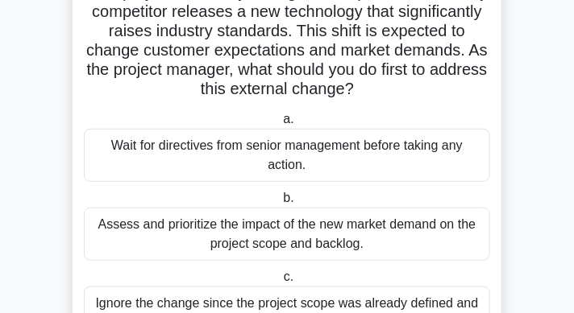
click at [337, 216] on div "Assess and prioritize the impact of the new market demand on the project scope …" at bounding box center [287, 234] width 406 height 53
click at [280, 204] on input "b. Assess and prioritize the impact of the new market demand on the project sco…" at bounding box center [280, 198] width 0 height 10
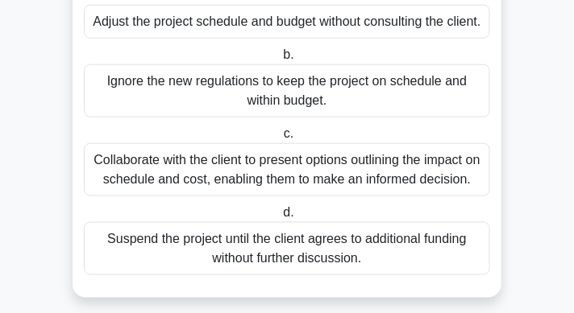
scroll to position [298, 0]
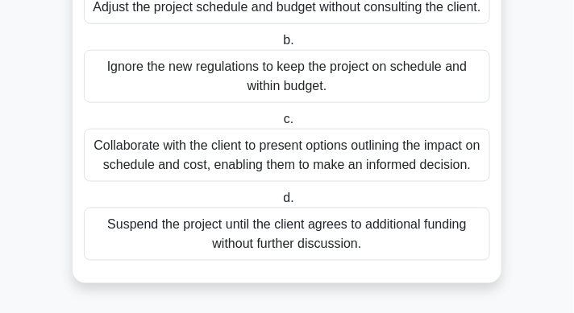
click at [374, 182] on div "Collaborate with the client to present options outlining the impact on schedule…" at bounding box center [287, 155] width 406 height 53
click at [280, 125] on input "c. Collaborate with the client to present options outlining the impact on sched…" at bounding box center [280, 119] width 0 height 10
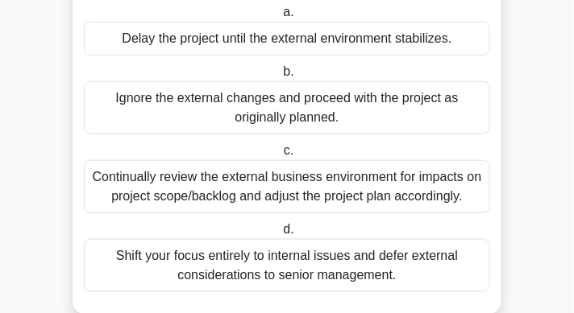
scroll to position [234, 0]
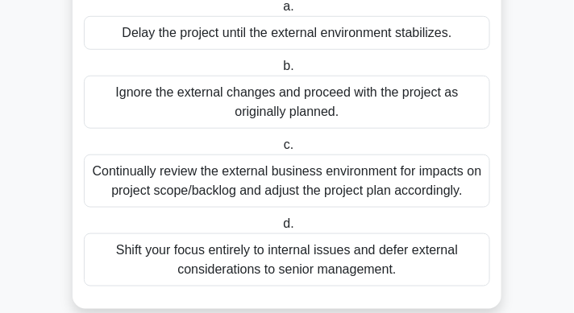
click at [357, 186] on div "Continually review the external business environment for impacts on project sco…" at bounding box center [287, 181] width 406 height 53
click at [280, 151] on input "c. Continually review the external business environment for impacts on project …" at bounding box center [280, 145] width 0 height 10
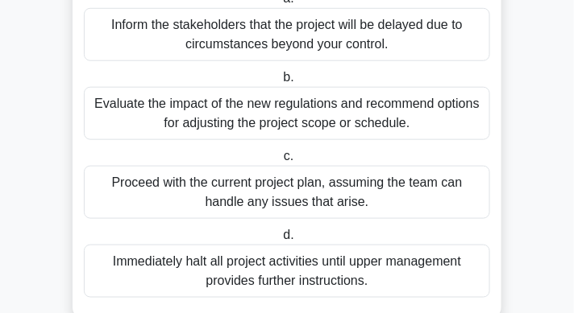
scroll to position [242, 0]
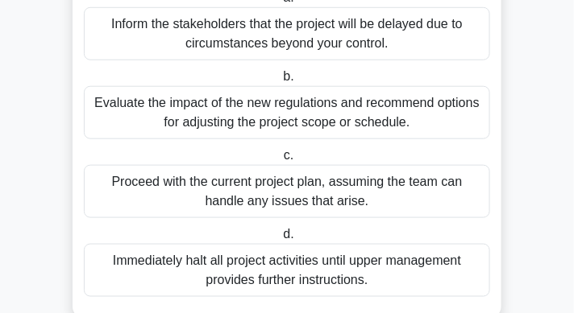
click at [313, 122] on div "Evaluate the impact of the new regulations and recommend options for adjusting …" at bounding box center [287, 112] width 406 height 53
click at [280, 82] on input "b. Evaluate the impact of the new regulations and recommend options for adjusti…" at bounding box center [280, 77] width 0 height 10
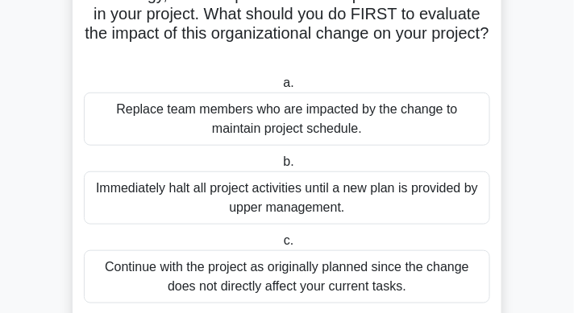
scroll to position [180, 0]
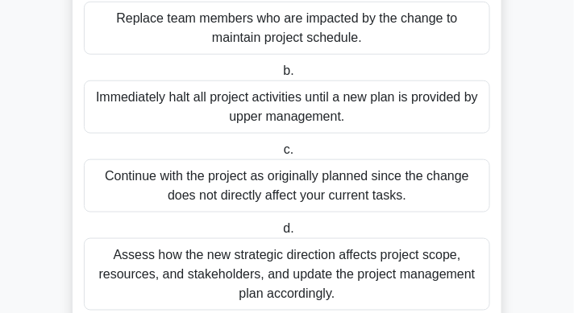
click at [371, 251] on div "Assess how the new strategic direction affects project scope, resources, and st…" at bounding box center [287, 274] width 406 height 73
click at [280, 234] on input "d. Assess how the new strategic direction affects project scope, resources, and…" at bounding box center [280, 229] width 0 height 10
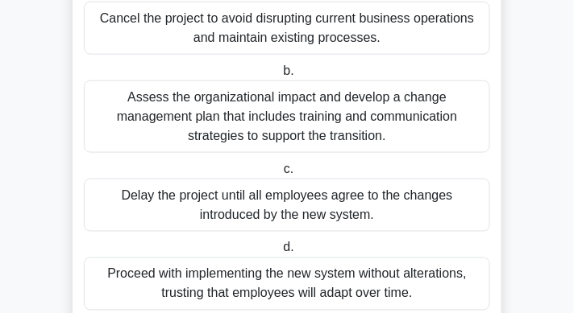
scroll to position [327, 0]
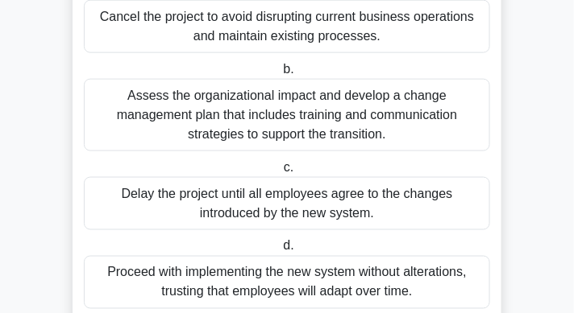
click at [416, 122] on div "Assess the organizational impact and develop a change management plan that incl…" at bounding box center [287, 115] width 406 height 73
click at [280, 75] on input "b. Assess the organizational impact and develop a change management plan that i…" at bounding box center [280, 69] width 0 height 10
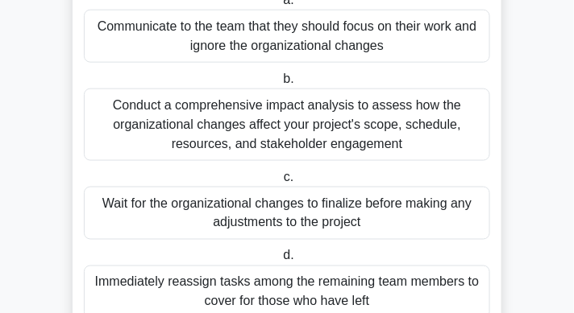
scroll to position [348, 0]
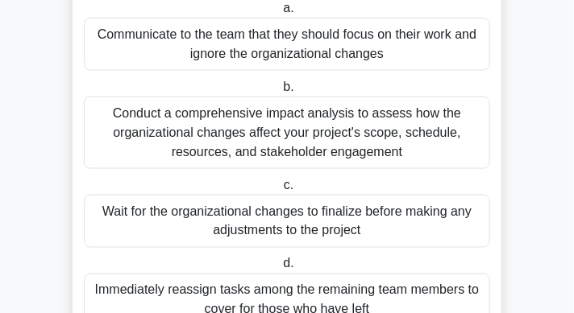
click at [416, 136] on div "Conduct a comprehensive impact analysis to assess how the organizational change…" at bounding box center [287, 133] width 406 height 73
click at [280, 93] on input "b. Conduct a comprehensive impact analysis to assess how the organizational cha…" at bounding box center [280, 87] width 0 height 10
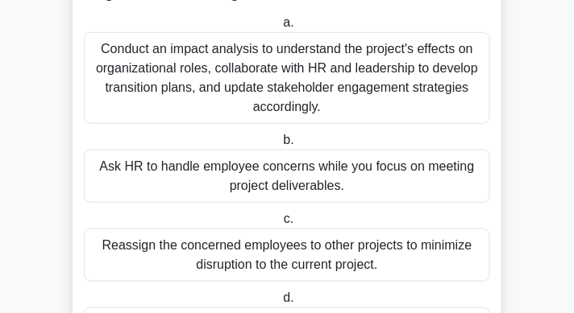
scroll to position [218, 0]
click at [404, 107] on div "Conduct an impact analysis to understand the project's effects on organizationa…" at bounding box center [287, 78] width 406 height 92
click at [280, 28] on input "a. Conduct an impact analysis to understand the project's effects on organizati…" at bounding box center [280, 23] width 0 height 10
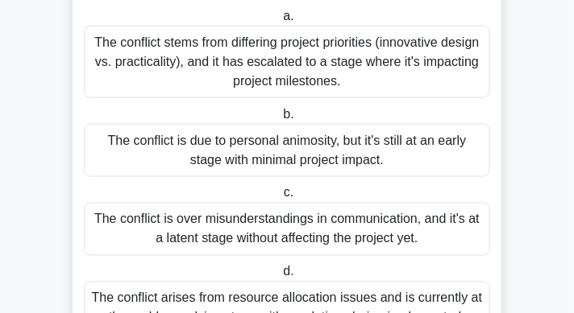
scroll to position [384, 0]
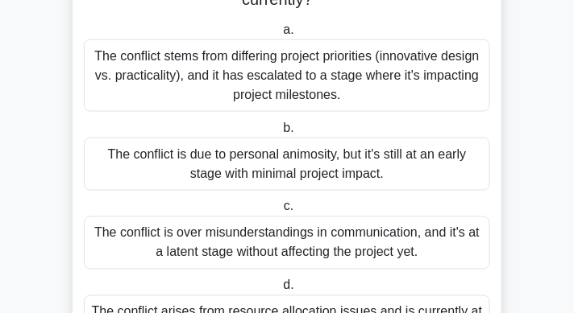
click at [416, 88] on div "The conflict stems from differing project priorities (innovative design vs. pra…" at bounding box center [287, 75] width 406 height 73
click at [280, 35] on input "a. The conflict stems from differing project priorities (innovative design vs. …" at bounding box center [280, 30] width 0 height 10
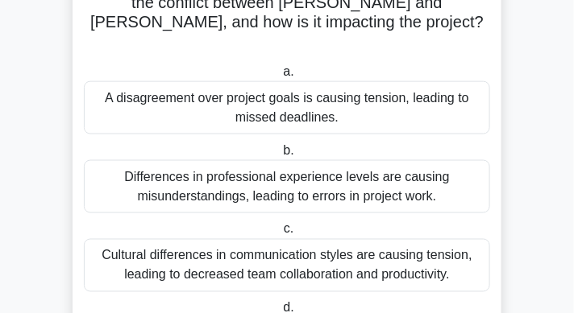
scroll to position [362, 0]
click at [357, 239] on div "Cultural differences in communication styles are causing tension, leading to de…" at bounding box center [287, 265] width 406 height 53
click at [280, 225] on input "c. Cultural differences in communication styles are causing tension, leading to…" at bounding box center [280, 230] width 0 height 10
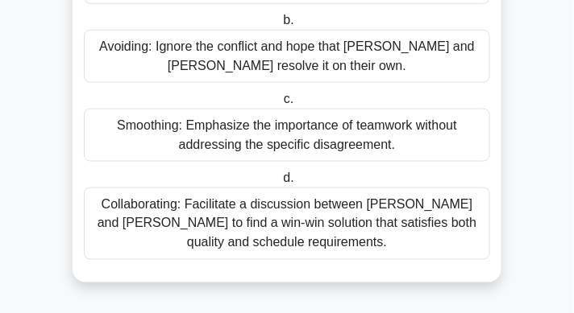
scroll to position [359, 0]
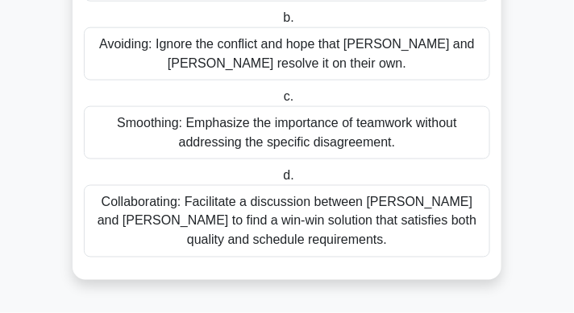
click at [342, 216] on div "Collaborating: Facilitate a discussion between Karen and Tom to find a win-win …" at bounding box center [287, 221] width 406 height 73
click at [280, 181] on input "d. Collaborating: Facilitate a discussion between Karen and Tom to find a win-w…" at bounding box center [280, 176] width 0 height 10
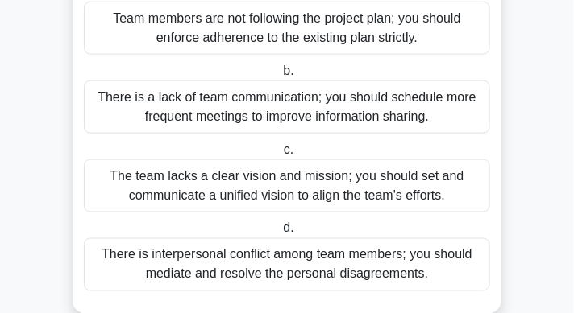
scroll to position [346, 0]
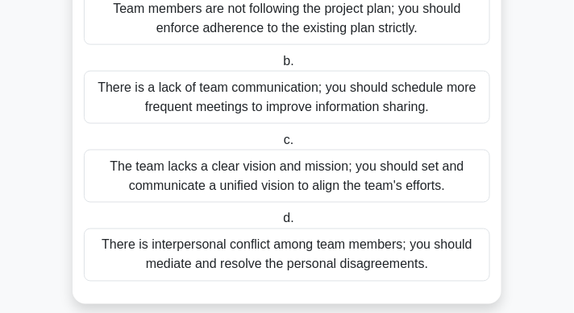
click at [336, 164] on div "The team lacks a clear vision and mission; you should set and communicate a uni…" at bounding box center [287, 176] width 406 height 53
click at [280, 146] on input "c. The team lacks a clear vision and mission; you should set and communicate a …" at bounding box center [280, 140] width 0 height 10
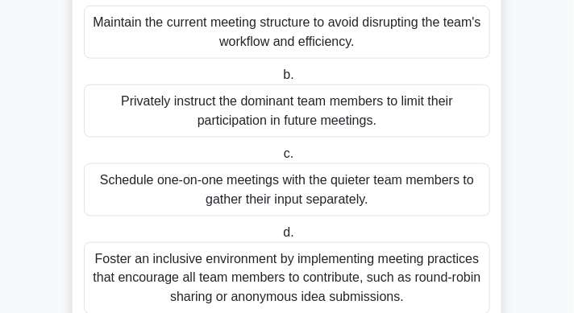
scroll to position [313, 0]
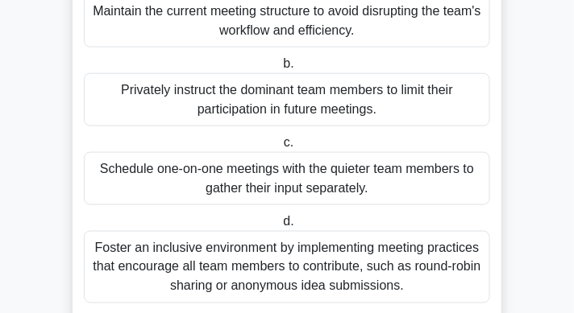
click at [361, 263] on div "Foster an inclusive environment by implementing meeting practices that encourag…" at bounding box center [287, 267] width 406 height 73
click at [280, 227] on input "d. Foster an inclusive environment by implementing meeting practices that encou…" at bounding box center [280, 222] width 0 height 10
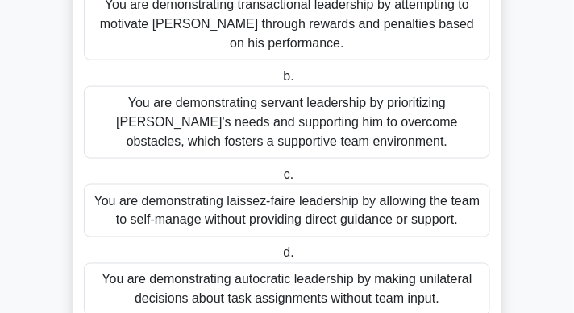
scroll to position [320, 0]
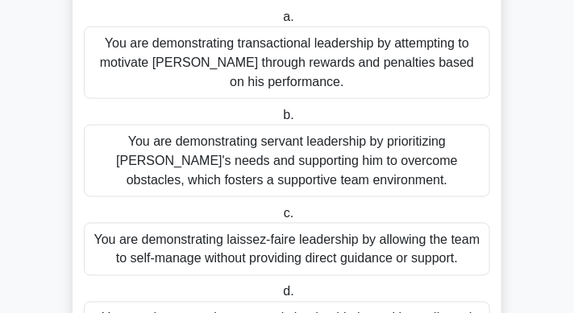
click at [416, 176] on div "You are demonstrating servant leadership by prioritizing James's needs and supp…" at bounding box center [287, 161] width 406 height 73
click at [280, 121] on input "b. You are demonstrating servant leadership by prioritizing James's needs and s…" at bounding box center [280, 115] width 0 height 10
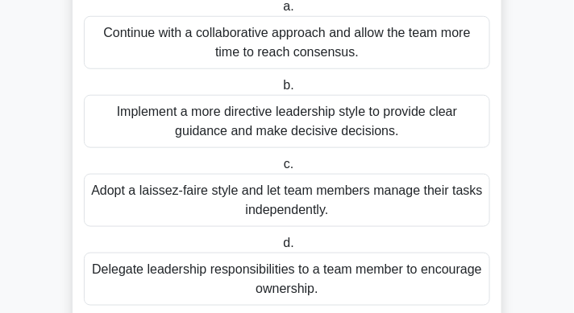
scroll to position [240, 0]
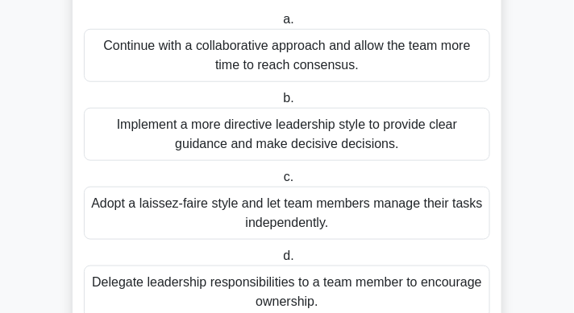
click at [420, 145] on div "Implement a more directive leadership style to provide clear guidance and make …" at bounding box center [287, 134] width 406 height 53
click at [280, 104] on input "b. Implement a more directive leadership style to provide clear guidance and ma…" at bounding box center [280, 98] width 0 height 10
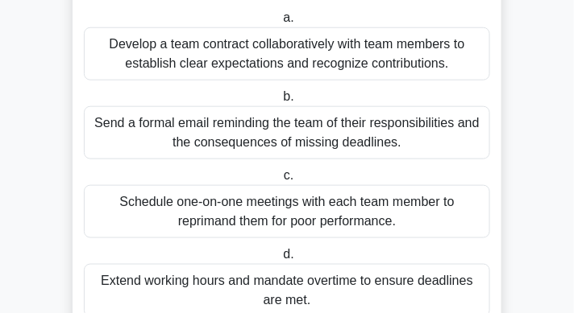
scroll to position [219, 0]
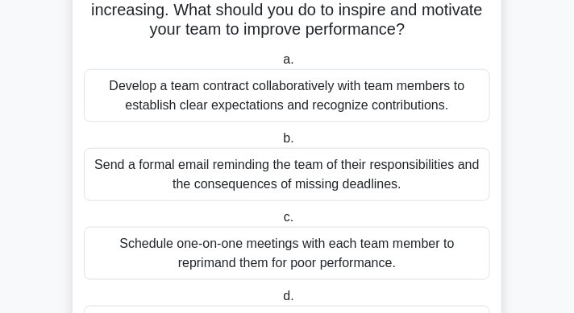
click at [439, 106] on div "Develop a team contract collaboratively with team members to establish clear ex…" at bounding box center [287, 95] width 406 height 53
click at [280, 65] on input "a. Develop a team contract collaboratively with team members to establish clear…" at bounding box center [280, 60] width 0 height 10
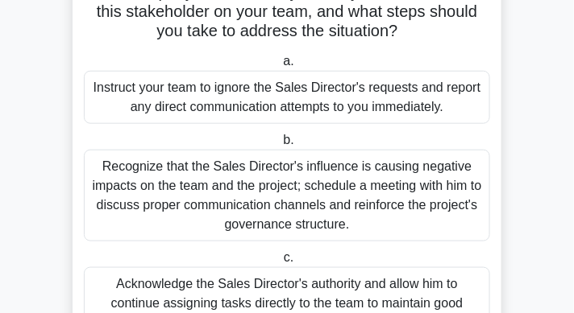
scroll to position [237, 0]
click at [409, 191] on div "Recognize that the Sales Director's influence is causing negative impacts on th…" at bounding box center [287, 196] width 406 height 92
click at [280, 146] on input "b. Recognize that the Sales Director's influence is causing negative impacts on…" at bounding box center [280, 140] width 0 height 10
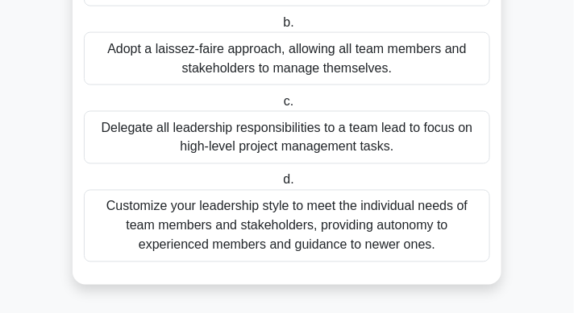
scroll to position [437, 0]
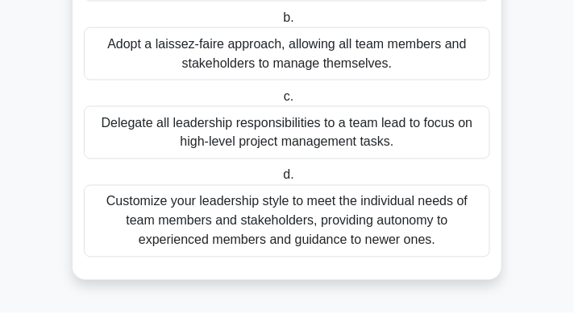
click at [422, 207] on div "Customize your leadership style to meet the individual needs of team members an…" at bounding box center [287, 221] width 406 height 73
click at [280, 181] on input "d. Customize your leadership style to meet the individual needs of team members…" at bounding box center [280, 176] width 0 height 10
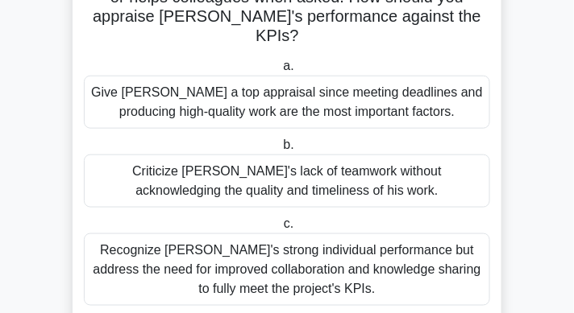
scroll to position [278, 0]
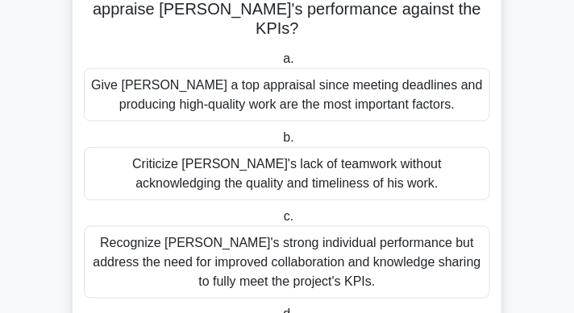
click at [418, 226] on div "Recognize Alex's strong individual performance but address the need for improve…" at bounding box center [287, 262] width 406 height 73
click at [280, 212] on input "c. Recognize Alex's strong individual performance but address the need for impr…" at bounding box center [280, 217] width 0 height 10
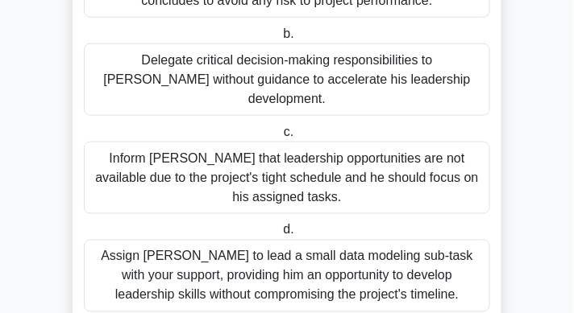
scroll to position [343, 0]
click at [412, 240] on div "Assign Daniel to lead a small data modeling sub-task with your support, providi…" at bounding box center [287, 276] width 406 height 73
click at [280, 229] on input "d. Assign Daniel to lead a small data modeling sub-task with your support, prov…" at bounding box center [280, 231] width 0 height 10
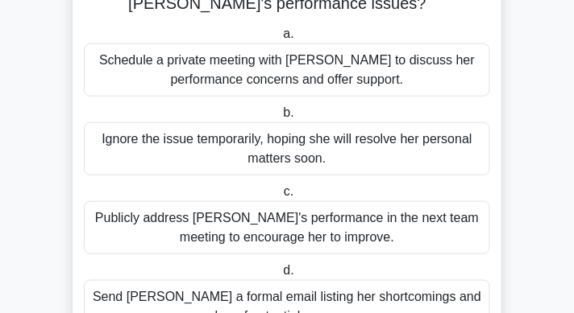
scroll to position [193, 0]
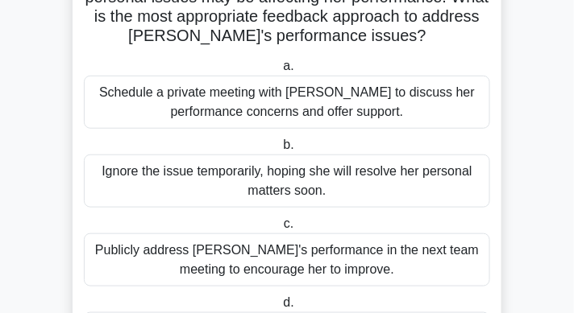
click at [429, 110] on div "Schedule a private meeting with Emily to discuss her performance concerns and o…" at bounding box center [287, 102] width 406 height 53
click at [280, 72] on input "a. Schedule a private meeting with Emily to discuss her performance concerns an…" at bounding box center [280, 66] width 0 height 10
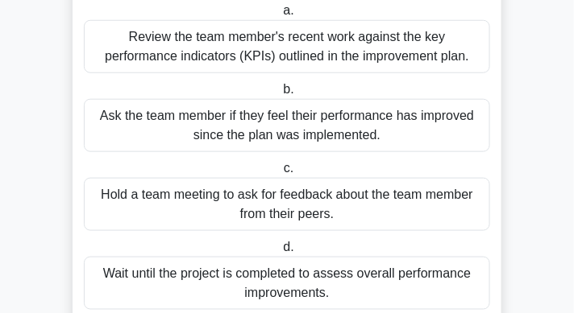
scroll to position [255, 0]
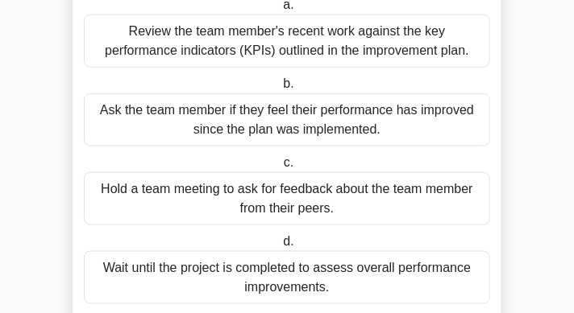
click at [433, 47] on div "Review the team member's recent work against the key performance indicators (KP…" at bounding box center [287, 41] width 406 height 53
click at [280, 10] on input "a. Review the team member's recent work against the key performance indicators …" at bounding box center [280, 5] width 0 height 10
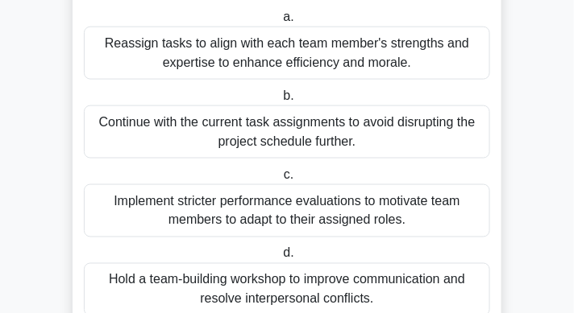
scroll to position [358, 0]
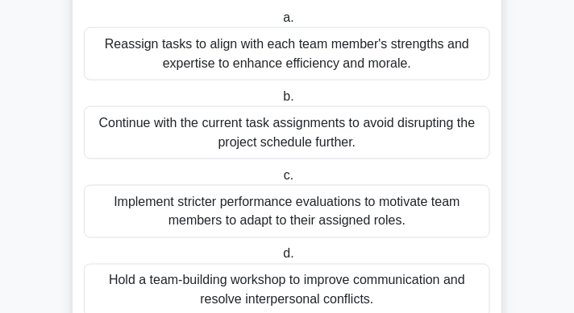
click at [390, 59] on div "Reassign tasks to align with each team member's strengths and expertise to enha…" at bounding box center [287, 53] width 406 height 53
click at [280, 23] on input "a. Reassign tasks to align with each team member's strengths and expertise to e…" at bounding box center [280, 18] width 0 height 10
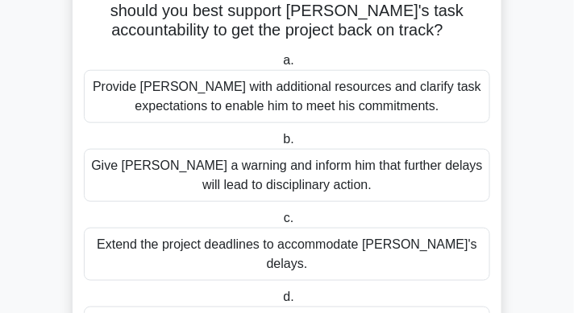
scroll to position [279, 0]
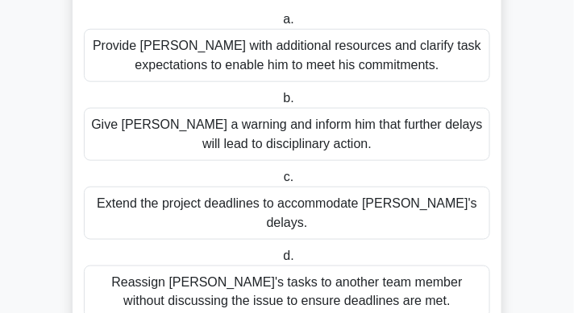
click at [358, 55] on div "Provide David with additional resources and clarify task expectations to enable…" at bounding box center [287, 55] width 406 height 53
click at [383, 75] on div "Provide David with additional resources and clarify task expectations to enable…" at bounding box center [287, 55] width 406 height 53
click at [280, 25] on input "a. Provide David with additional resources and clarify task expectations to ena…" at bounding box center [280, 20] width 0 height 10
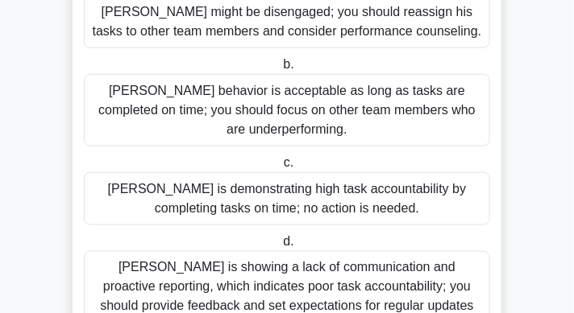
scroll to position [354, 0]
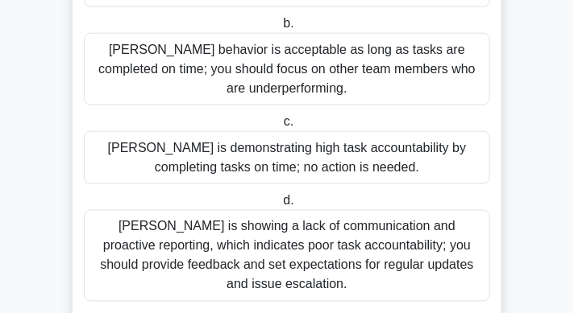
click at [371, 230] on div "Thomas is showing a lack of communication and proactive reporting, which indica…" at bounding box center [287, 256] width 406 height 92
click at [280, 206] on input "d. Thomas is showing a lack of communication and proactive reporting, which ind…" at bounding box center [280, 201] width 0 height 10
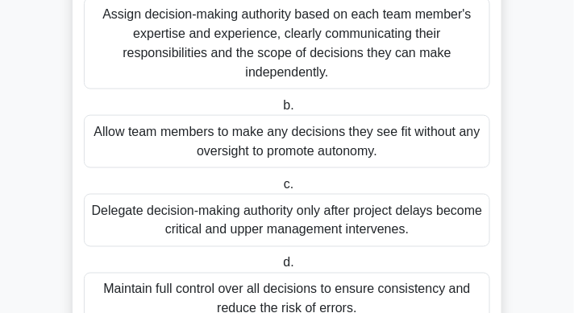
scroll to position [375, 0]
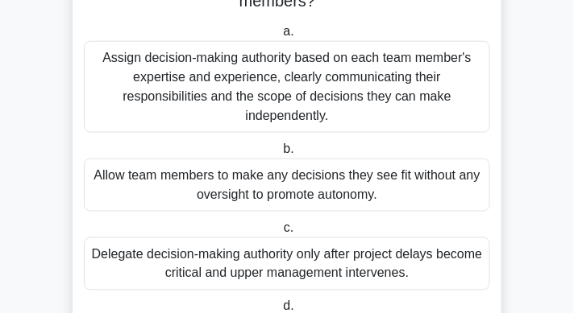
click at [384, 105] on div "Assign decision-making authority based on each team member's expertise and expe…" at bounding box center [287, 87] width 406 height 92
click at [280, 37] on input "a. Assign decision-making authority based on each team member's expertise and e…" at bounding box center [280, 32] width 0 height 10
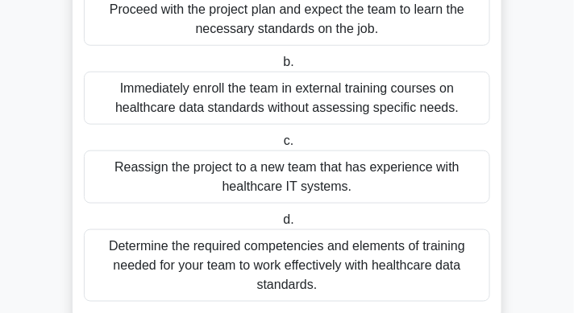
scroll to position [284, 0]
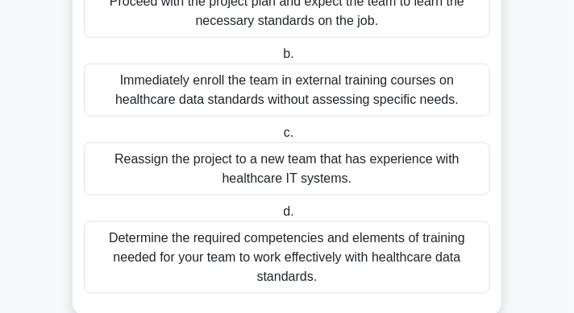
click at [362, 256] on div "Determine the required competencies and elements of training needed for your te…" at bounding box center [287, 258] width 406 height 73
click at [280, 218] on input "d. Determine the required competencies and elements of training needed for your…" at bounding box center [280, 212] width 0 height 10
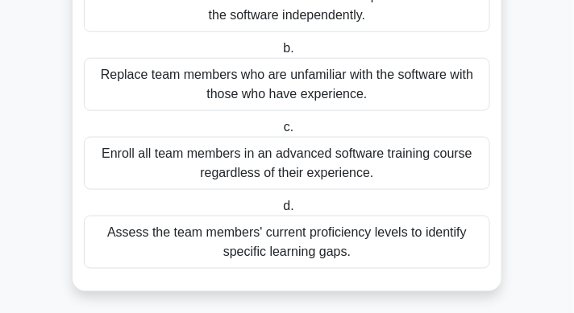
scroll to position [292, 0]
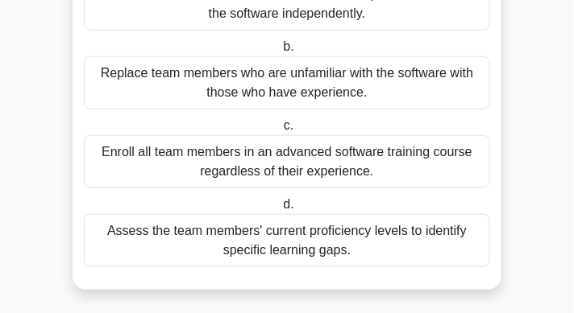
click at [353, 255] on div "Assess the team members' current proficiency levels to identify specific learni…" at bounding box center [287, 240] width 406 height 53
click at [280, 210] on input "d. Assess the team members' current proficiency levels to identify specific lea…" at bounding box center [280, 205] width 0 height 10
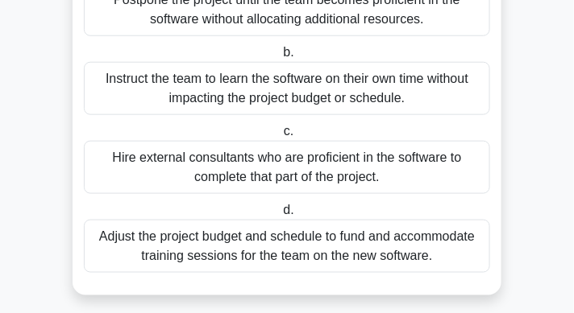
scroll to position [266, 0]
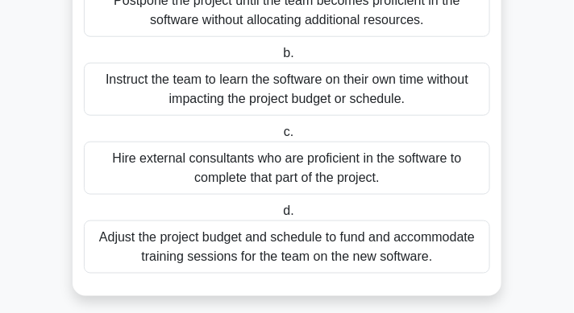
click at [371, 258] on div "Adjust the project budget and schedule to fund and accommodate training session…" at bounding box center [287, 247] width 406 height 53
click at [280, 217] on input "d. Adjust the project budget and schedule to fund and accommodate training sess…" at bounding box center [280, 211] width 0 height 10
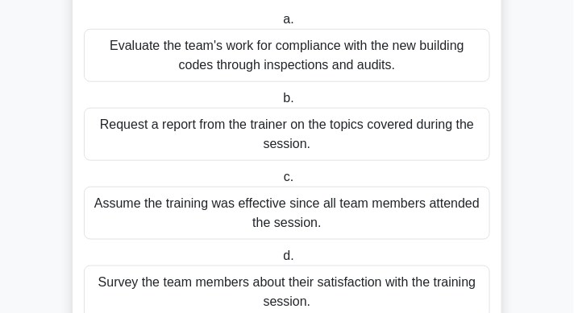
scroll to position [205, 0]
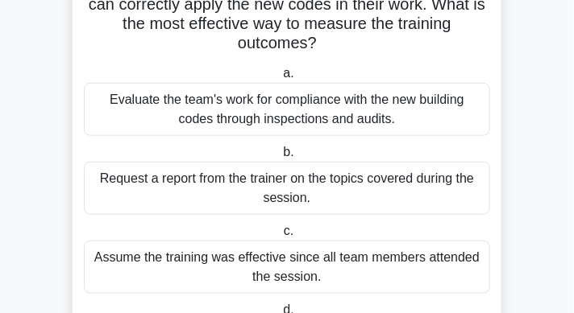
click at [372, 110] on div "Evaluate the team's work for compliance with the new building codes through ins…" at bounding box center [287, 109] width 406 height 53
click at [280, 79] on input "a. Evaluate the team's work for compliance with the new building codes through …" at bounding box center [280, 73] width 0 height 10
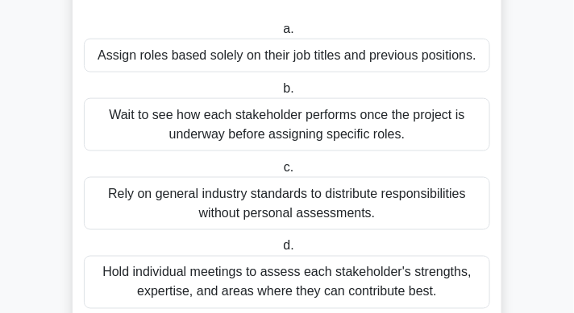
scroll to position [359, 0]
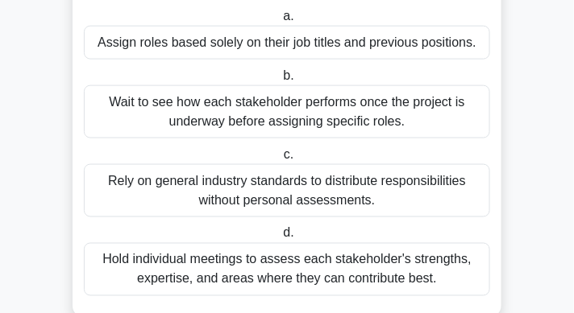
click at [338, 249] on div "Hold individual meetings to assess each stakeholder's strengths, expertise, and…" at bounding box center [287, 269] width 406 height 53
click at [280, 239] on input "d. Hold individual meetings to assess each stakeholder's strengths, expertise, …" at bounding box center [280, 234] width 0 height 10
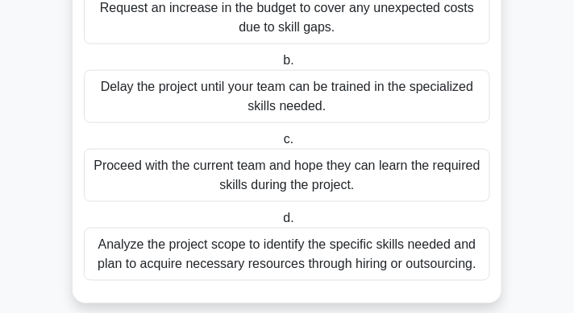
scroll to position [297, 0]
click at [171, 251] on div "Analyze the project scope to identify the specific skills needed and plan to ac…" at bounding box center [287, 254] width 406 height 53
click at [280, 224] on input "d. Analyze the project scope to identify the specific skills needed and plan to…" at bounding box center [280, 218] width 0 height 10
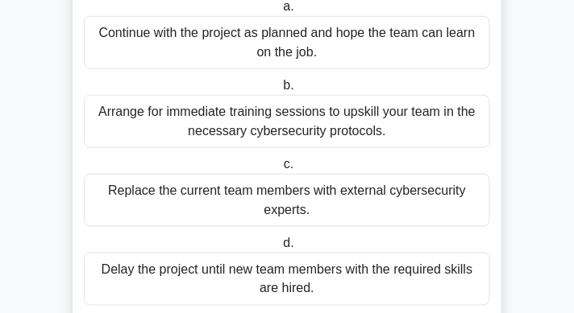
scroll to position [292, 0]
click at [249, 122] on div "Arrange for immediate training sessions to upskill your team in the necessary c…" at bounding box center [287, 121] width 406 height 53
click at [280, 91] on input "b. Arrange for immediate training sessions to upskill your team in the necessar…" at bounding box center [280, 86] width 0 height 10
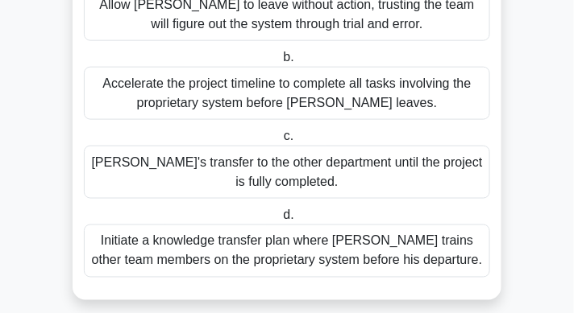
scroll to position [339, 0]
click at [233, 225] on div "Initiate a knowledge transfer plan where Carlos trains other team members on th…" at bounding box center [287, 251] width 406 height 53
click at [280, 221] on input "d. Initiate a knowledge transfer plan where Carlos trains other team members on…" at bounding box center [280, 215] width 0 height 10
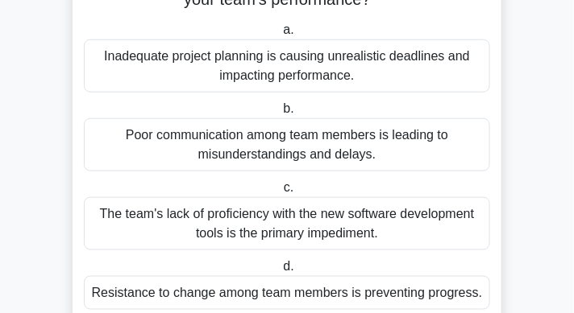
scroll to position [304, 0]
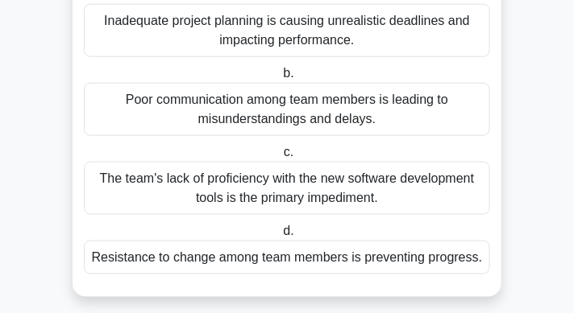
click at [238, 198] on div "The team's lack of proficiency with the new software development tools is the p…" at bounding box center [287, 188] width 406 height 53
click at [280, 158] on input "c. The team's lack of proficiency with the new software development tools is th…" at bounding box center [280, 152] width 0 height 10
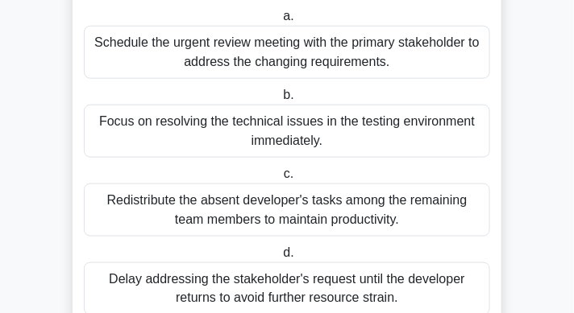
scroll to position [220, 0]
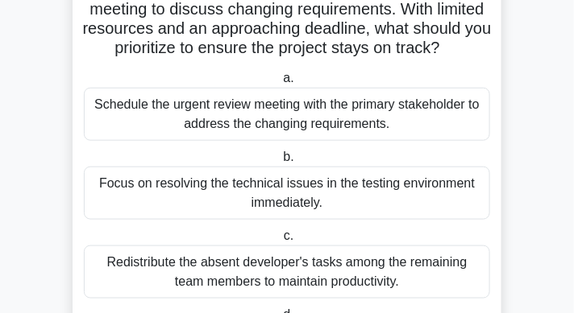
click at [270, 131] on div "Schedule the urgent review meeting with the primary stakeholder to address the …" at bounding box center [287, 114] width 406 height 53
click at [280, 84] on input "a. Schedule the urgent review meeting with the primary stakeholder to address t…" at bounding box center [280, 78] width 0 height 10
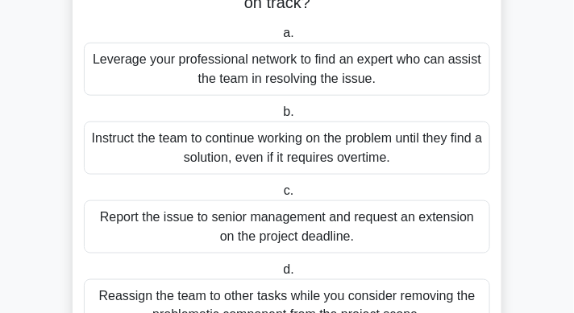
scroll to position [265, 0]
click at [318, 87] on div "Leverage your professional network to find an expert who can assist the team in…" at bounding box center [287, 69] width 406 height 53
click at [280, 39] on input "a. Leverage your professional network to find an expert who can assist the team…" at bounding box center [280, 33] width 0 height 10
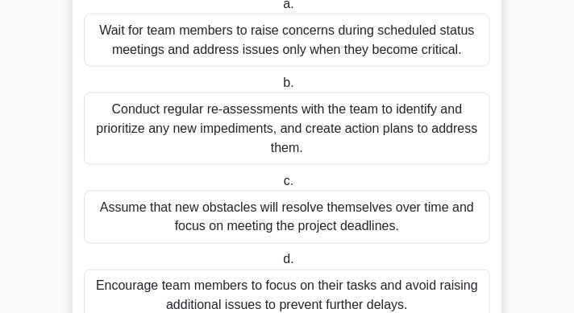
scroll to position [351, 0]
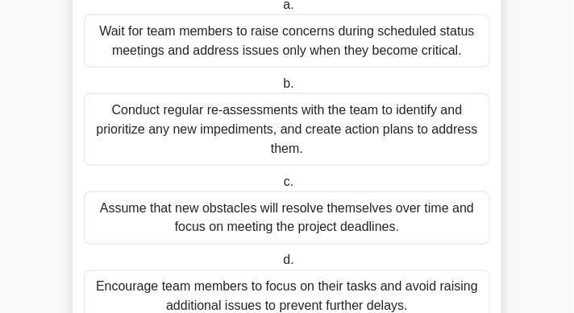
click at [292, 123] on div "Conduct regular re-assessments with the team to identify and prioritize any new…" at bounding box center [287, 129] width 406 height 73
click at [280, 89] on input "b. Conduct regular re-assessments with the team to identify and prioritize any …" at bounding box center [280, 84] width 0 height 10
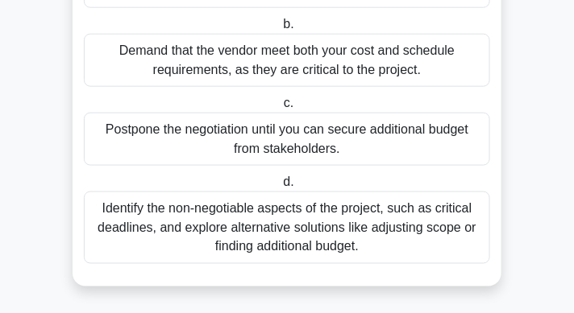
scroll to position [340, 0]
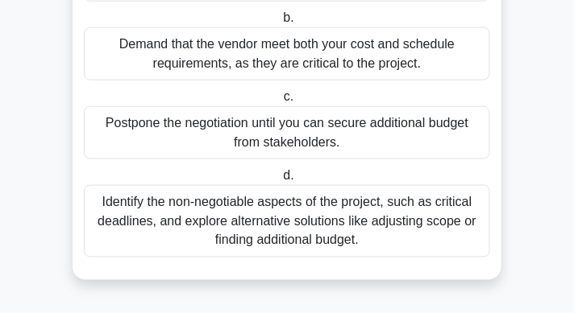
click at [250, 202] on div "Identify the non-negotiable aspects of the project, such as critical deadlines,…" at bounding box center [287, 221] width 406 height 73
click at [280, 181] on input "d. Identify the non-negotiable aspects of the project, such as critical deadlin…" at bounding box center [280, 176] width 0 height 10
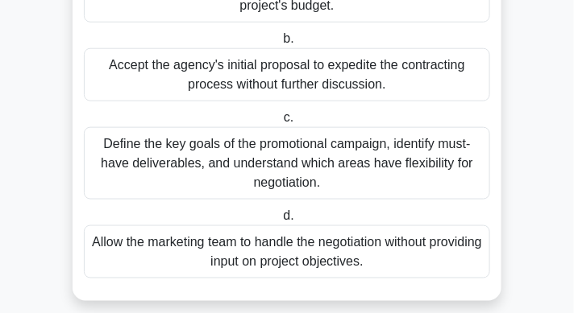
scroll to position [300, 0]
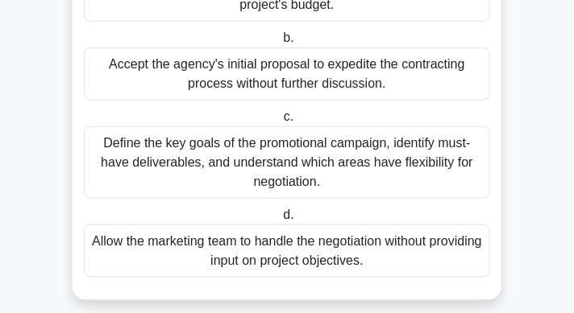
click at [296, 170] on div "Define the key goals of the promotional campaign, identify must-have deliverabl…" at bounding box center [287, 162] width 406 height 73
click at [280, 122] on input "c. Define the key goals of the promotional campaign, identify must-have deliver…" at bounding box center [280, 117] width 0 height 10
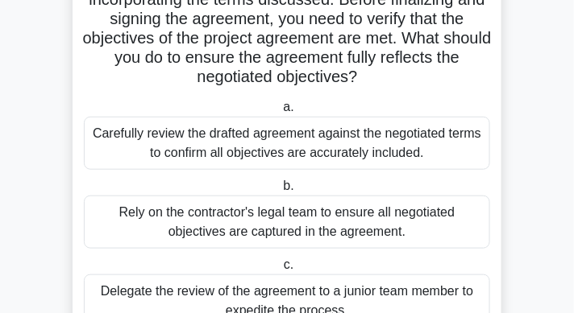
scroll to position [171, 0]
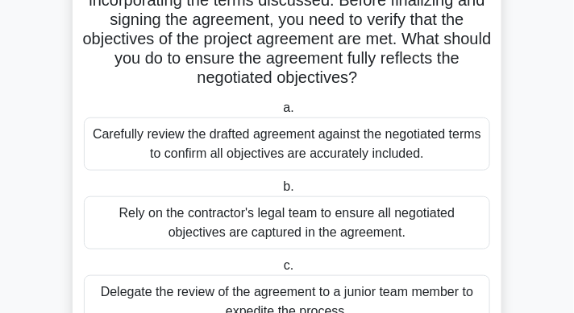
click at [338, 146] on div "Carefully review the drafted agreement against the negotiated terms to confirm …" at bounding box center [287, 144] width 406 height 53
click at [280, 114] on input "a. Carefully review the drafted agreement against the negotiated terms to confi…" at bounding box center [280, 108] width 0 height 10
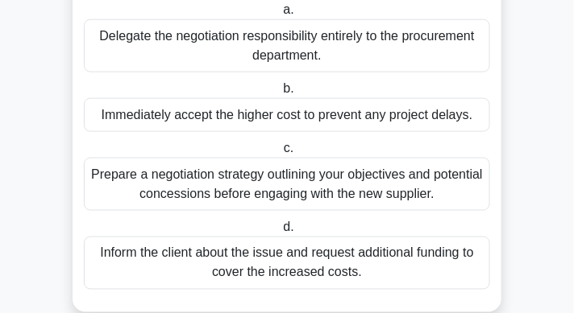
scroll to position [334, 0]
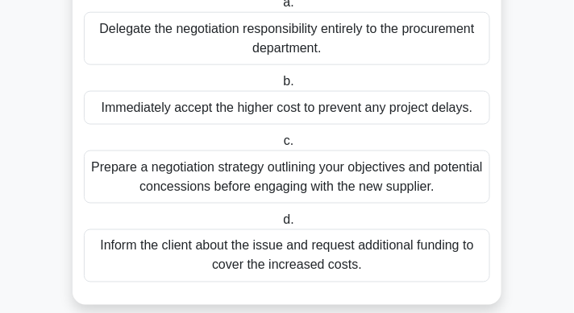
click at [320, 174] on div "Prepare a negotiation strategy outlining your objectives and potential concessi…" at bounding box center [287, 177] width 406 height 53
click at [280, 147] on input "c. Prepare a negotiation strategy outlining your objectives and potential conce…" at bounding box center [280, 141] width 0 height 10
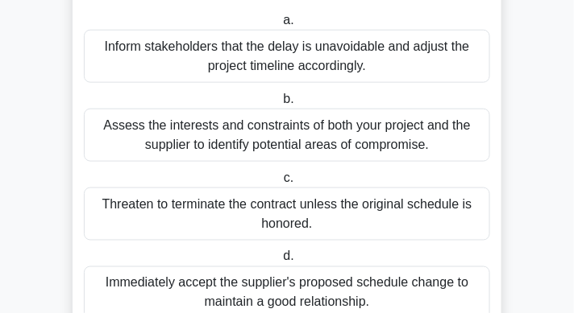
scroll to position [317, 0]
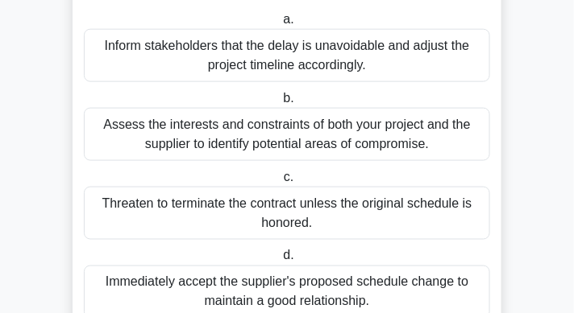
click at [352, 133] on div "Assess the interests and constraints of both your project and the supplier to i…" at bounding box center [287, 134] width 406 height 53
click at [280, 104] on input "b. Assess the interests and constraints of both your project and the supplier t…" at bounding box center [280, 98] width 0 height 10
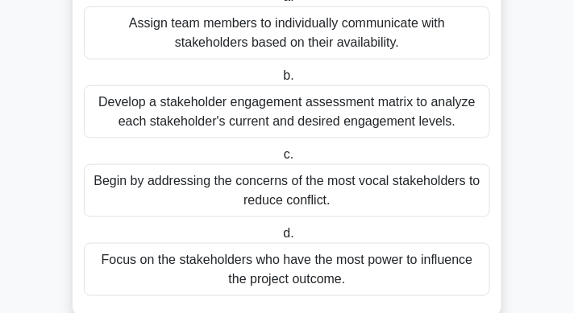
scroll to position [284, 0]
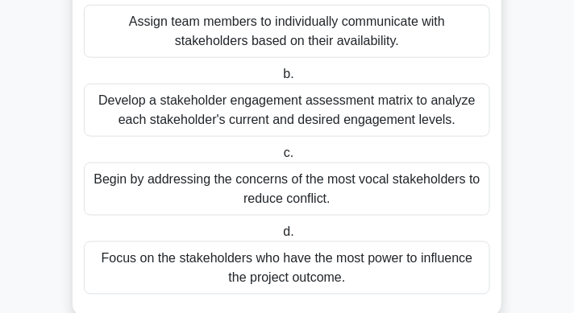
click at [353, 126] on div "Develop a stakeholder engagement assessment matrix to analyze each stakeholder'…" at bounding box center [287, 110] width 406 height 53
click at [280, 80] on input "b. Develop a stakeholder engagement assessment matrix to analyze each stakehold…" at bounding box center [280, 74] width 0 height 10
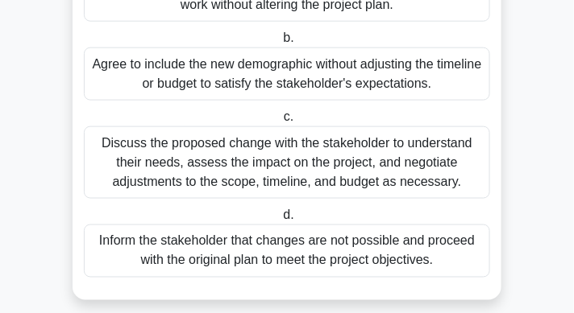
scroll to position [351, 0]
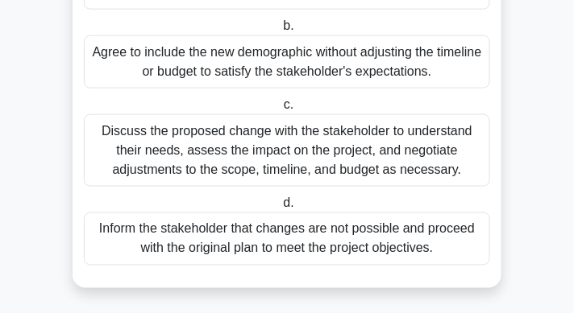
click at [347, 154] on div "Discuss the proposed change with the stakeholder to understand their needs, ass…" at bounding box center [287, 150] width 406 height 73
click at [280, 110] on input "c. Discuss the proposed change with the stakeholder to understand their needs, …" at bounding box center [280, 105] width 0 height 10
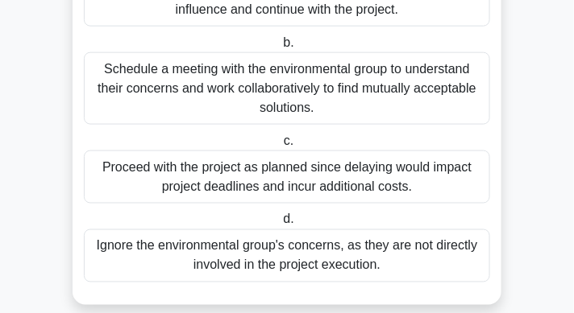
scroll to position [366, 0]
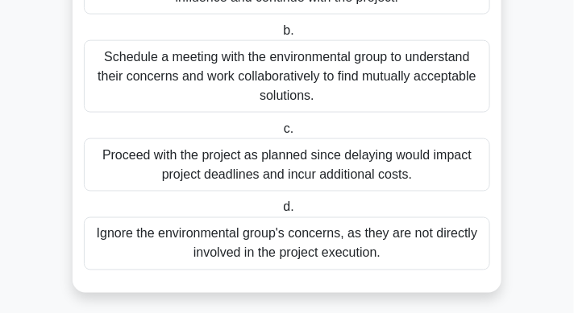
click at [375, 81] on div "Schedule a meeting with the environmental group to understand their concerns an…" at bounding box center [287, 76] width 406 height 73
click at [280, 36] on input "b. Schedule a meeting with the environmental group to understand their concerns…" at bounding box center [280, 31] width 0 height 10
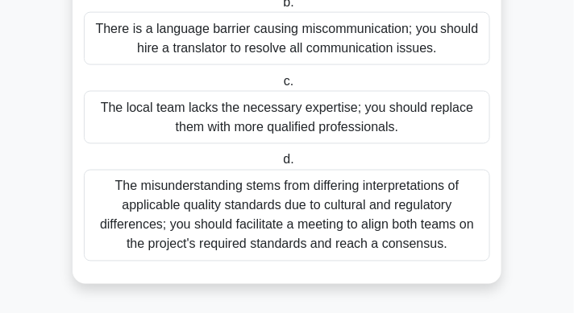
scroll to position [417, 0]
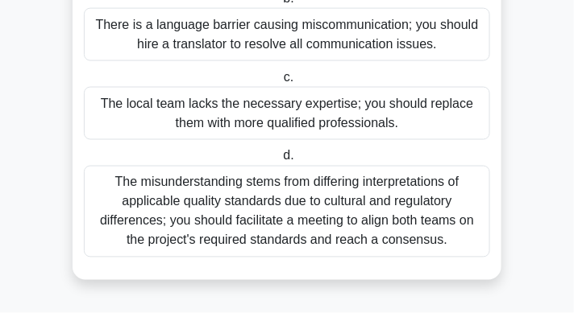
click at [457, 226] on div "The misunderstanding stems from differing interpretations of applicable quality…" at bounding box center [287, 212] width 406 height 92
click at [280, 162] on input "d. The misunderstanding stems from differing interpretations of applicable qual…" at bounding box center [280, 156] width 0 height 10
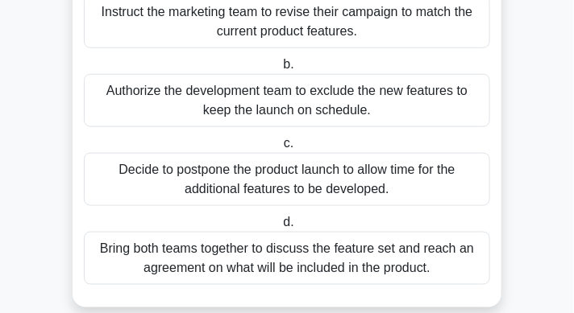
scroll to position [309, 0]
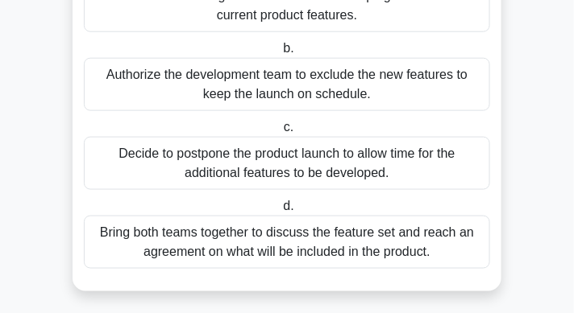
click at [409, 244] on div "Bring both teams together to discuss the feature set and reach an agreement on …" at bounding box center [287, 242] width 406 height 53
click at [280, 212] on input "d. Bring both teams together to discuss the feature set and reach an agreement …" at bounding box center [280, 206] width 0 height 10
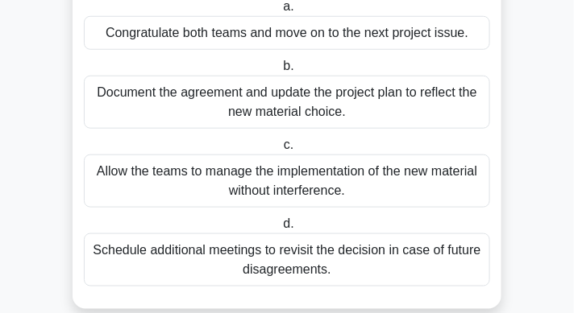
scroll to position [259, 0]
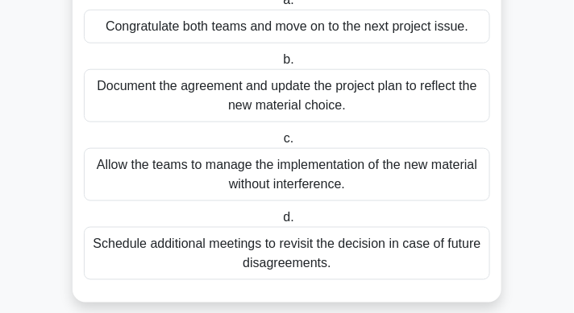
click at [413, 122] on div "Document the agreement and update the project plan to reflect the new material …" at bounding box center [287, 95] width 406 height 53
click at [280, 65] on input "b. Document the agreement and update the project plan to reflect the new materi…" at bounding box center [280, 60] width 0 height 10
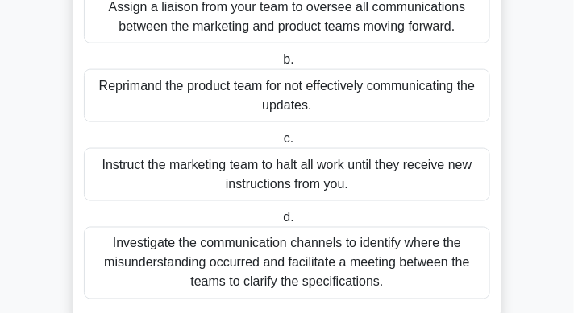
scroll to position [379, 0]
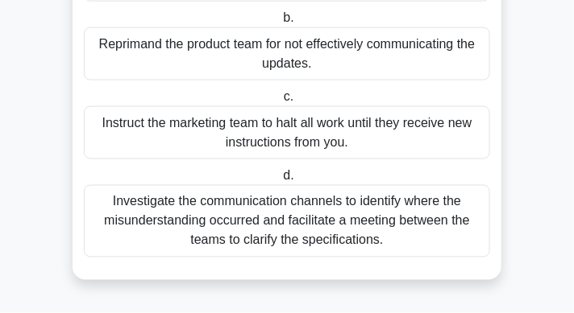
click at [400, 203] on div "Investigate the communication channels to identify where the misunderstanding o…" at bounding box center [287, 221] width 406 height 73
click at [280, 181] on input "d. Investigate the communication channels to identify where the misunderstandin…" at bounding box center [280, 176] width 0 height 10
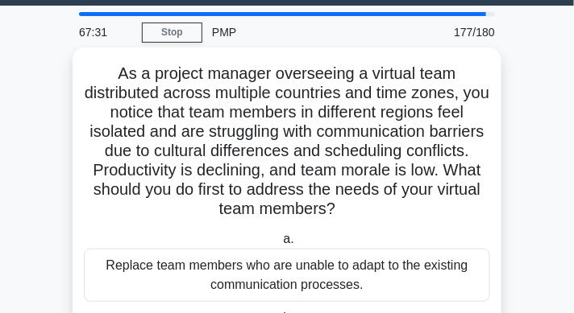
scroll to position [49, 0]
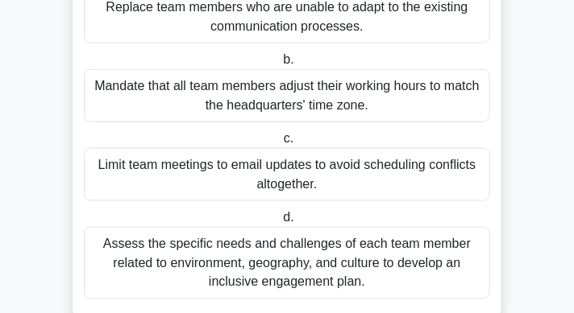
click at [413, 270] on div "Assess the specific needs and challenges of each team member related to environ…" at bounding box center [287, 263] width 406 height 73
click at [280, 223] on input "d. Assess the specific needs and challenges of each team member related to envi…" at bounding box center [280, 218] width 0 height 10
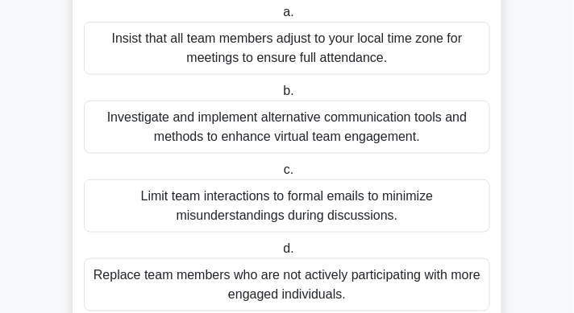
scroll to position [227, 0]
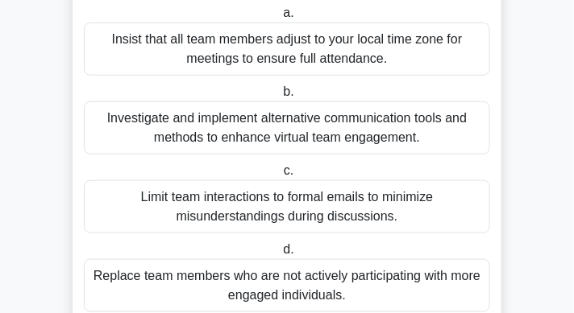
click at [375, 127] on div "Investigate and implement alternative communication tools and methods to enhanc…" at bounding box center [287, 128] width 406 height 53
click at [280, 97] on input "b. Investigate and implement alternative communication tools and methods to enh…" at bounding box center [280, 92] width 0 height 10
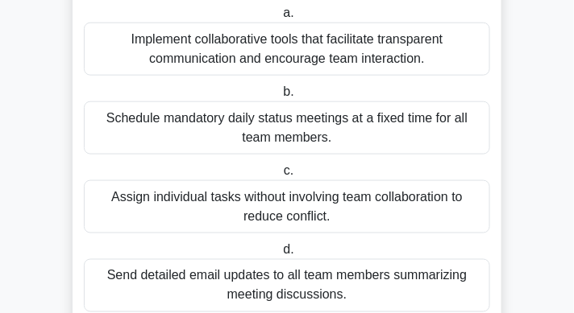
scroll to position [305, 0]
click at [367, 61] on div "Implement collaborative tools that facilitate transparent communication and enc…" at bounding box center [287, 49] width 406 height 53
click at [280, 19] on input "a. Implement collaborative tools that facilitate transparent communication and …" at bounding box center [280, 13] width 0 height 10
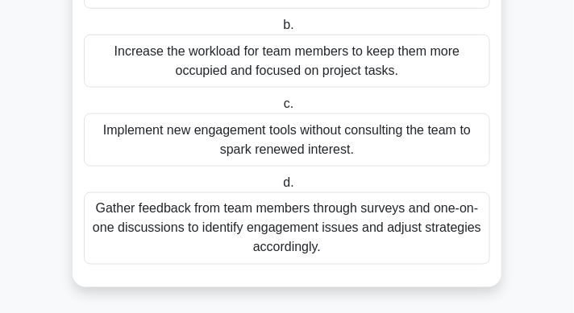
scroll to position [374, 0]
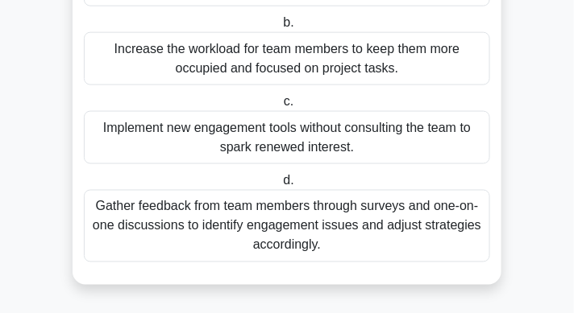
click at [410, 233] on div "Gather feedback from team members through surveys and one-on-one discussions to…" at bounding box center [287, 226] width 406 height 73
click at [280, 186] on input "d. Gather feedback from team members through surveys and one-on-one discussions…" at bounding box center [280, 181] width 0 height 10
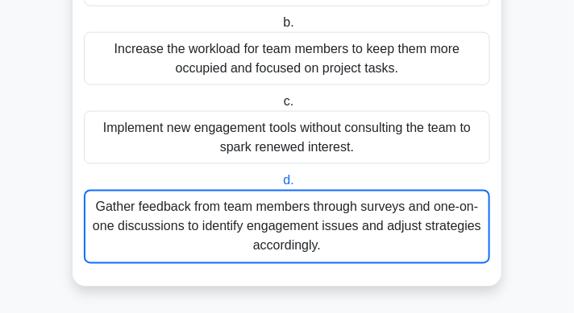
click at [410, 228] on div "Gather feedback from team members through surveys and one-on-one discussions to…" at bounding box center [287, 227] width 406 height 74
click at [280, 186] on input "d. Gather feedback from team members through surveys and one-on-one discussions…" at bounding box center [280, 181] width 0 height 10
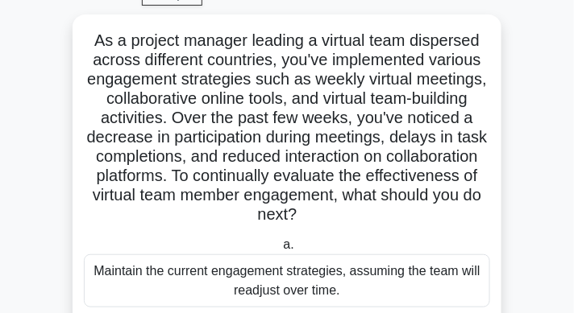
scroll to position [0, 0]
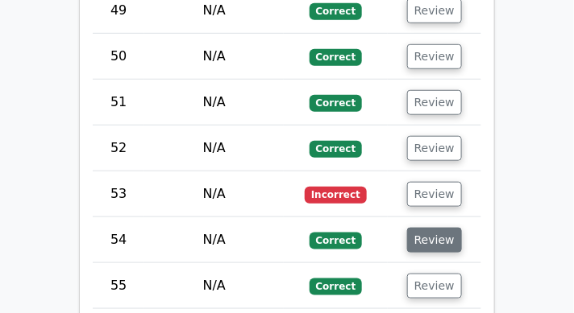
scroll to position [4795, 0]
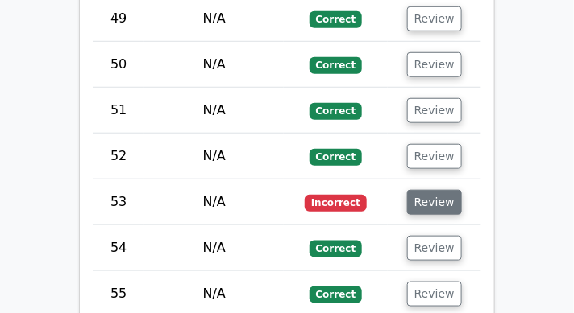
click at [436, 190] on button "Review" at bounding box center [434, 202] width 55 height 25
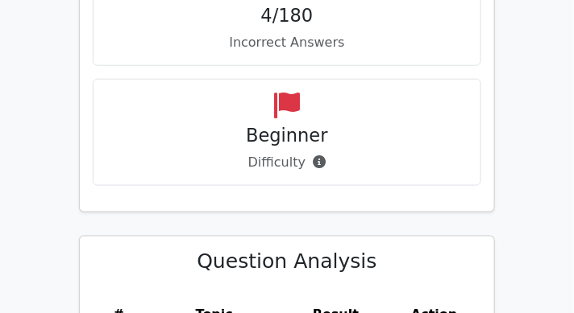
scroll to position [1445, 0]
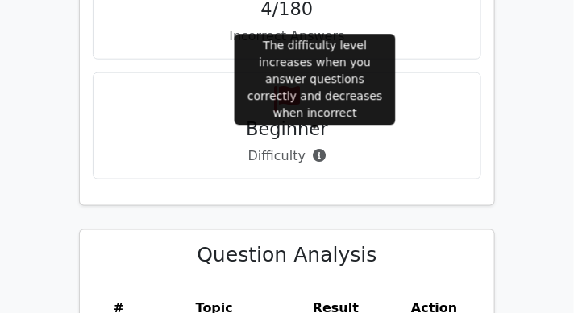
click at [313, 149] on icon at bounding box center [319, 155] width 13 height 13
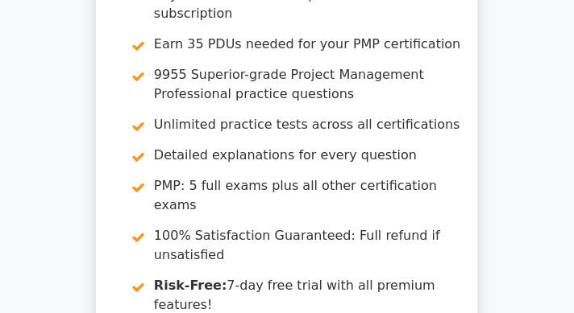
scroll to position [12019, 0]
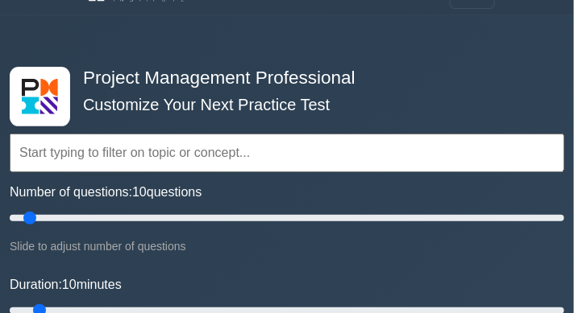
scroll to position [126, 0]
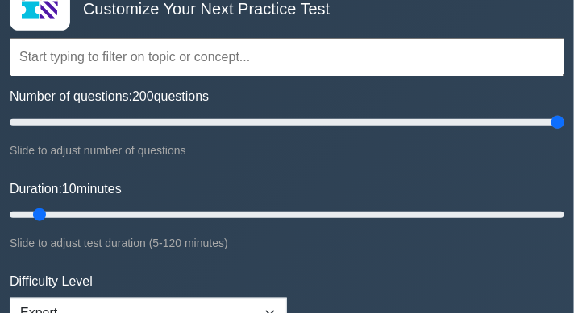
drag, startPoint x: 31, startPoint y: 119, endPoint x: 573, endPoint y: 169, distance: 544.5
click at [564, 132] on input "Number of questions: 200 questions" at bounding box center [287, 122] width 554 height 19
drag, startPoint x: 558, startPoint y: 125, endPoint x: 500, endPoint y: 129, distance: 58.1
type input "180"
click at [500, 129] on input "Number of questions: 180 questions" at bounding box center [287, 122] width 554 height 19
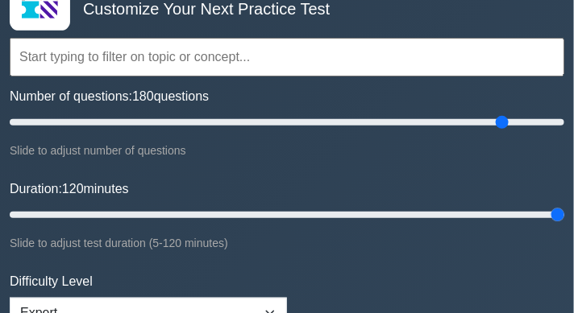
drag, startPoint x: 41, startPoint y: 215, endPoint x: 579, endPoint y: 263, distance: 540.3
type input "120"
click at [564, 225] on input "Duration: 120 minutes" at bounding box center [287, 214] width 554 height 19
drag, startPoint x: 504, startPoint y: 126, endPoint x: 333, endPoint y: 120, distance: 171.7
type input "120"
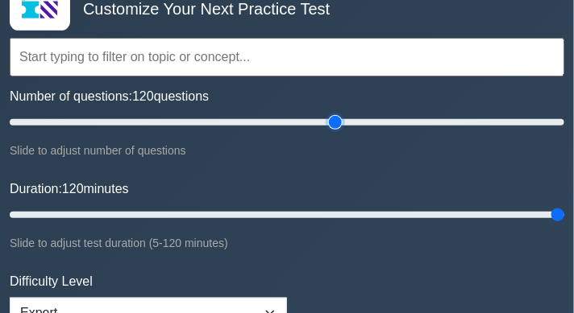
click at [333, 120] on input "Number of questions: 120 questions" at bounding box center [287, 122] width 554 height 19
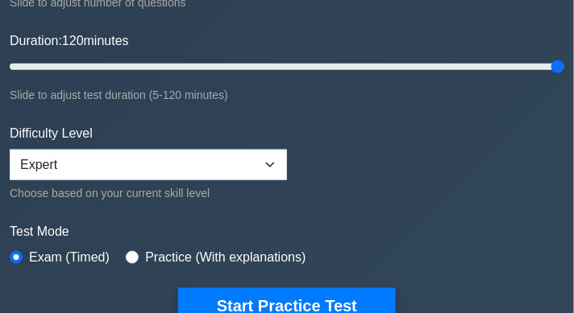
scroll to position [276, 0]
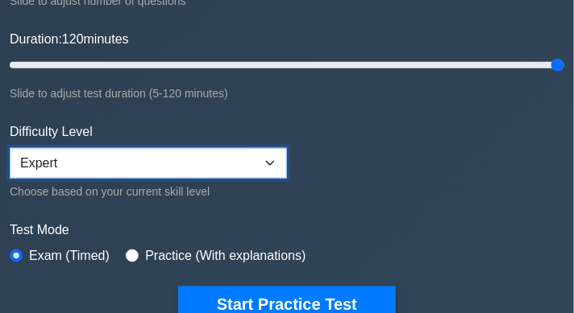
click at [255, 170] on select "Beginner Intermediate Expert" at bounding box center [148, 163] width 277 height 31
click at [10, 148] on select "Beginner Intermediate Expert" at bounding box center [148, 163] width 277 height 31
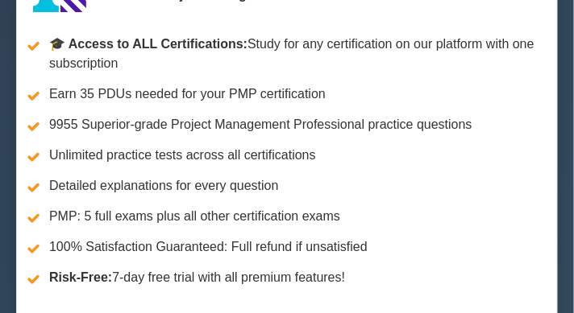
scroll to position [0, 0]
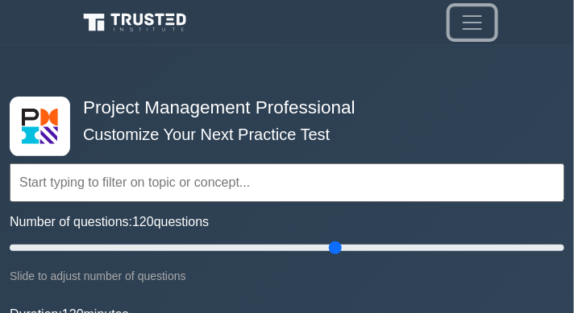
click at [474, 28] on span "Toggle navigation" at bounding box center [472, 22] width 24 height 24
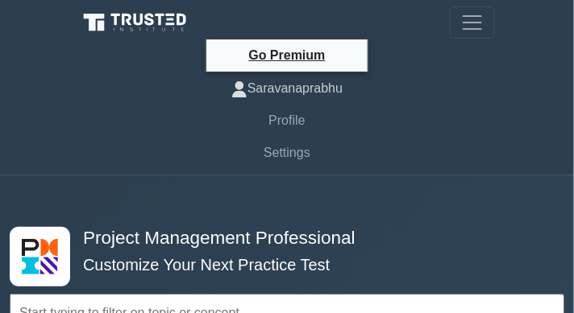
click at [332, 91] on link "Saravanaprabhu" at bounding box center [287, 89] width 416 height 32
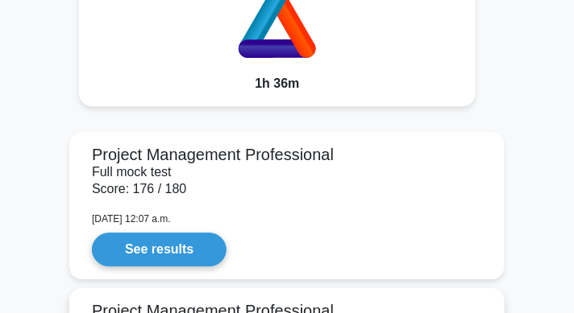
scroll to position [1905, 0]
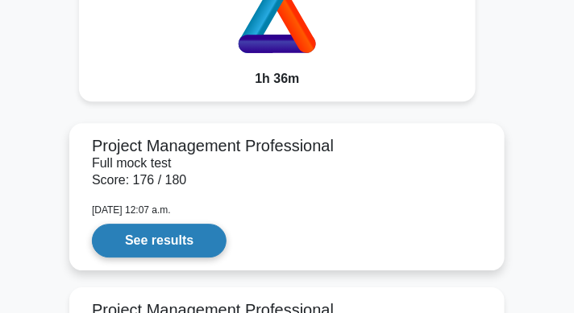
click at [220, 235] on link "See results" at bounding box center [159, 241] width 135 height 34
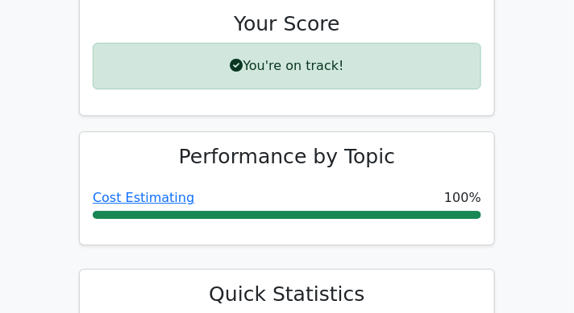
scroll to position [851, 0]
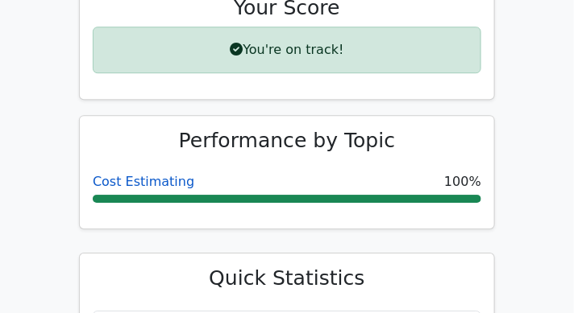
click at [164, 174] on link "Cost Estimating" at bounding box center [144, 181] width 102 height 15
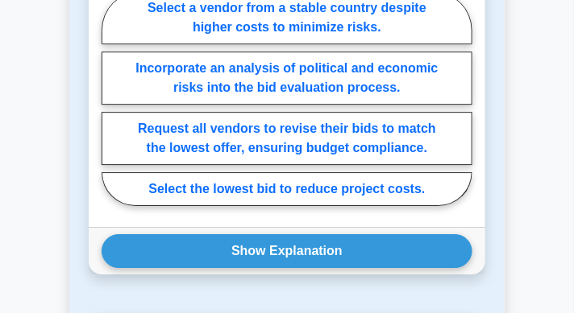
scroll to position [2284, 0]
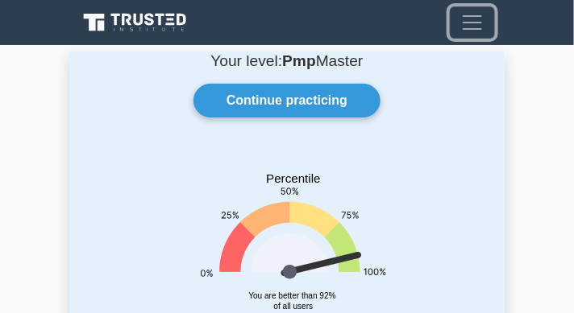
click at [487, 11] on button "Toggle navigation" at bounding box center [472, 22] width 45 height 32
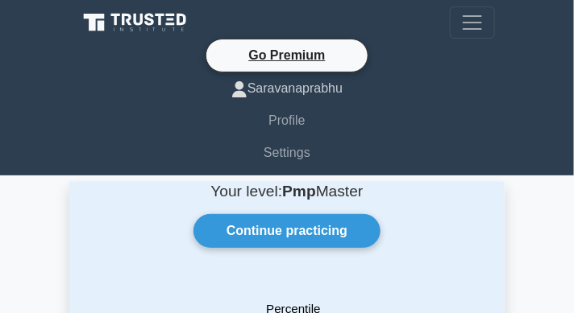
click at [310, 87] on link "Saravanaprabhu" at bounding box center [287, 89] width 416 height 32
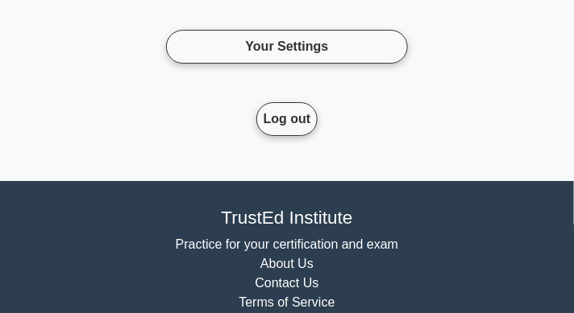
scroll to position [10180, 0]
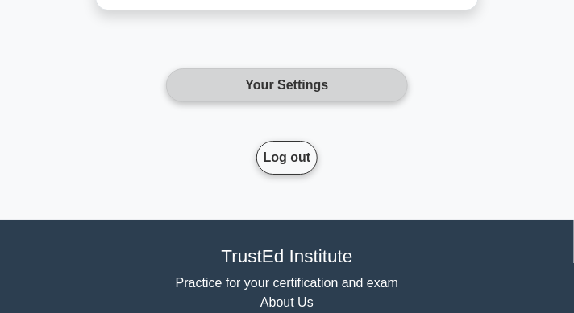
click at [339, 87] on link "Your Settings" at bounding box center [287, 85] width 242 height 34
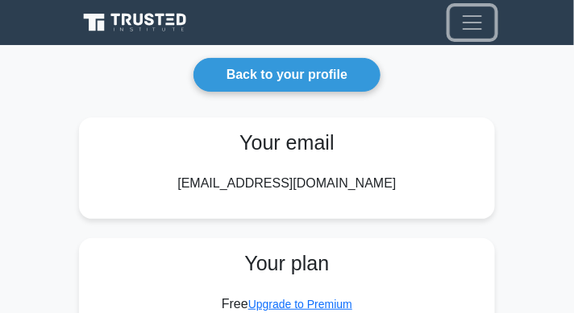
click at [468, 26] on span "Toggle navigation" at bounding box center [472, 22] width 24 height 24
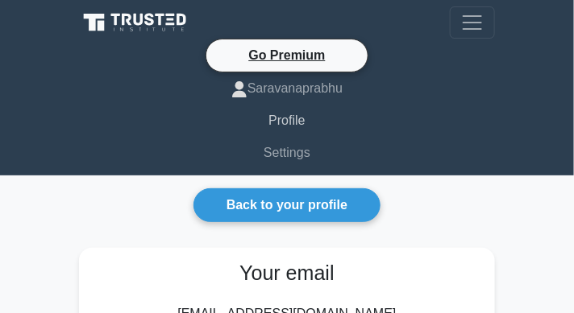
click at [289, 123] on link "Profile" at bounding box center [287, 121] width 416 height 32
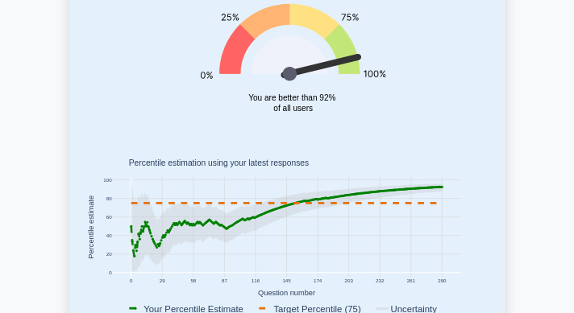
scroll to position [10, 0]
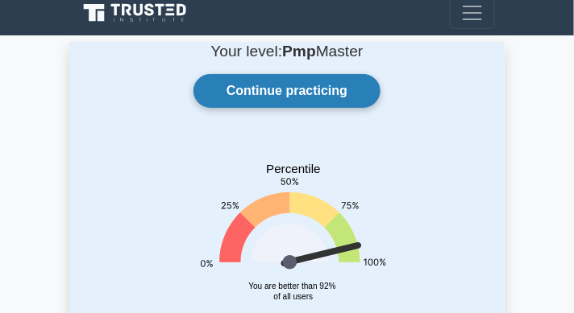
click at [305, 87] on link "Continue practicing" at bounding box center [286, 91] width 187 height 34
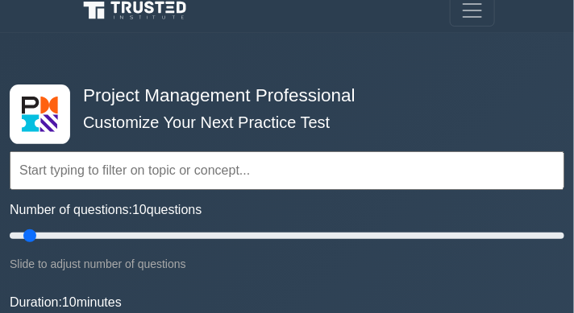
scroll to position [18, 0]
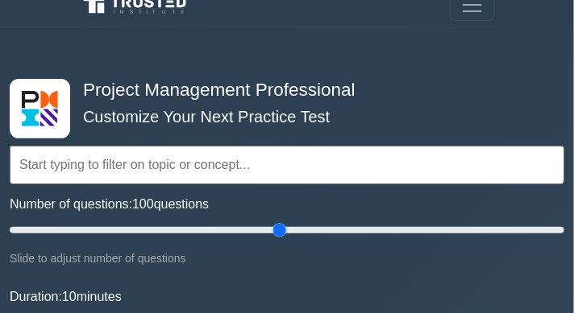
drag, startPoint x: 31, startPoint y: 232, endPoint x: 281, endPoint y: 237, distance: 249.8
type input "100"
click at [281, 237] on input "Number of questions: 100 questions" at bounding box center [287, 230] width 554 height 19
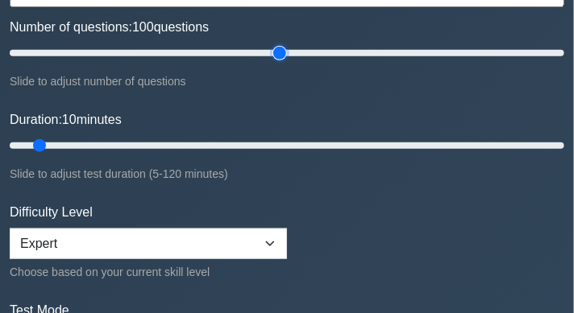
scroll to position [178, 0]
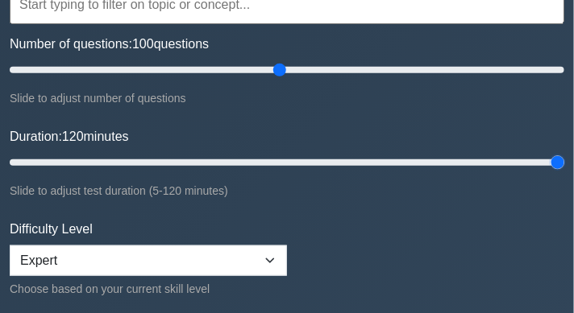
drag, startPoint x: 32, startPoint y: 168, endPoint x: 579, endPoint y: 170, distance: 547.0
type input "120"
click at [564, 170] on input "Duration: 120 minutes" at bounding box center [287, 162] width 554 height 19
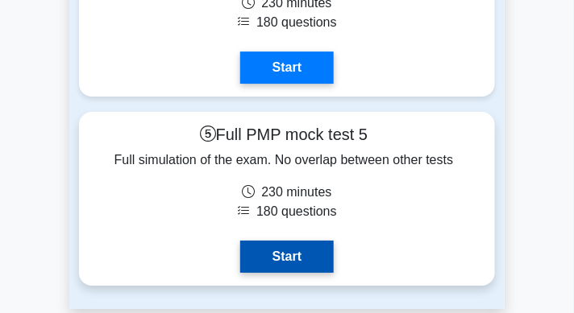
scroll to position [10223, 0]
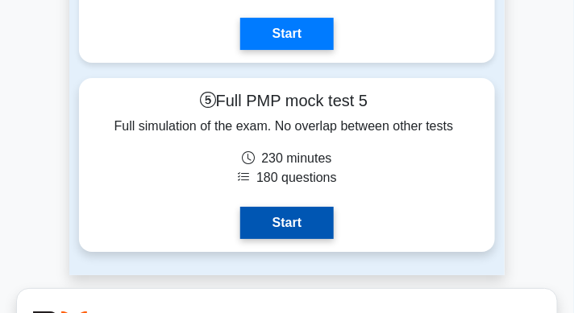
click at [321, 210] on link "Start" at bounding box center [286, 223] width 93 height 32
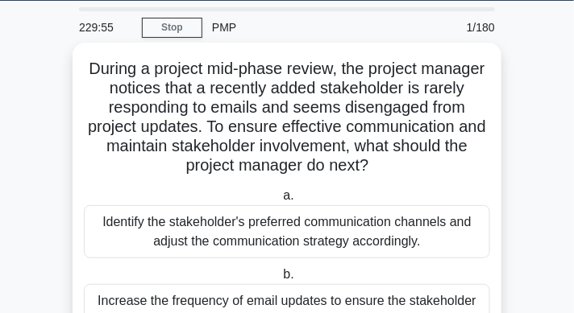
scroll to position [45, 0]
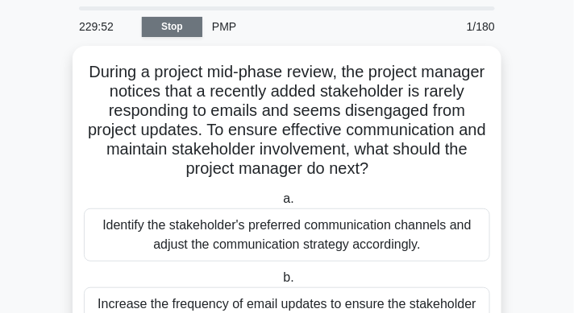
click at [177, 27] on link "Stop" at bounding box center [172, 27] width 60 height 20
click at [178, 25] on link "Stop" at bounding box center [172, 27] width 60 height 20
